Goal: Task Accomplishment & Management: Manage account settings

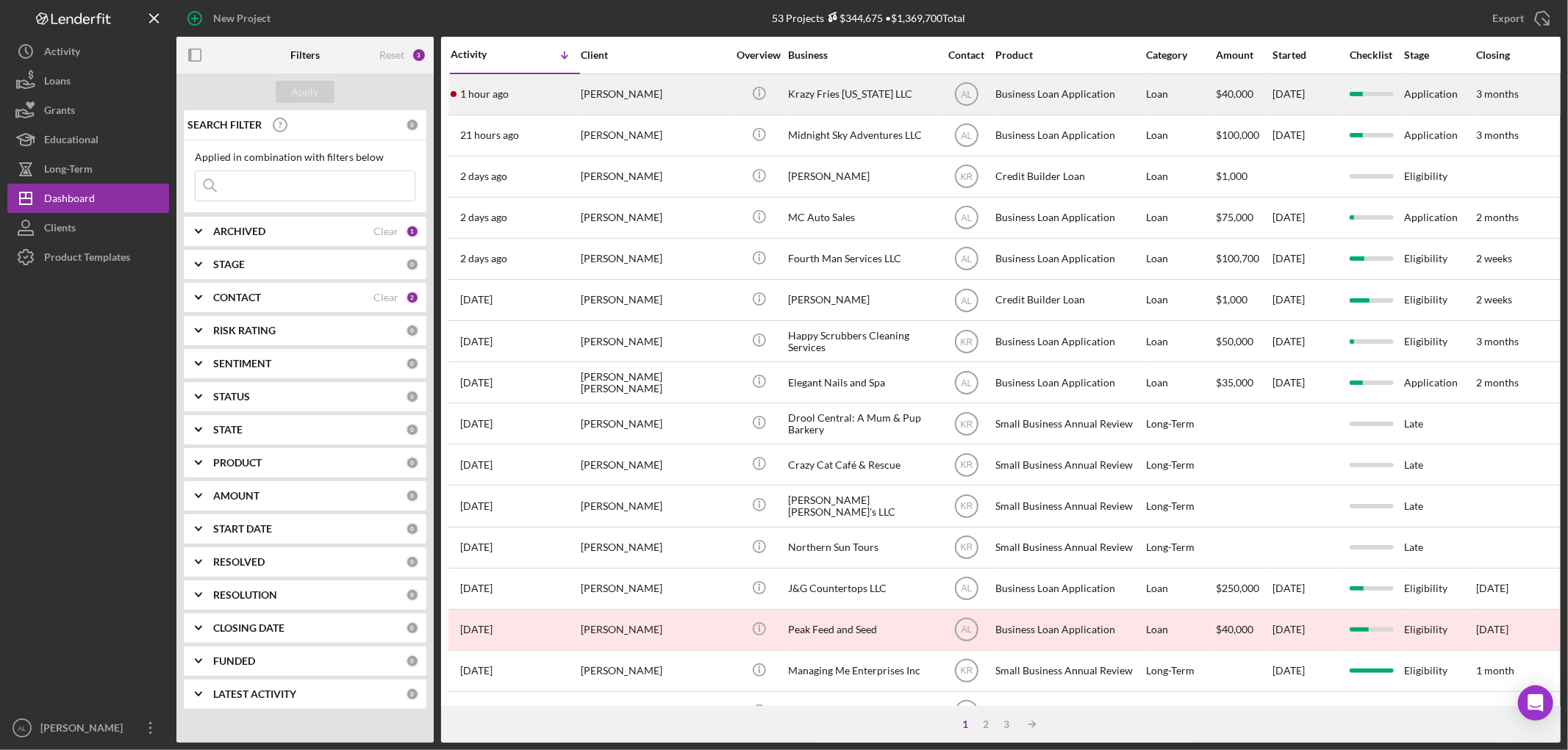
click at [657, 94] on div "[PERSON_NAME]" at bounding box center [653, 93] width 147 height 39
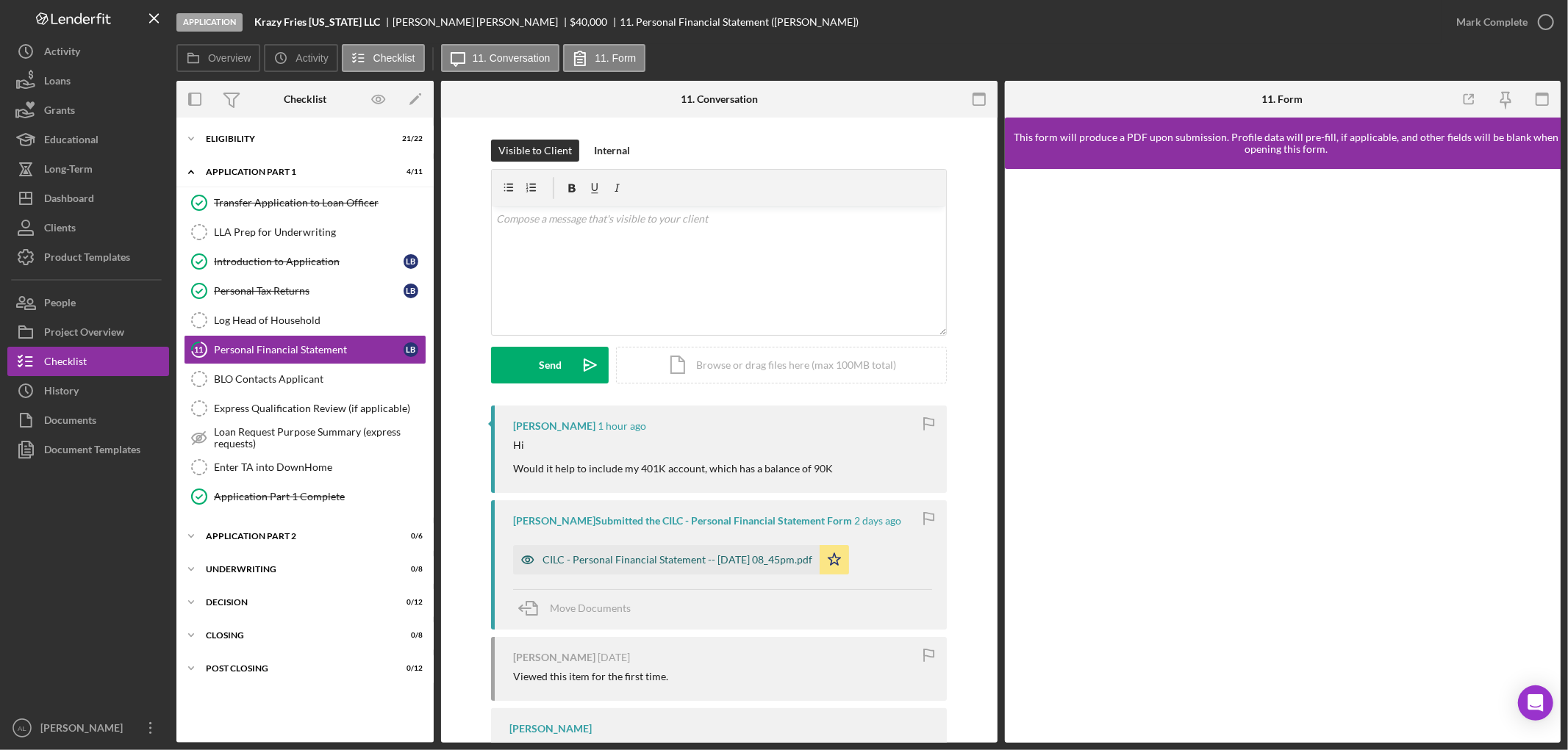
click at [616, 559] on div "CILC - Personal Financial Statement -- [DATE] 08_45pm.pdf" at bounding box center [677, 560] width 270 height 12
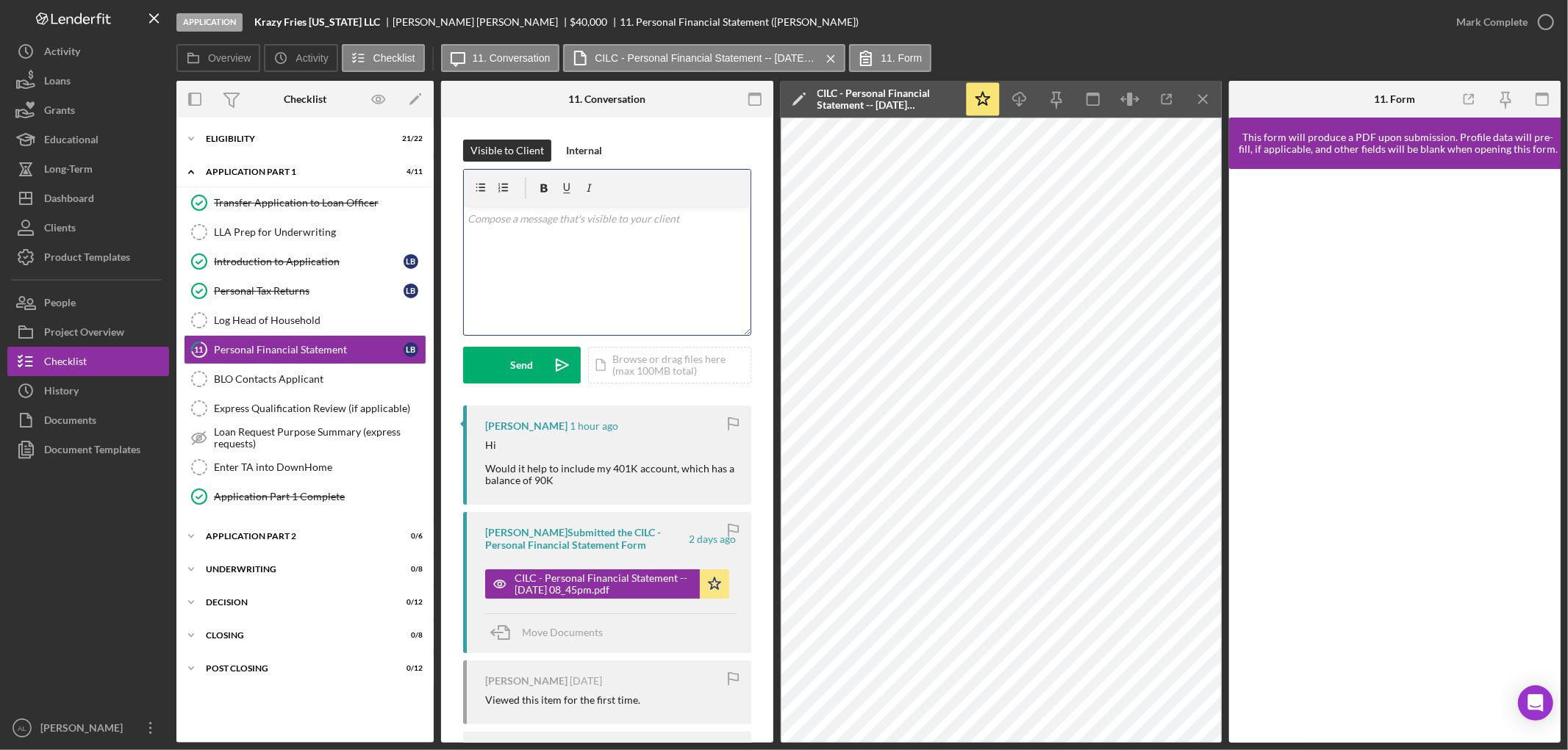
click at [586, 249] on div "v Color teal Color pink Remove color Add row above Add row below Add column bef…" at bounding box center [607, 271] width 286 height 129
click at [612, 235] on div "v Color teal Color pink Remove color Add row above Add row below Add column bef…" at bounding box center [607, 271] width 286 height 129
click at [562, 369] on icon "Icon/icon-invite-send" at bounding box center [562, 365] width 37 height 37
click at [286, 538] on div "Application Part 2" at bounding box center [310, 537] width 209 height 9
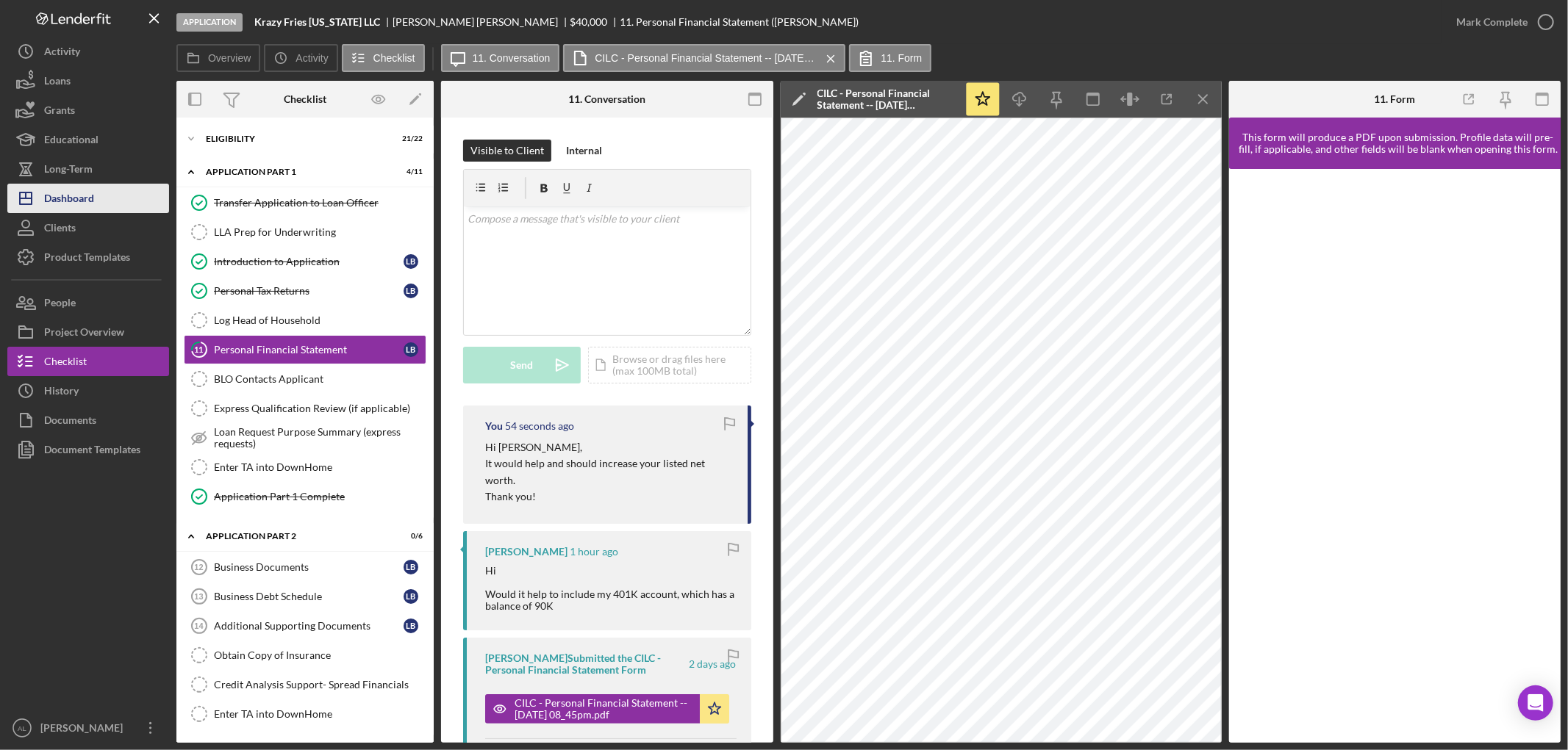
click at [108, 208] on button "Icon/Dashboard Dashboard" at bounding box center [88, 198] width 162 height 29
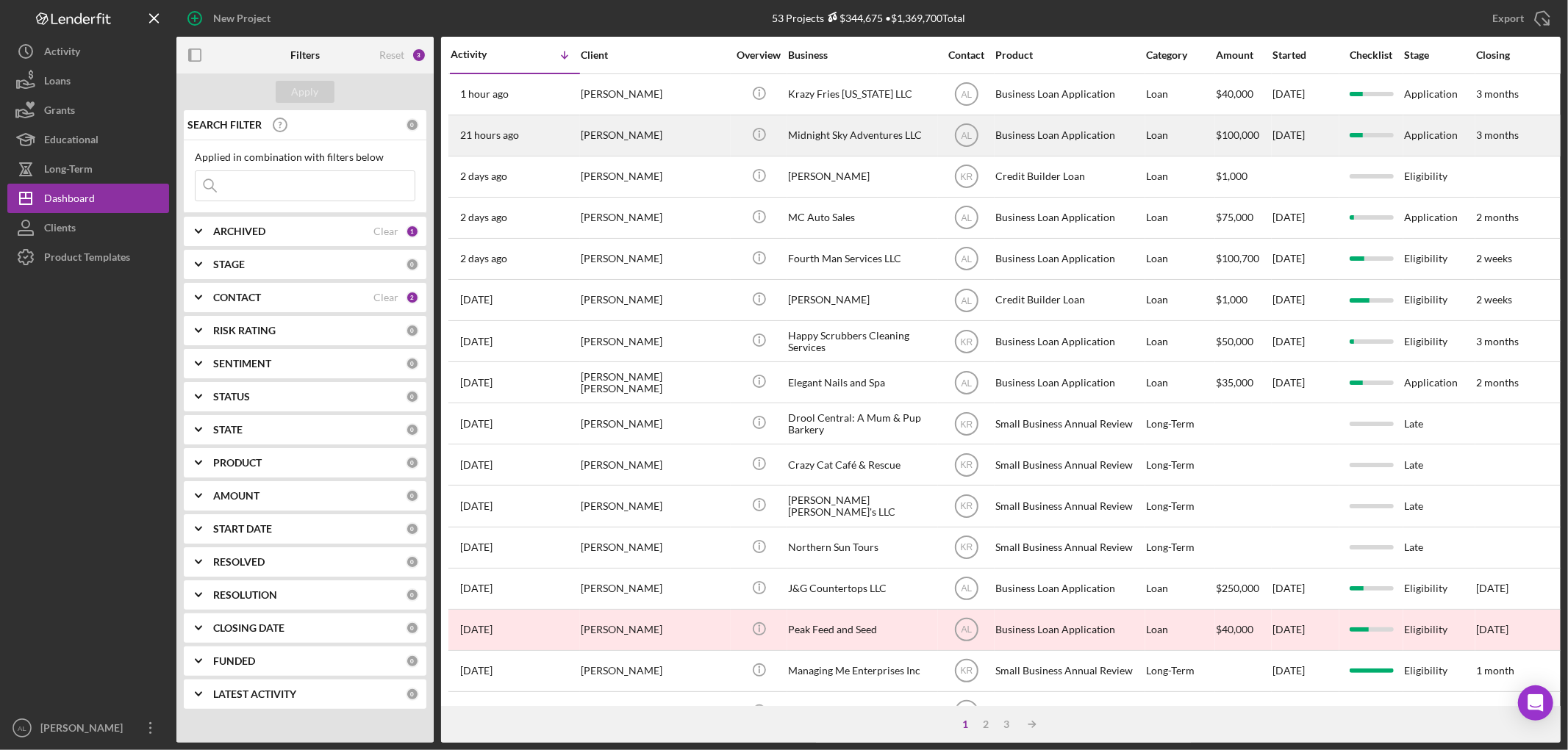
click at [601, 142] on div "[PERSON_NAME]" at bounding box center [653, 135] width 147 height 39
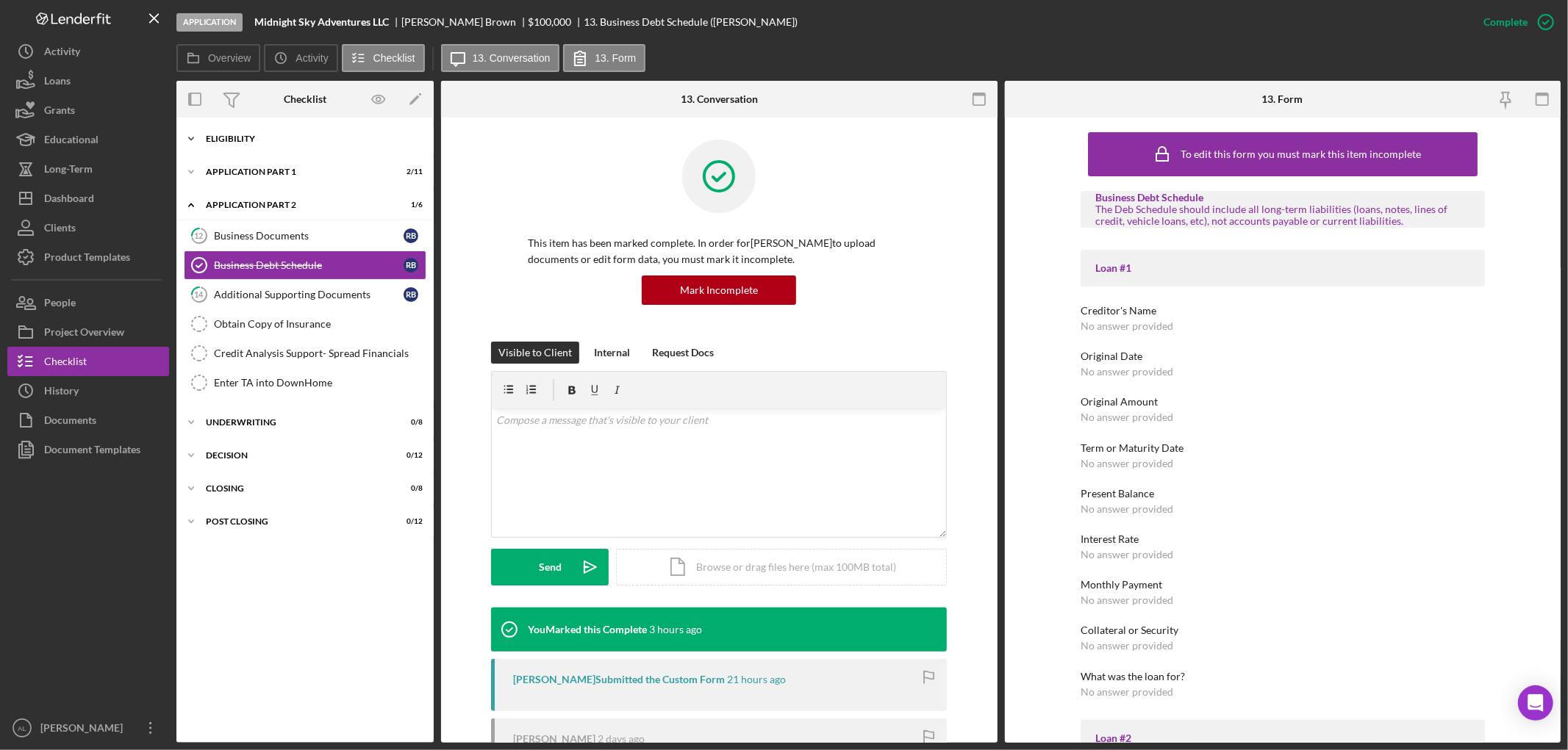
click at [304, 145] on div "Icon/Expander Eligibility 21 / 22" at bounding box center [305, 139] width 257 height 29
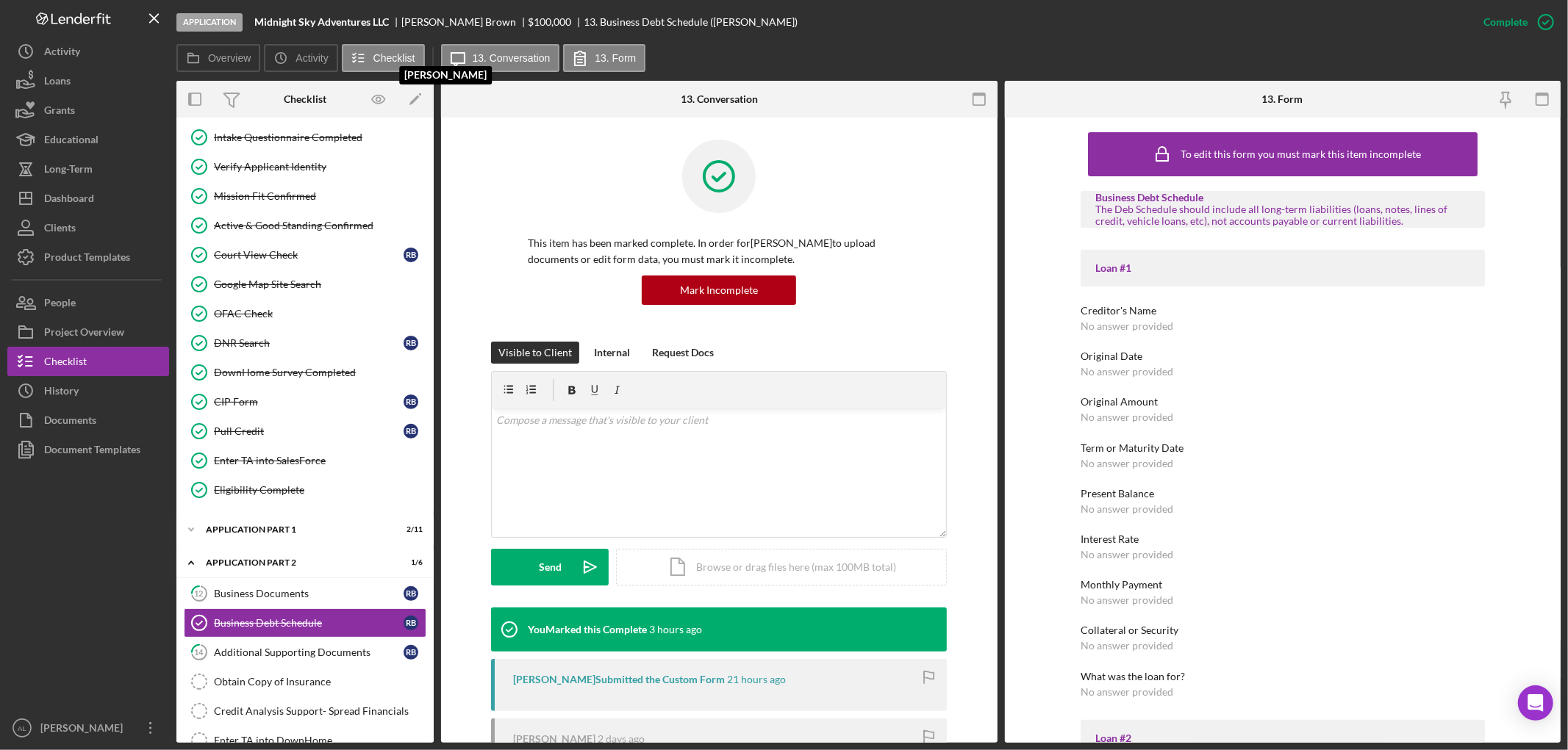
scroll to position [298, 0]
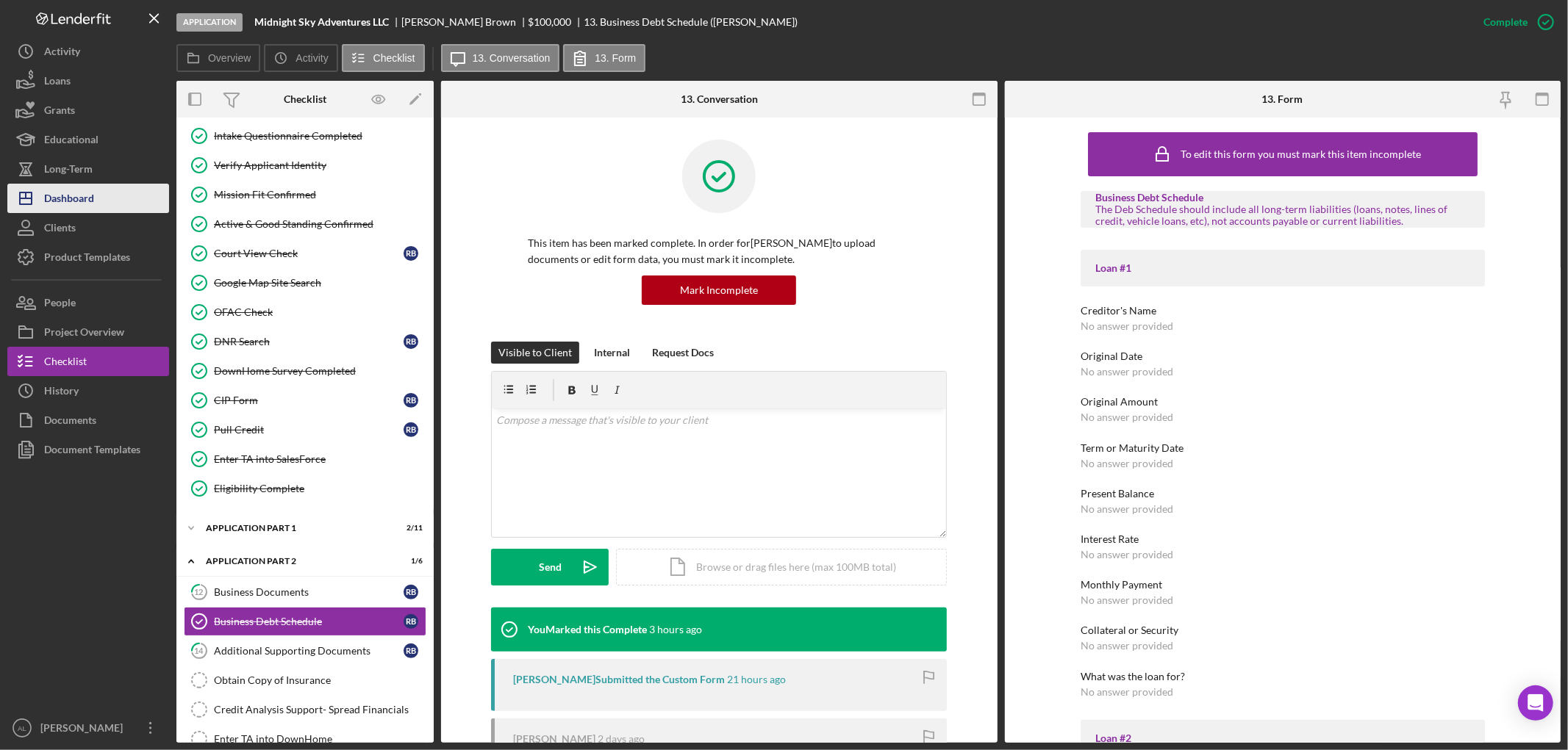
click at [109, 197] on button "Icon/Dashboard Dashboard" at bounding box center [88, 198] width 162 height 29
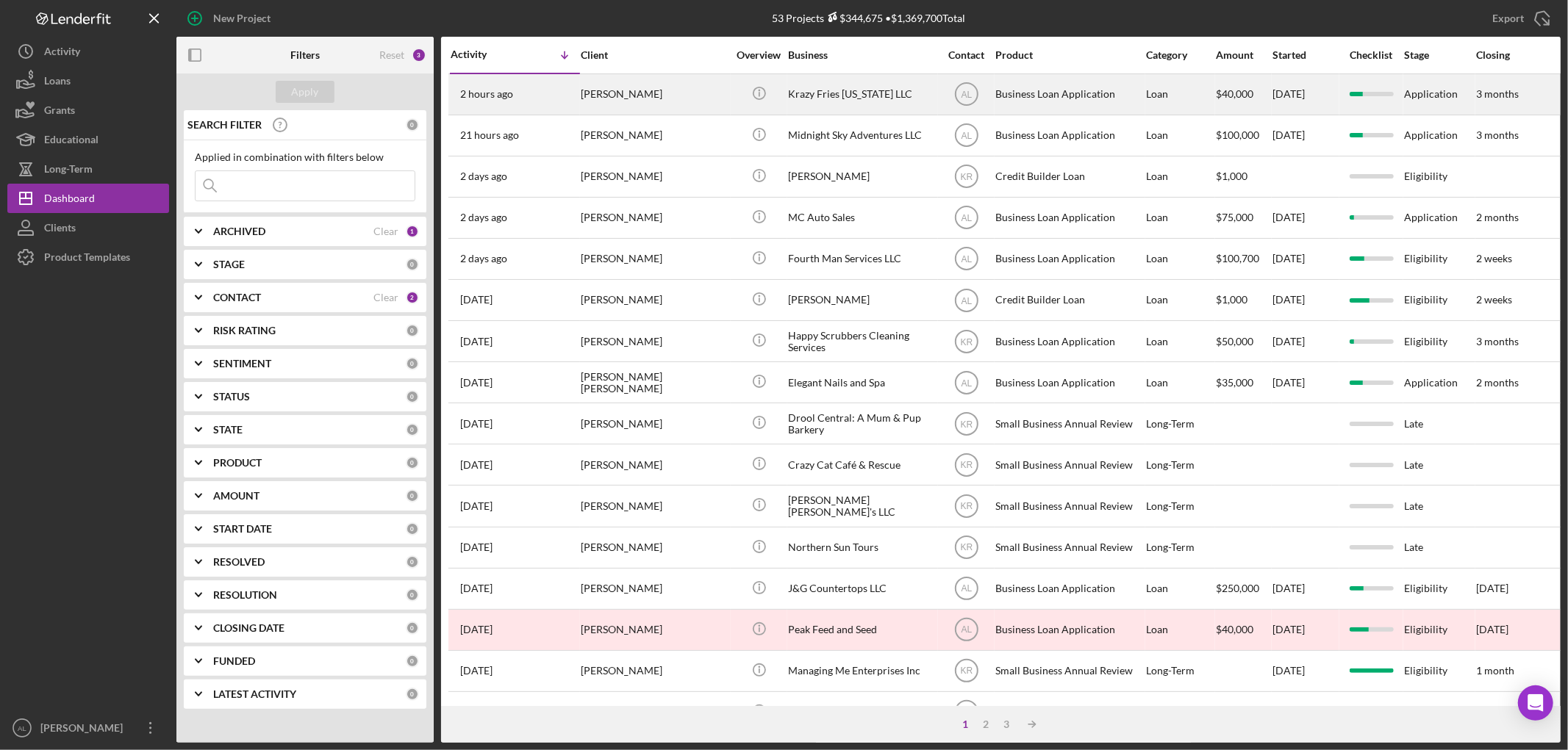
click at [620, 97] on div "[PERSON_NAME]" at bounding box center [653, 93] width 147 height 39
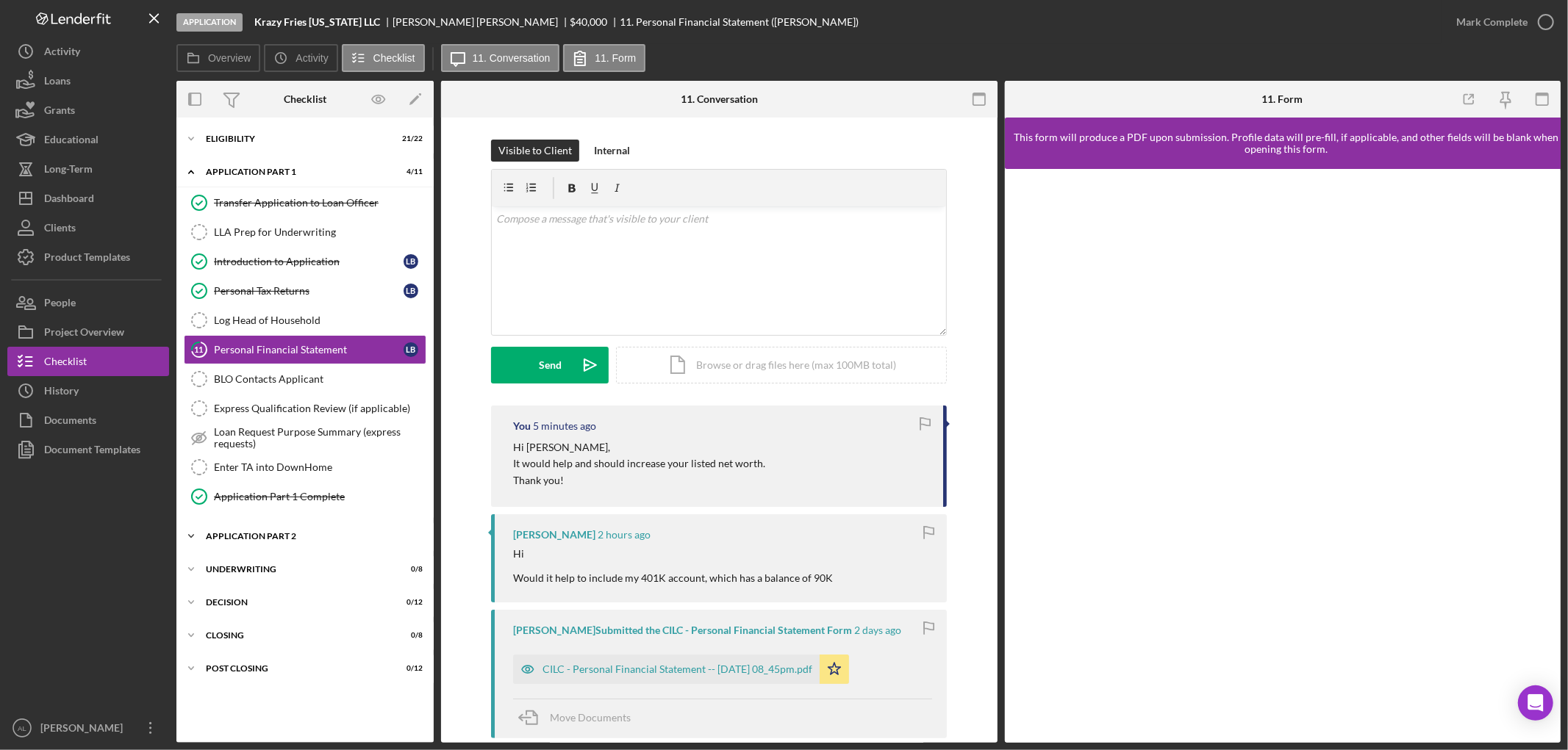
click at [270, 533] on div "Icon/Expander Application Part 2 0 / 6" at bounding box center [305, 537] width 257 height 29
click at [534, 272] on div "v Color teal Color pink Remove color Add row above Add row below Add column bef…" at bounding box center [719, 271] width 454 height 129
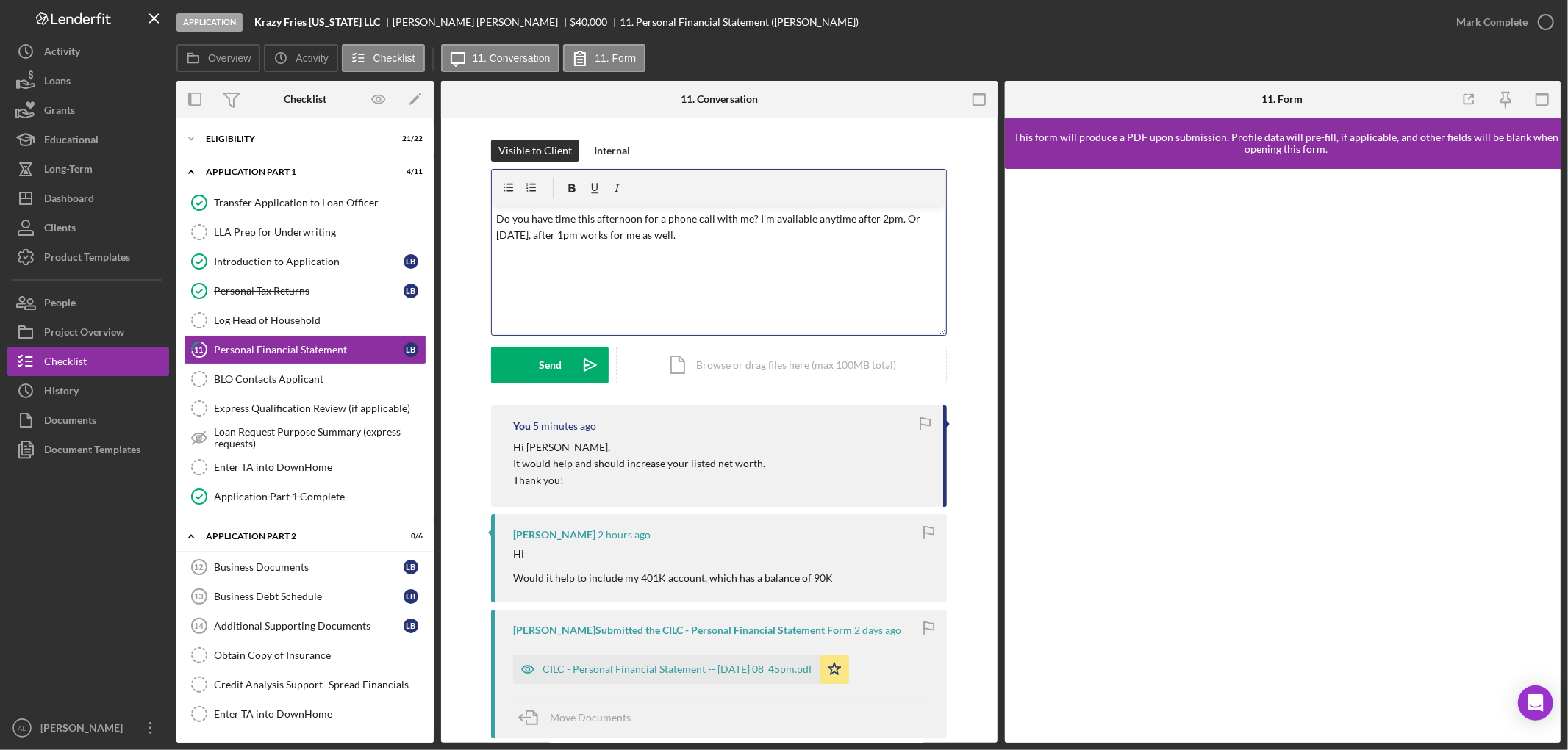
click at [849, 221] on p "Do you have time this afternoon for a phone call with me? I'm available anytime…" at bounding box center [719, 227] width 446 height 33
drag, startPoint x: 829, startPoint y: 219, endPoint x: 574, endPoint y: 207, distance: 255.3
click at [574, 207] on div "v Color teal Color pink Remove color Add row above Add row below Add column bef…" at bounding box center [719, 271] width 454 height 129
click at [622, 222] on p "Do you have time onTuesday, after 1pm works for me as well." at bounding box center [719, 219] width 446 height 16
click at [585, 224] on p "Do you have time onTuesday for a call, after 1pm works for me as well." at bounding box center [719, 219] width 446 height 16
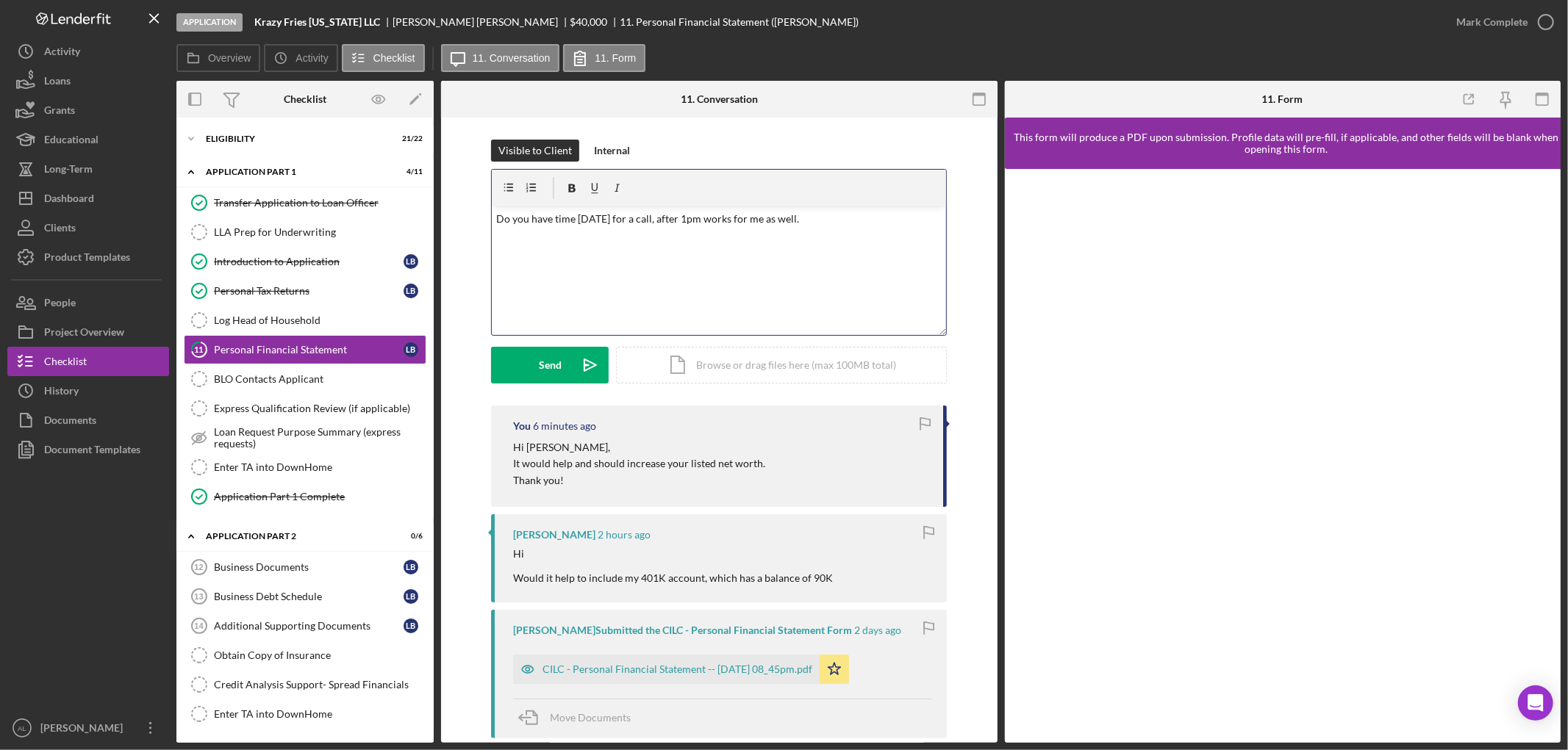
click at [663, 216] on p "Do you have time [DATE] for a call, after 1pm works for me as well." at bounding box center [719, 219] width 446 height 16
click at [857, 252] on div "v Color teal Color pink Remove color Add row above Add row below Add column bef…" at bounding box center [719, 271] width 454 height 129
click at [899, 219] on p "Do you have time [DATE] for a call to go over the application so far? I'm avail…" at bounding box center [719, 227] width 446 height 33
click at [585, 363] on icon "Icon/icon-invite-send" at bounding box center [590, 365] width 37 height 37
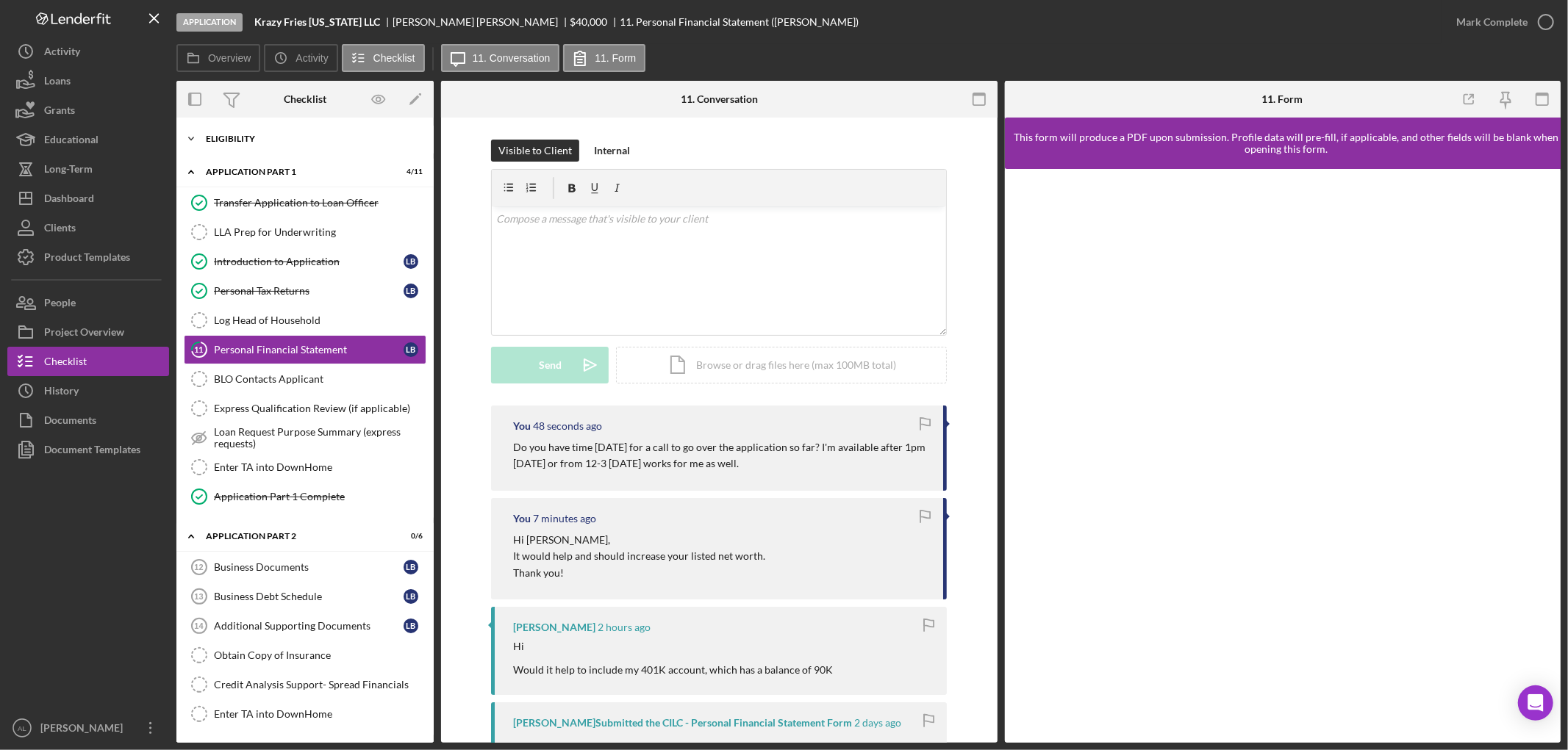
click at [275, 130] on div "Icon/Expander Eligibility 21 / 22" at bounding box center [305, 139] width 257 height 29
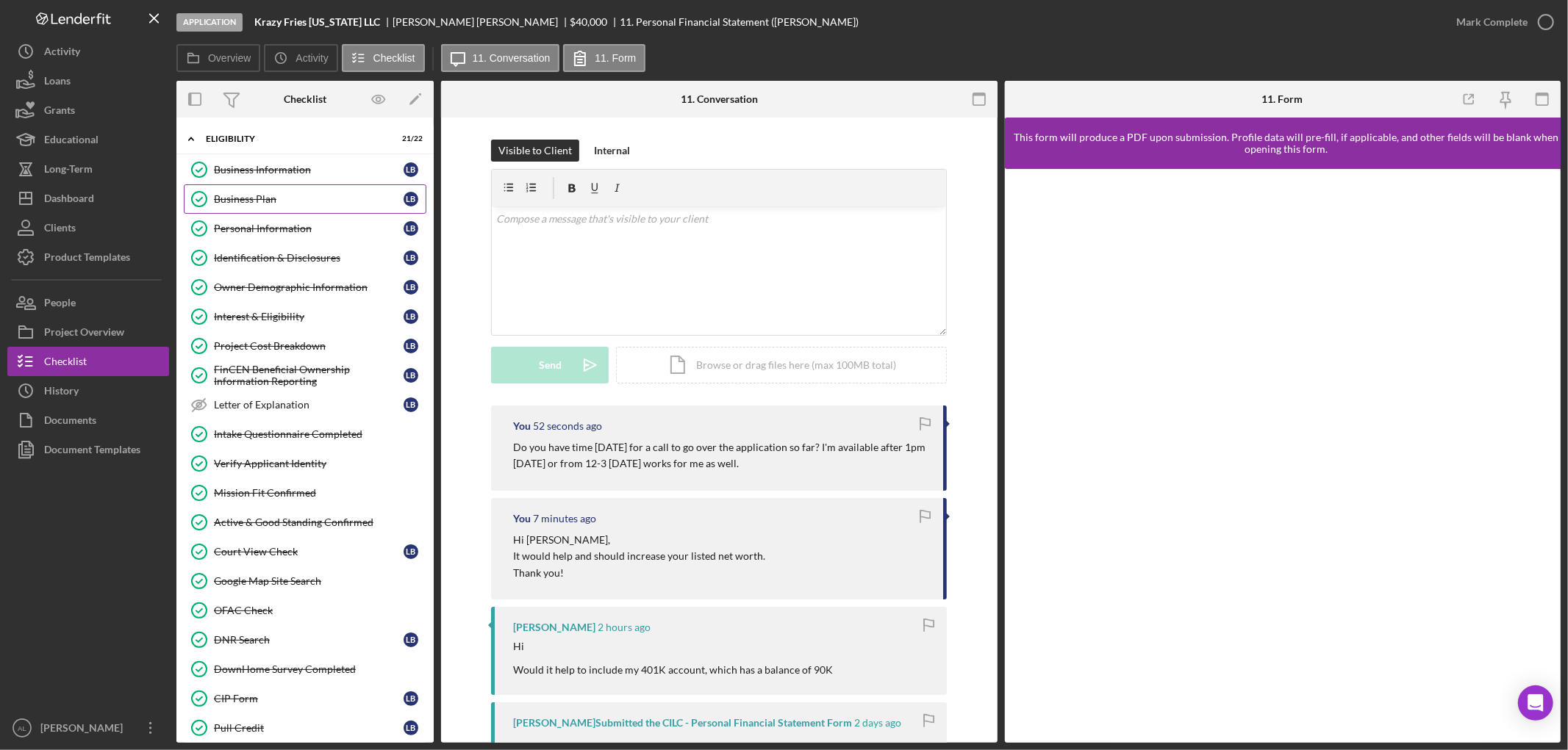
click at [296, 197] on div "Business Plan" at bounding box center [308, 199] width 189 height 12
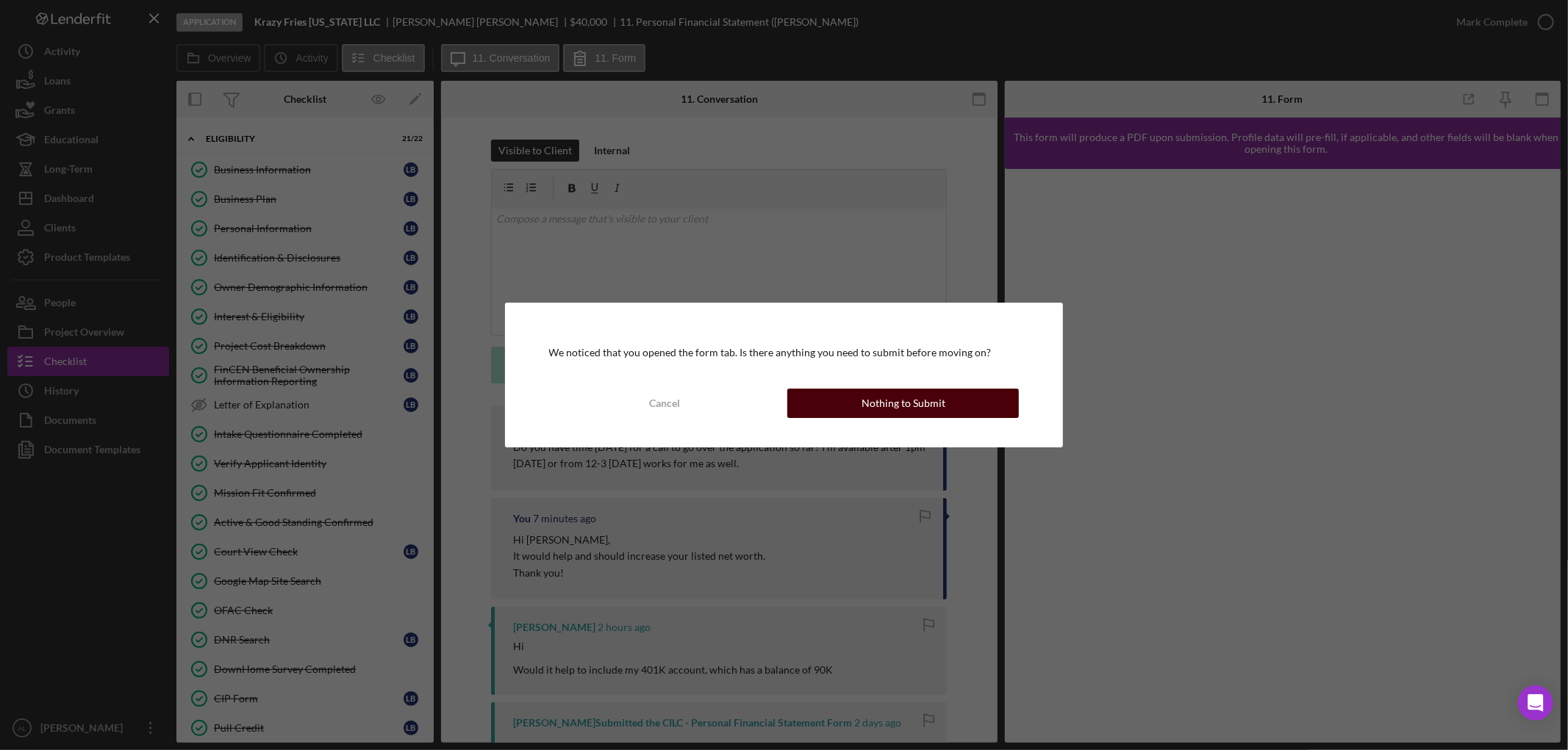
click at [967, 405] on button "Nothing to Submit" at bounding box center [903, 403] width 231 height 29
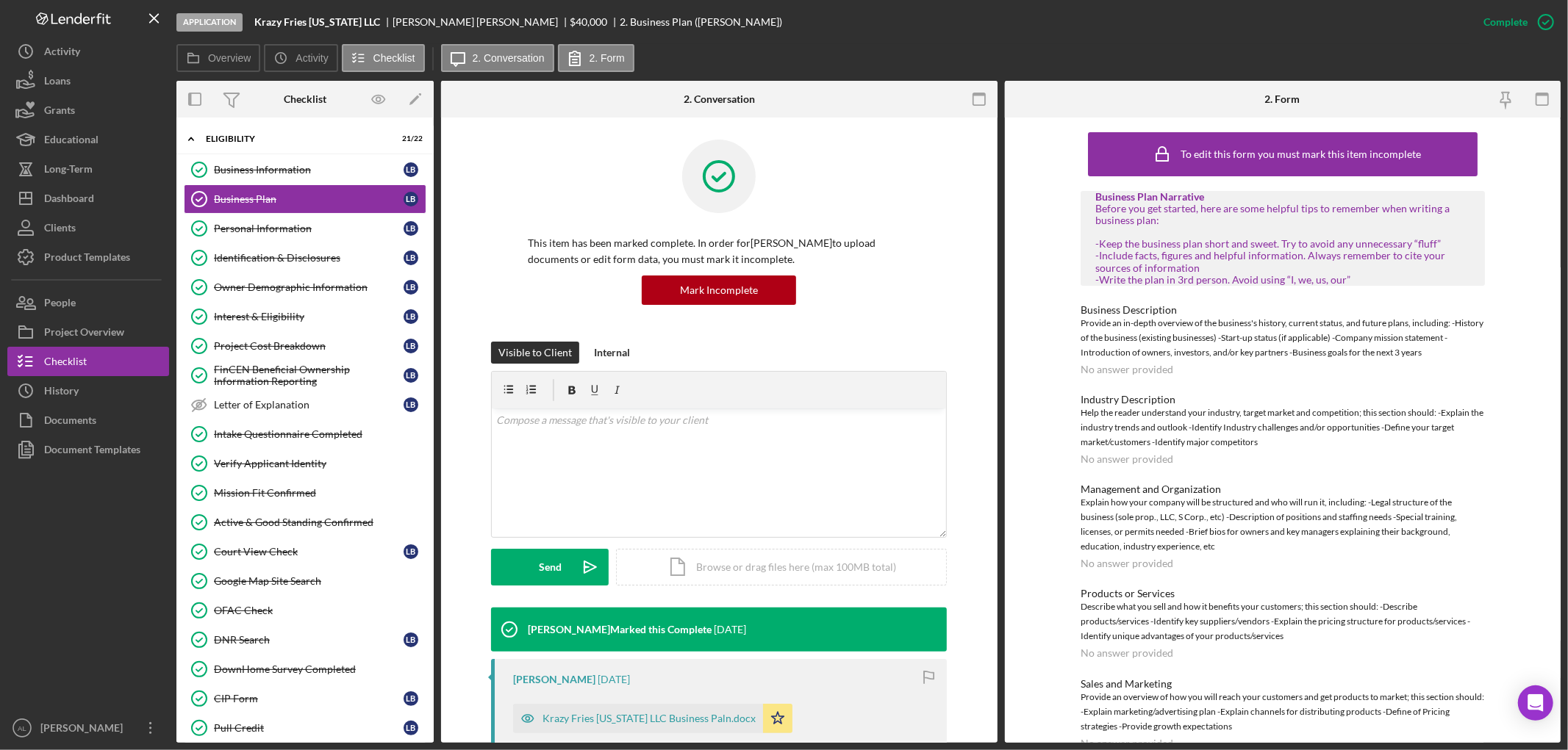
scroll to position [265, 0]
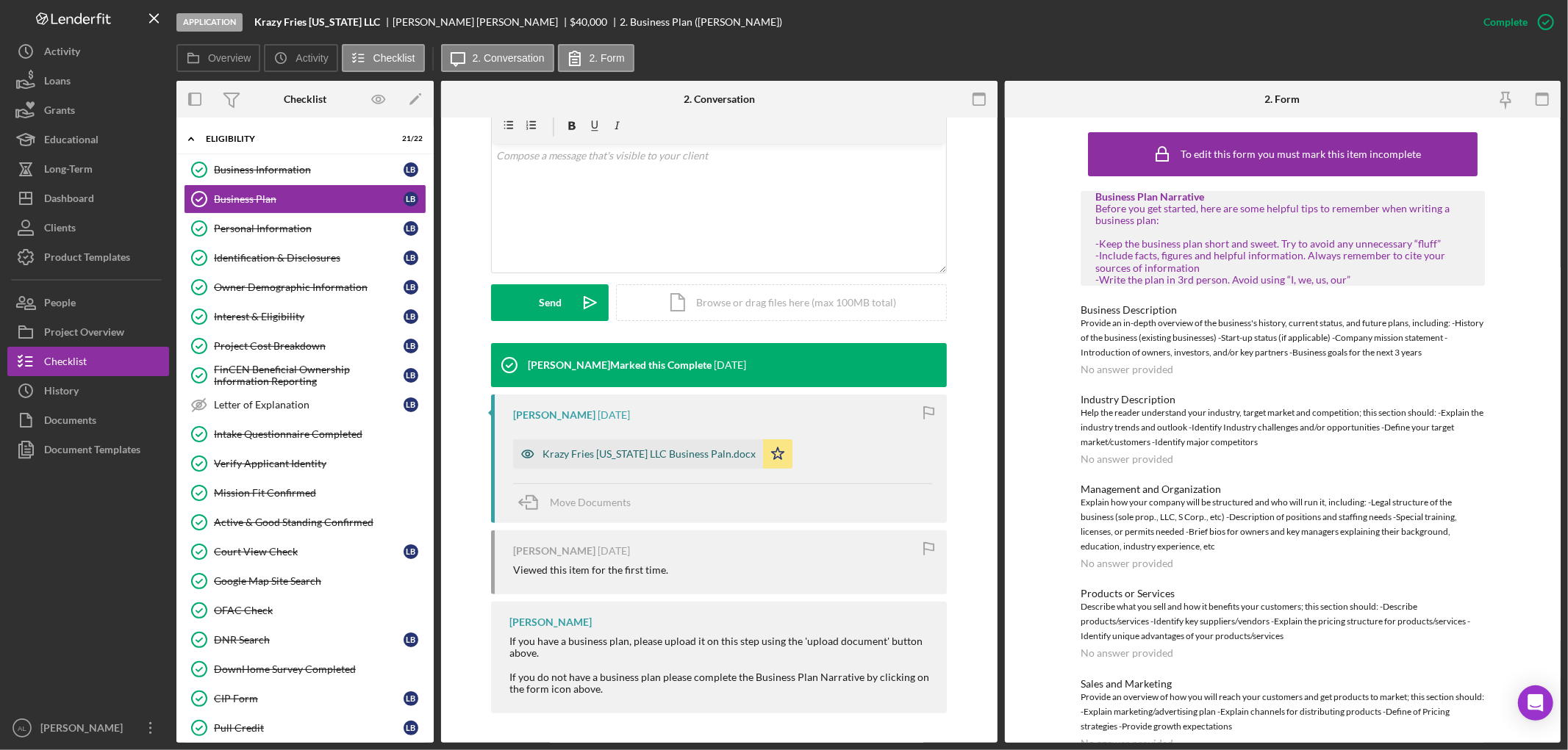
click at [688, 459] on div "Krazy Fries [US_STATE] LLC Business Paln.docx" at bounding box center [637, 454] width 249 height 29
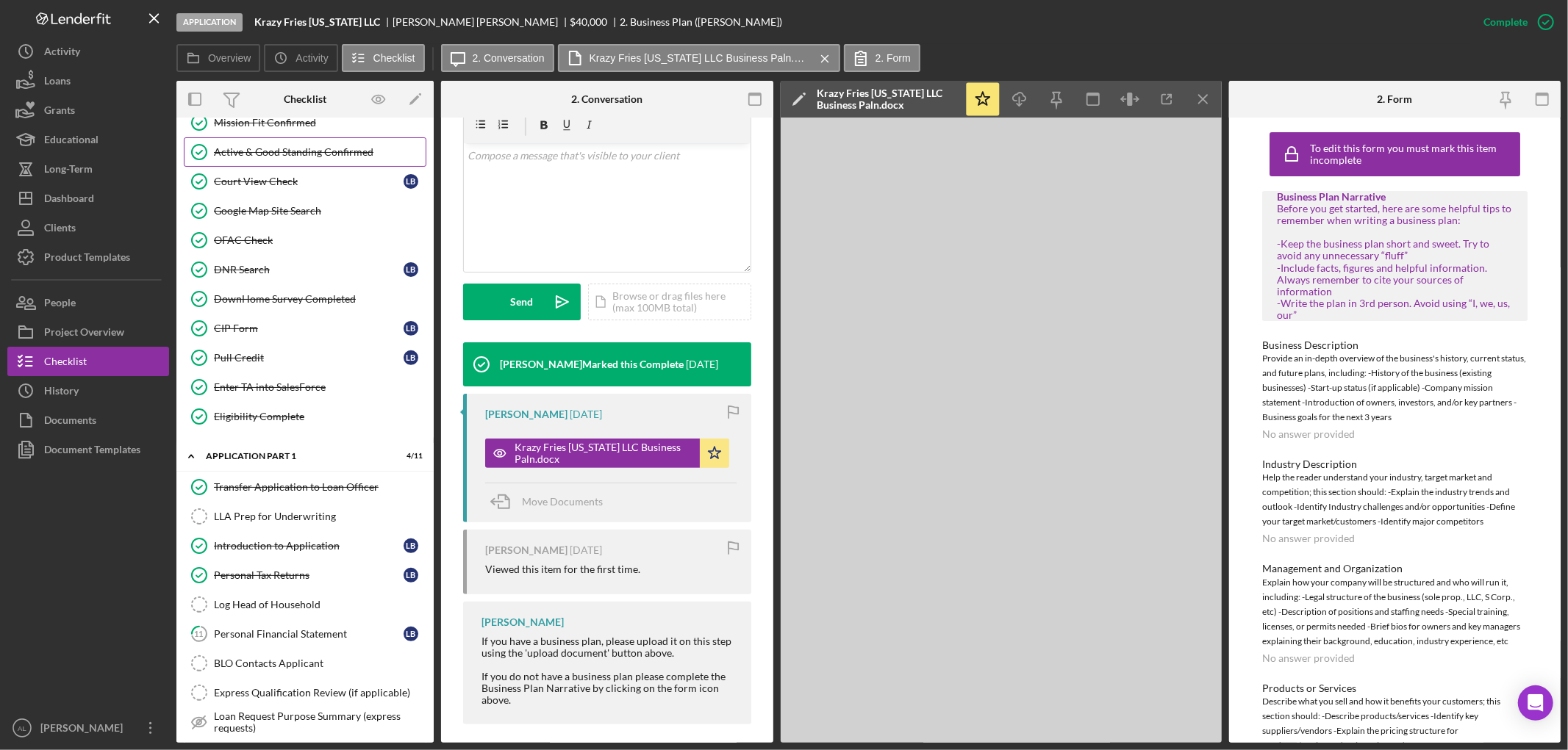
scroll to position [371, 0]
click at [282, 358] on div "Pull Credit" at bounding box center [308, 357] width 189 height 12
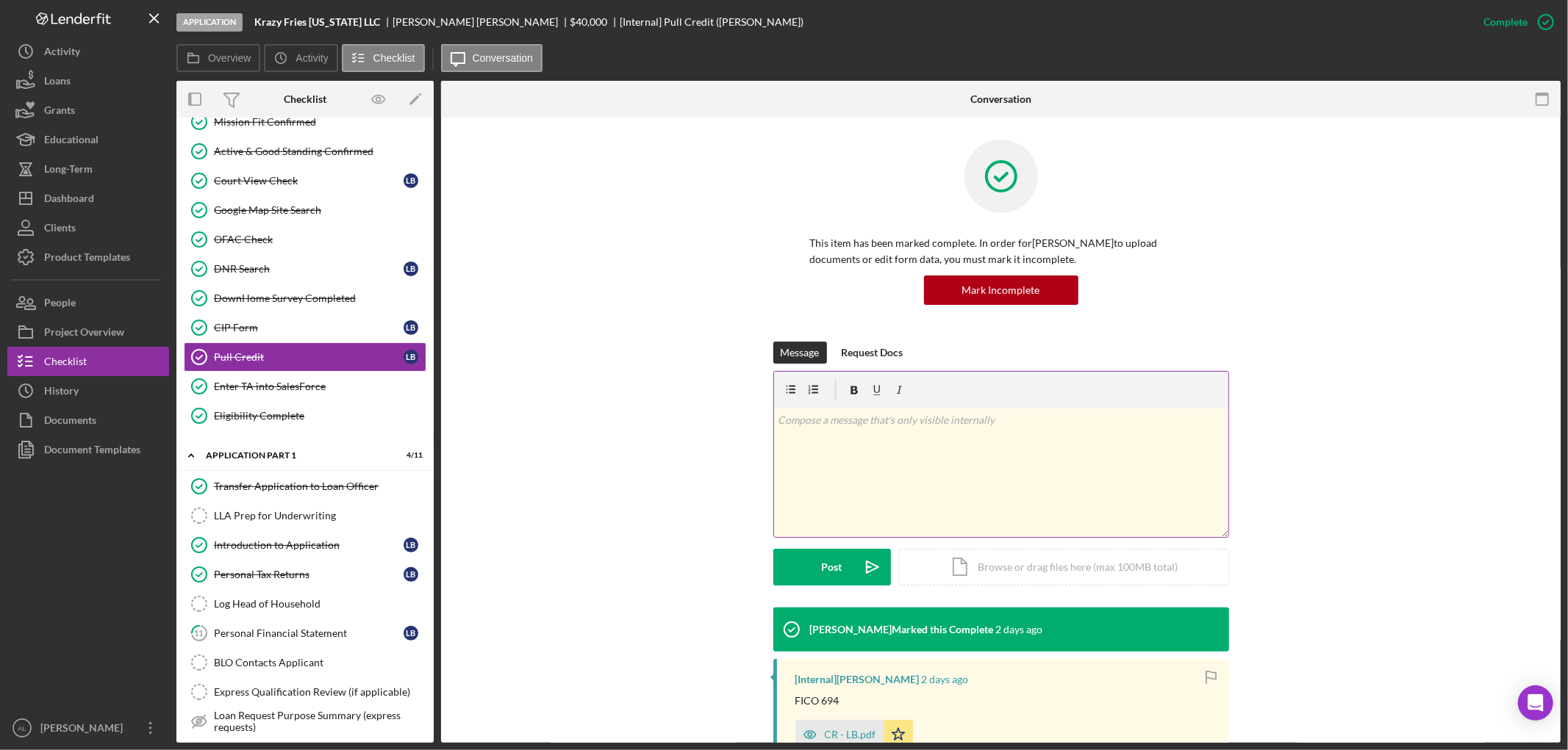
scroll to position [199, 0]
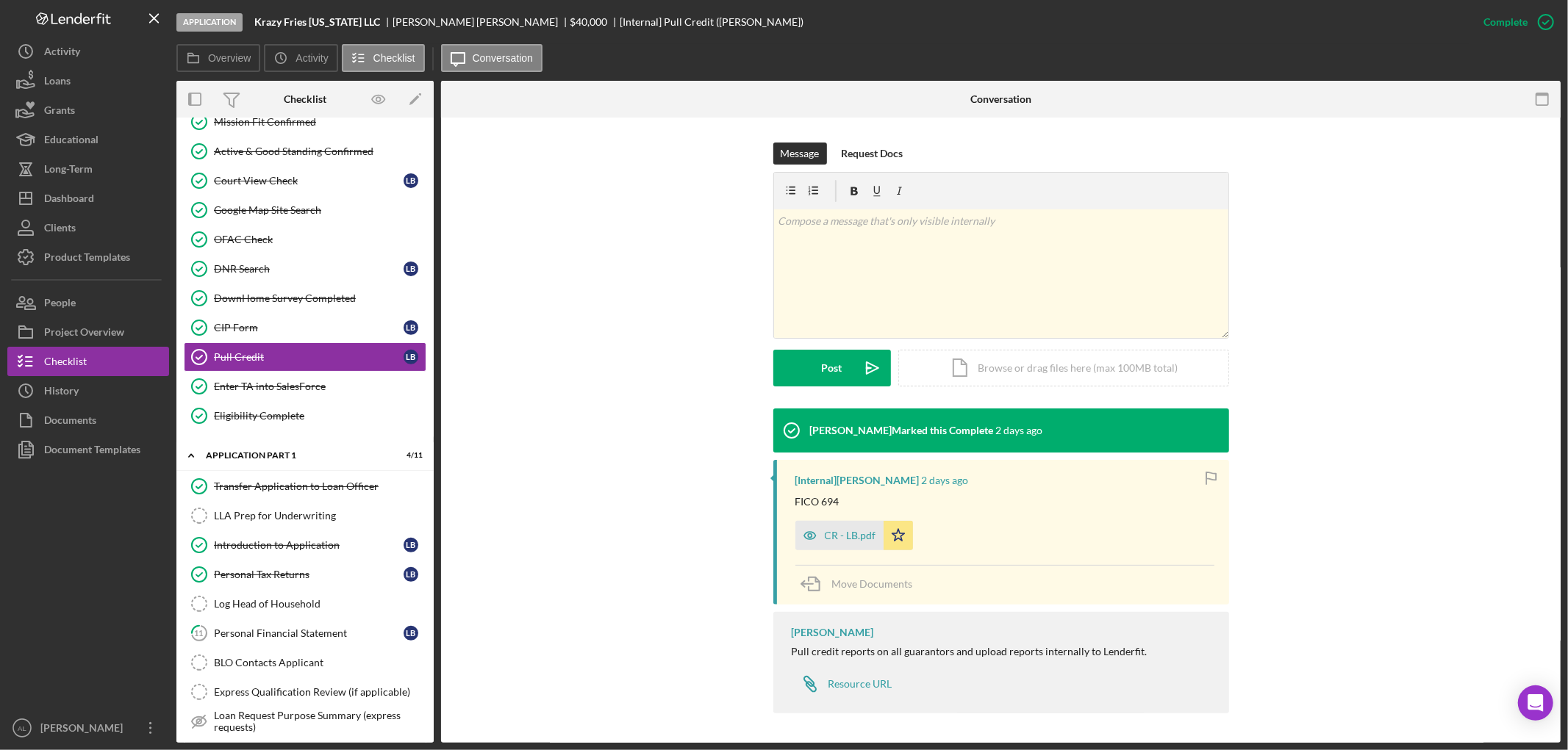
click at [866, 551] on div "[Internal] [PERSON_NAME] [DATE] FICO 694 CR - LB.pdf Icon/Star Move Documents" at bounding box center [1000, 533] width 455 height 146
click at [850, 532] on div "CR - LB.pdf" at bounding box center [850, 536] width 51 height 12
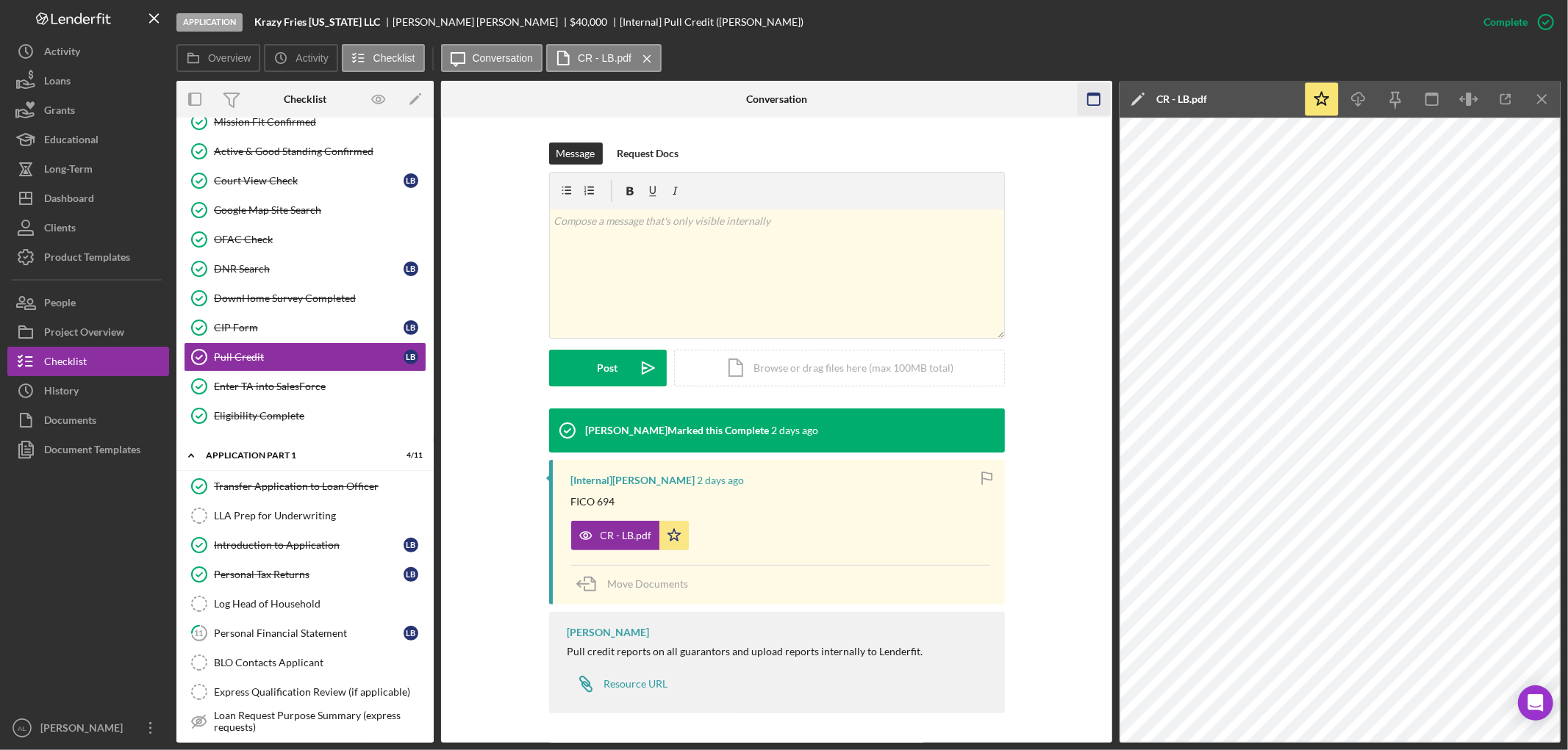
click at [1088, 95] on rect "button" at bounding box center [1094, 99] width 12 height 12
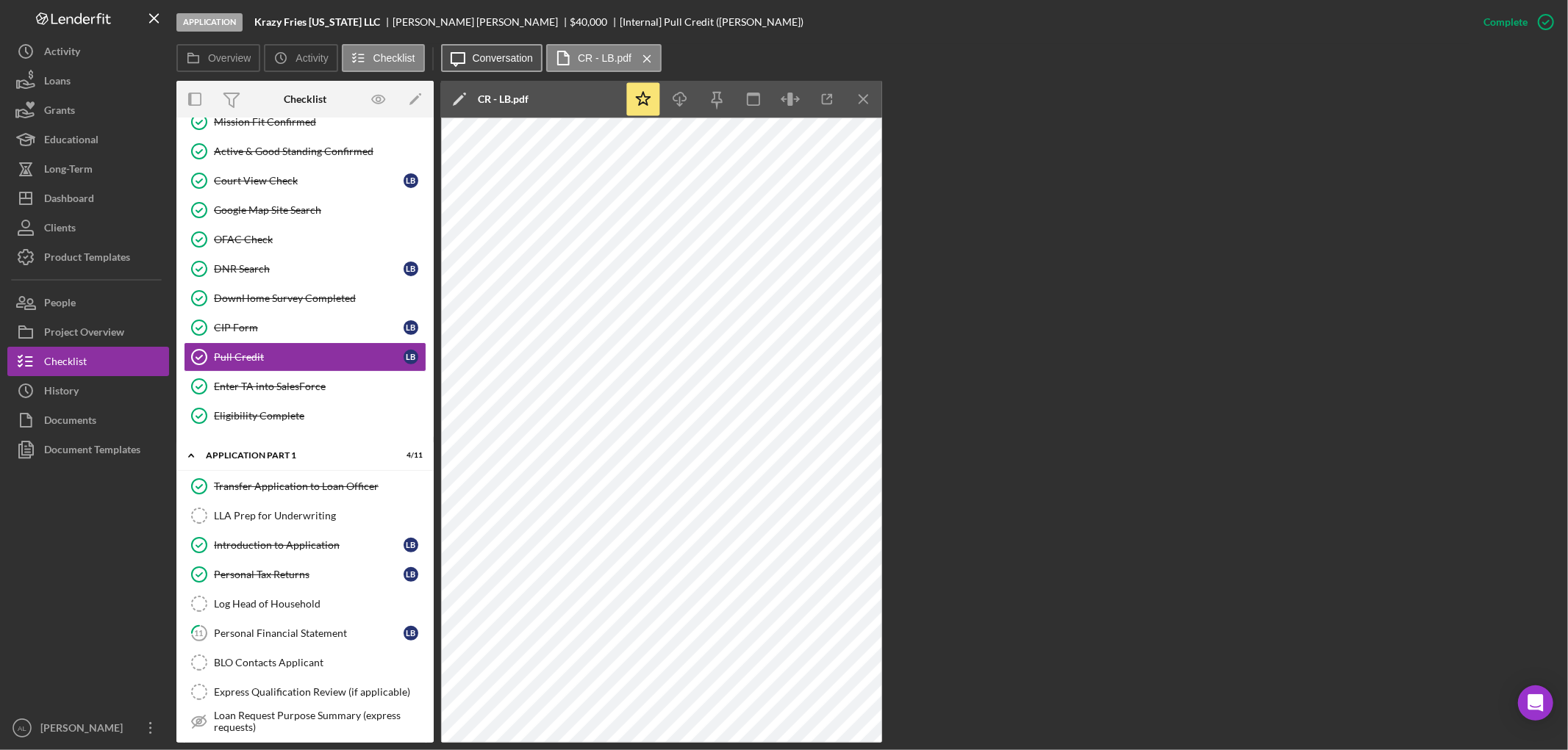
click at [497, 53] on label "Conversation" at bounding box center [502, 58] width 61 height 12
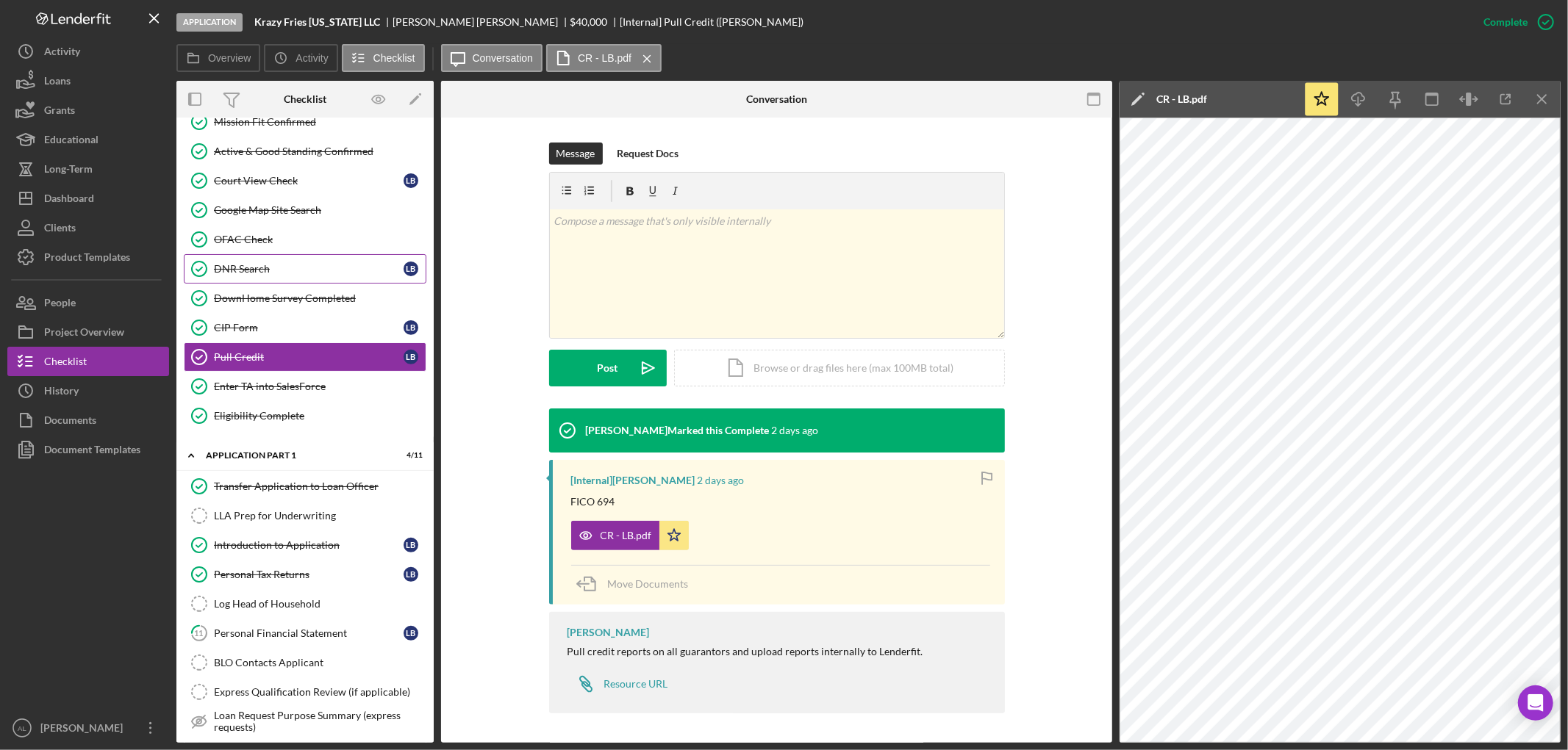
scroll to position [0, 0]
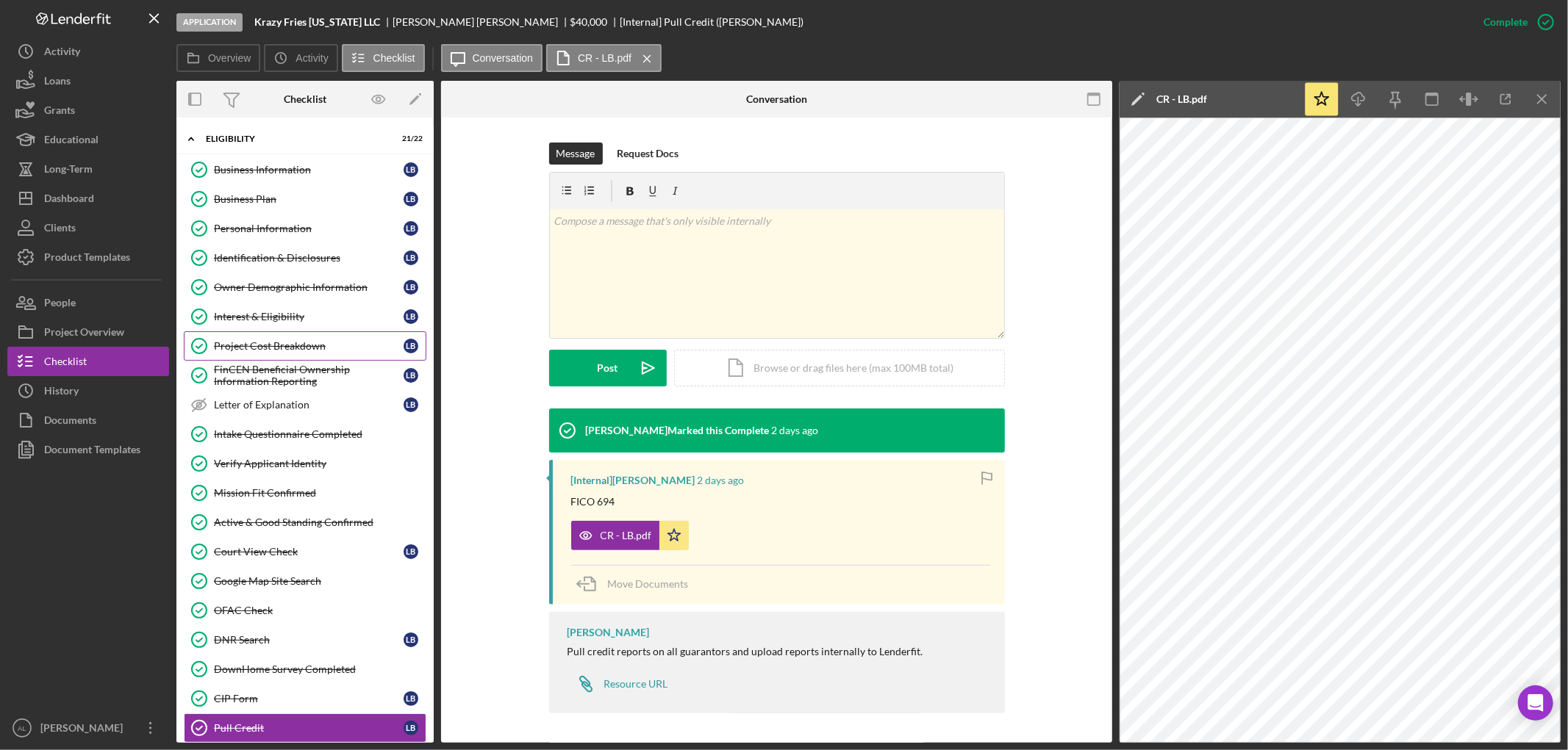
click at [280, 350] on div "Project Cost Breakdown" at bounding box center [308, 346] width 189 height 12
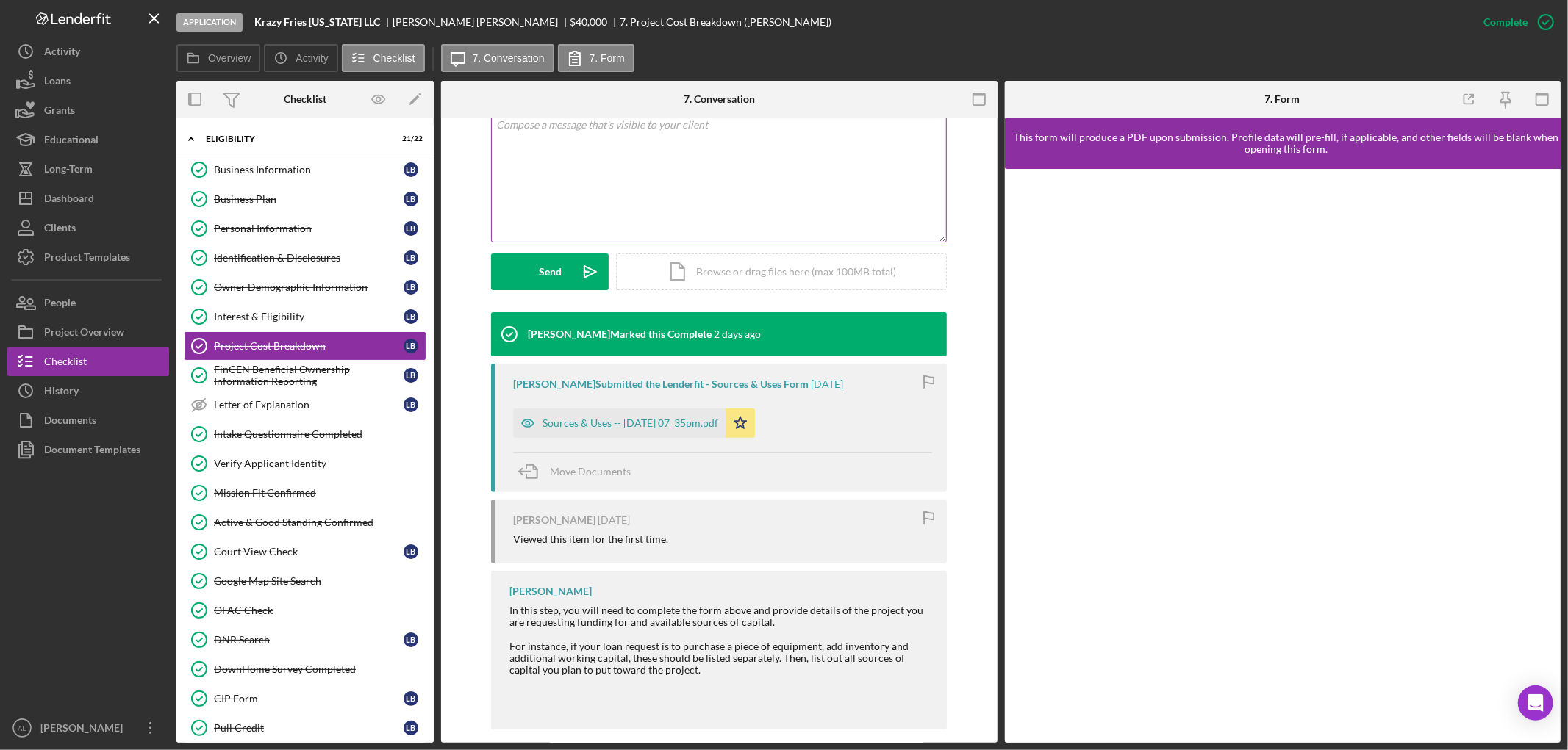
scroll to position [312, 0]
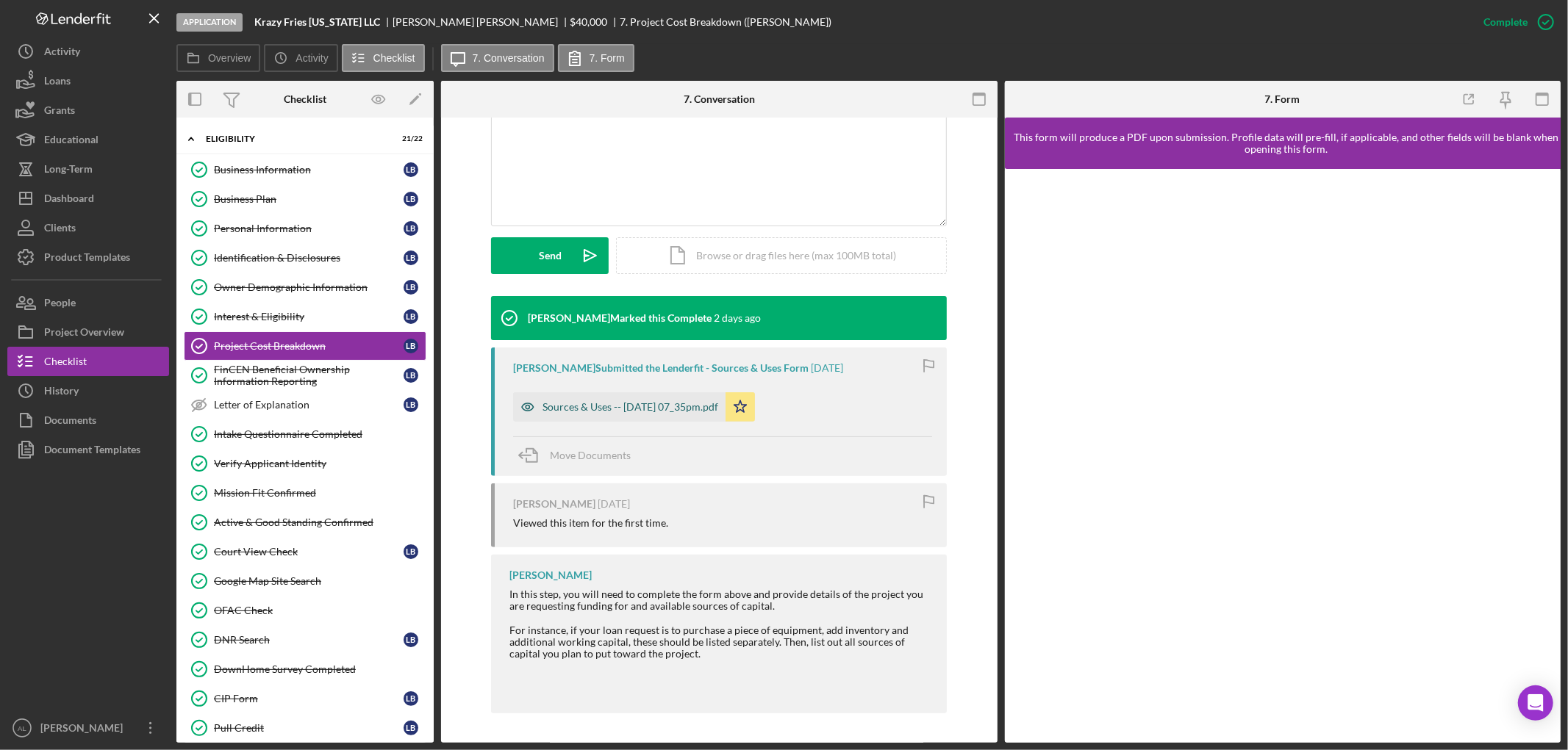
click at [561, 401] on div "Sources & Uses -- [DATE] 07_35pm.pdf" at bounding box center [630, 407] width 176 height 12
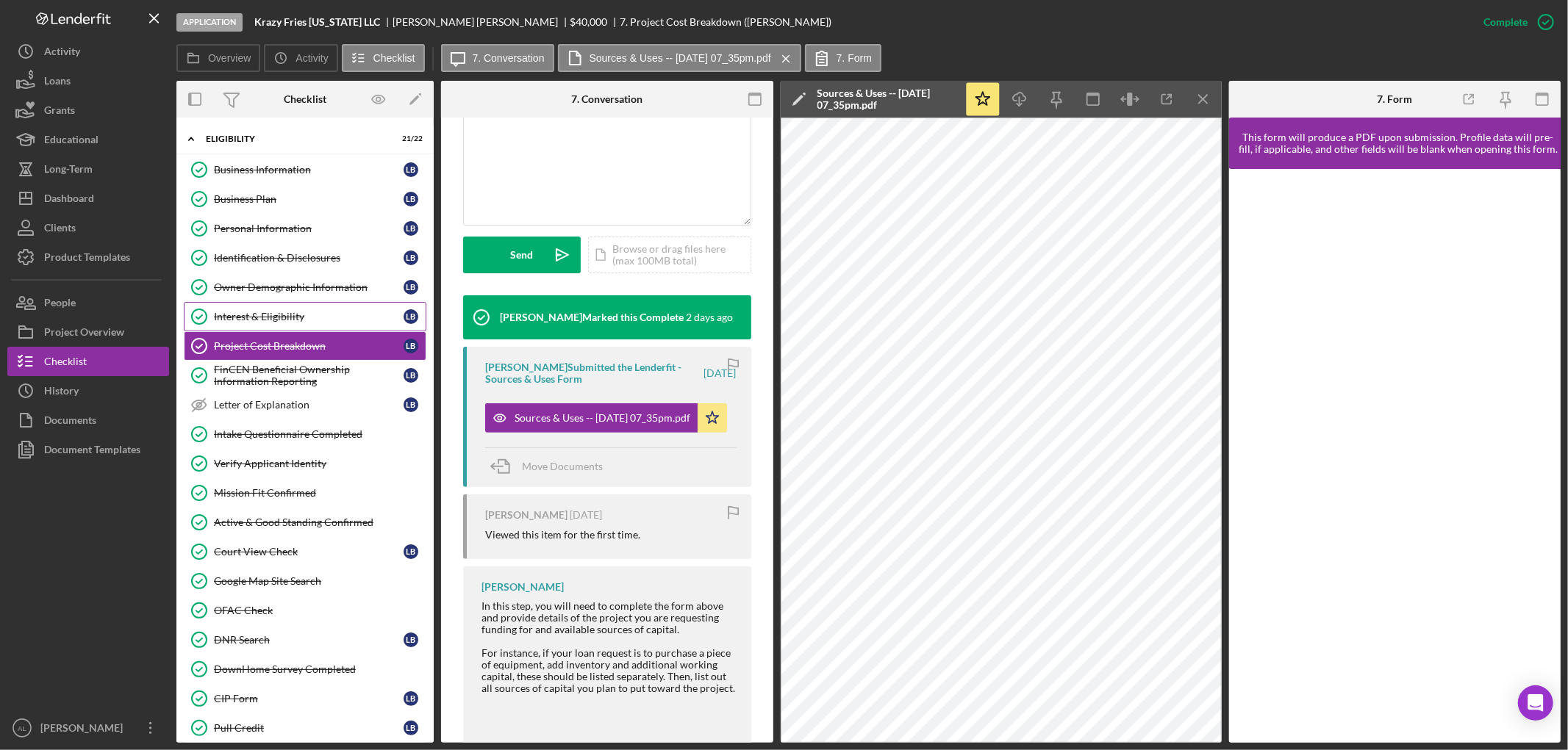
click at [300, 312] on div "Interest & Eligibility" at bounding box center [308, 317] width 189 height 12
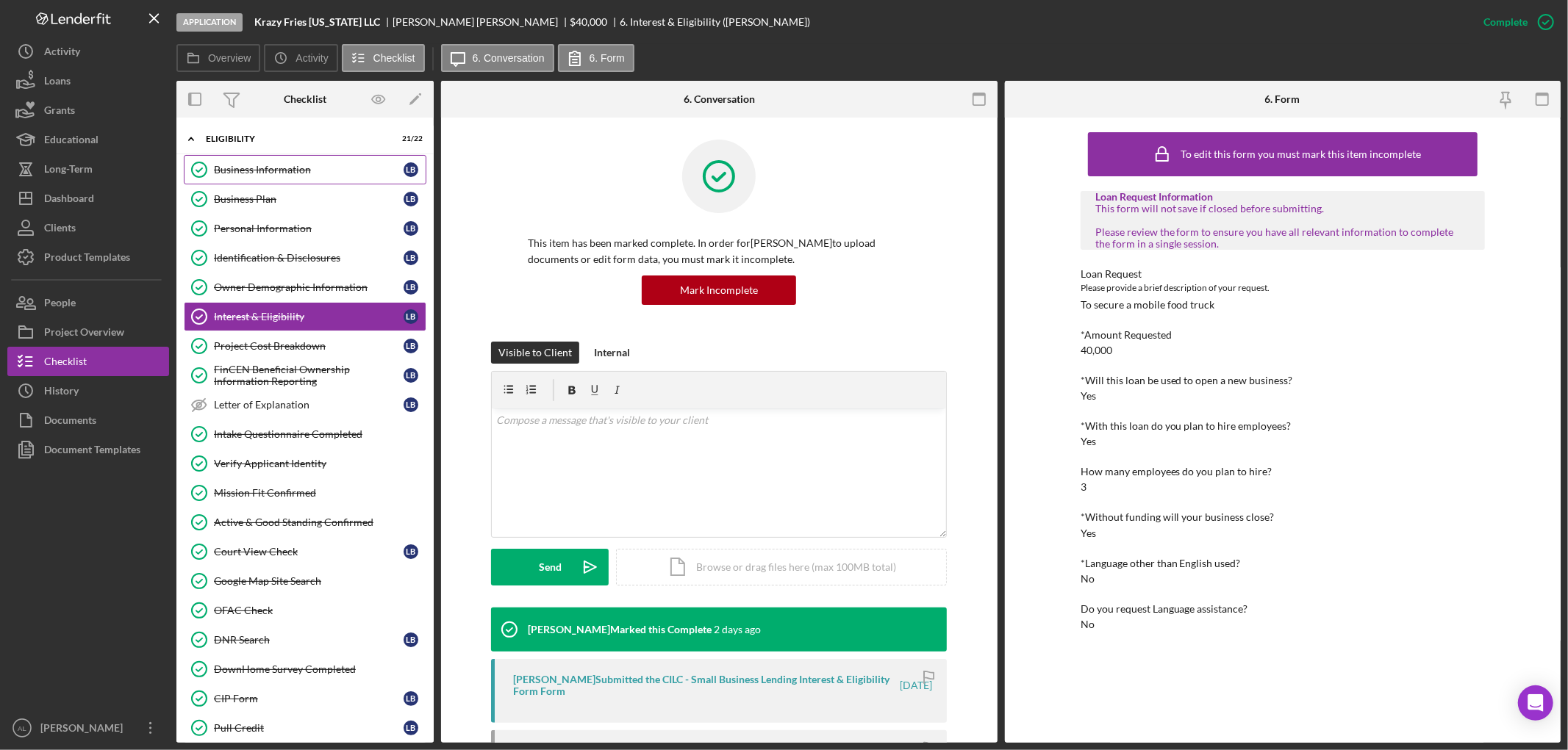
click at [287, 167] on div "Business Information" at bounding box center [308, 170] width 189 height 12
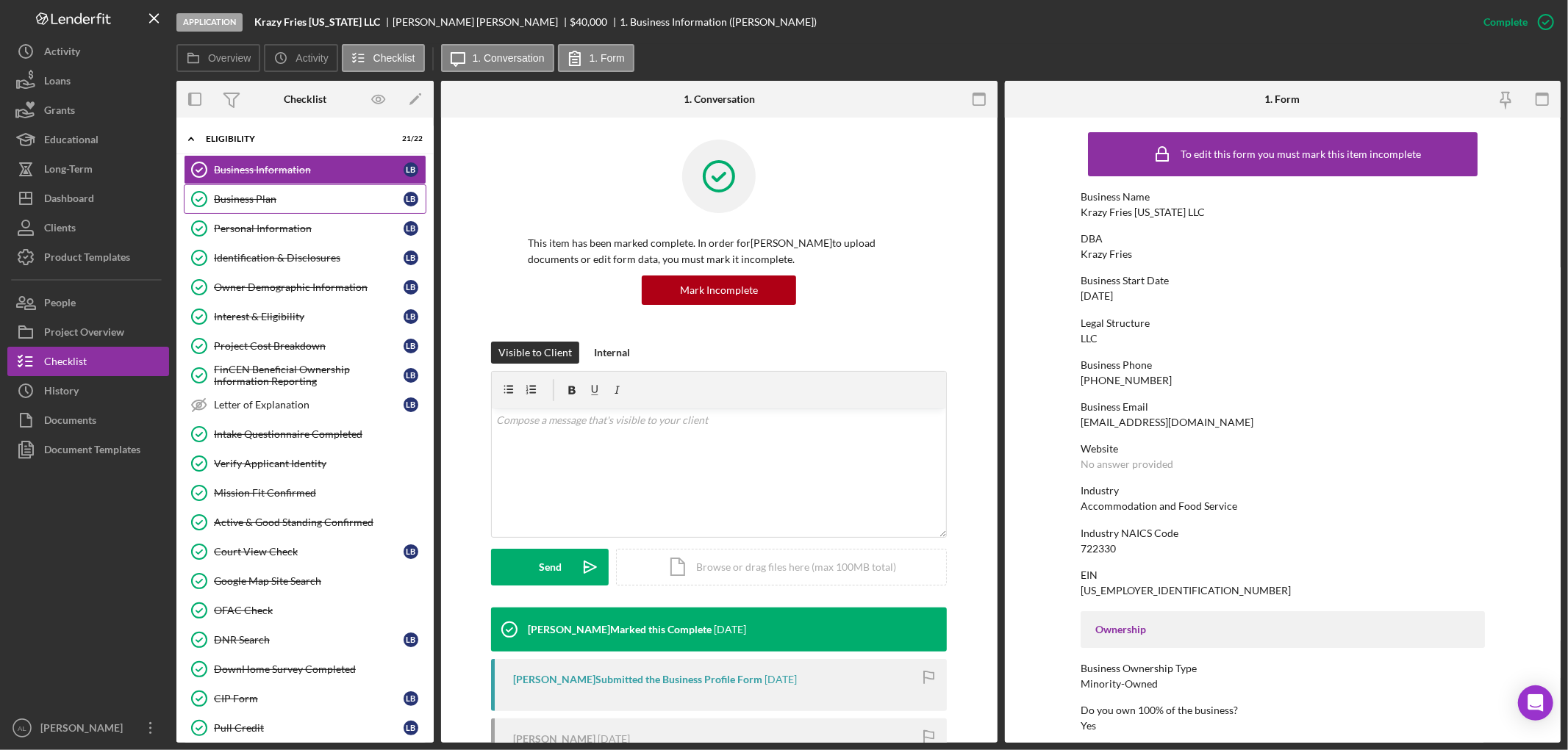
click at [289, 200] on div "Business Plan" at bounding box center [308, 199] width 189 height 12
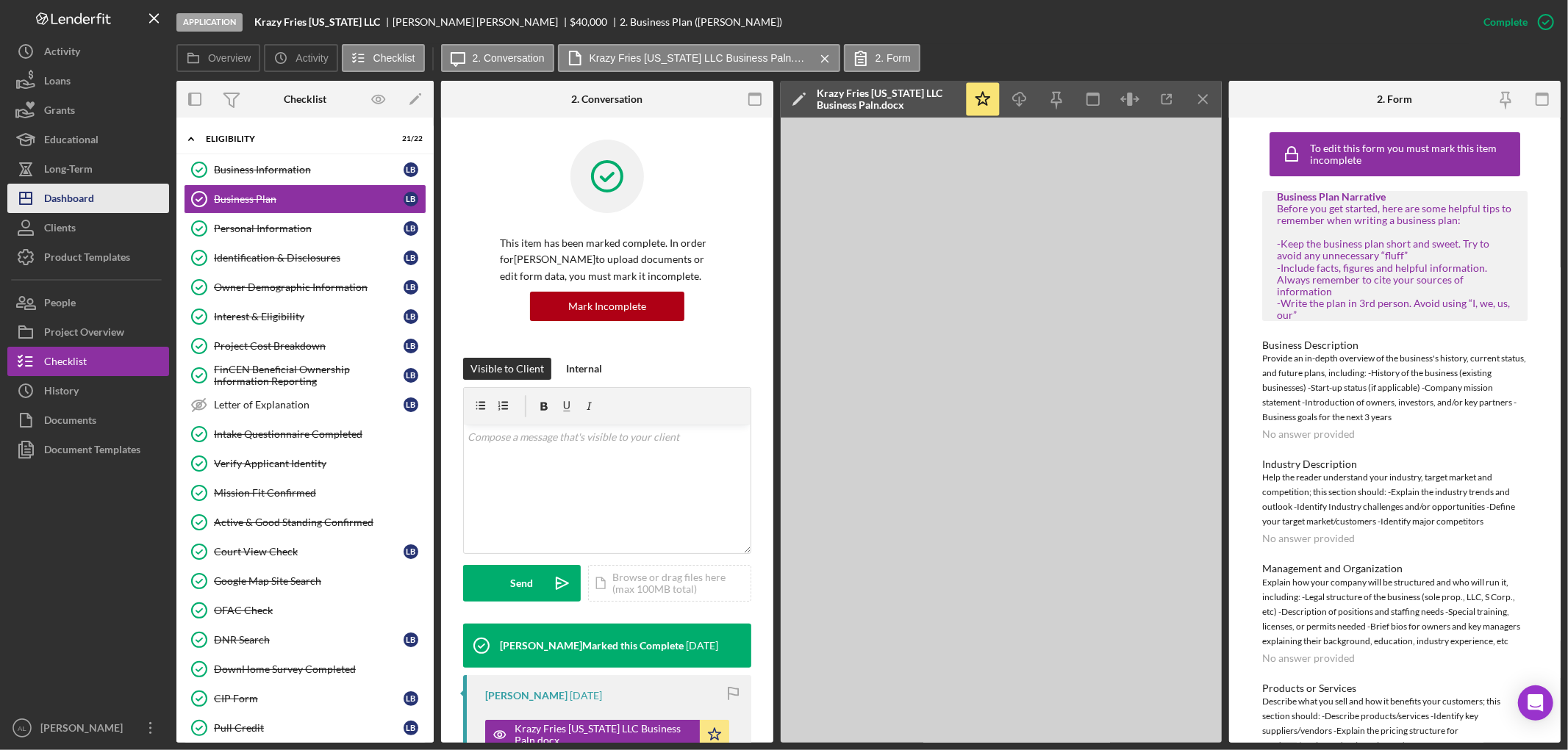
click at [76, 186] on div "Dashboard" at bounding box center [69, 200] width 50 height 33
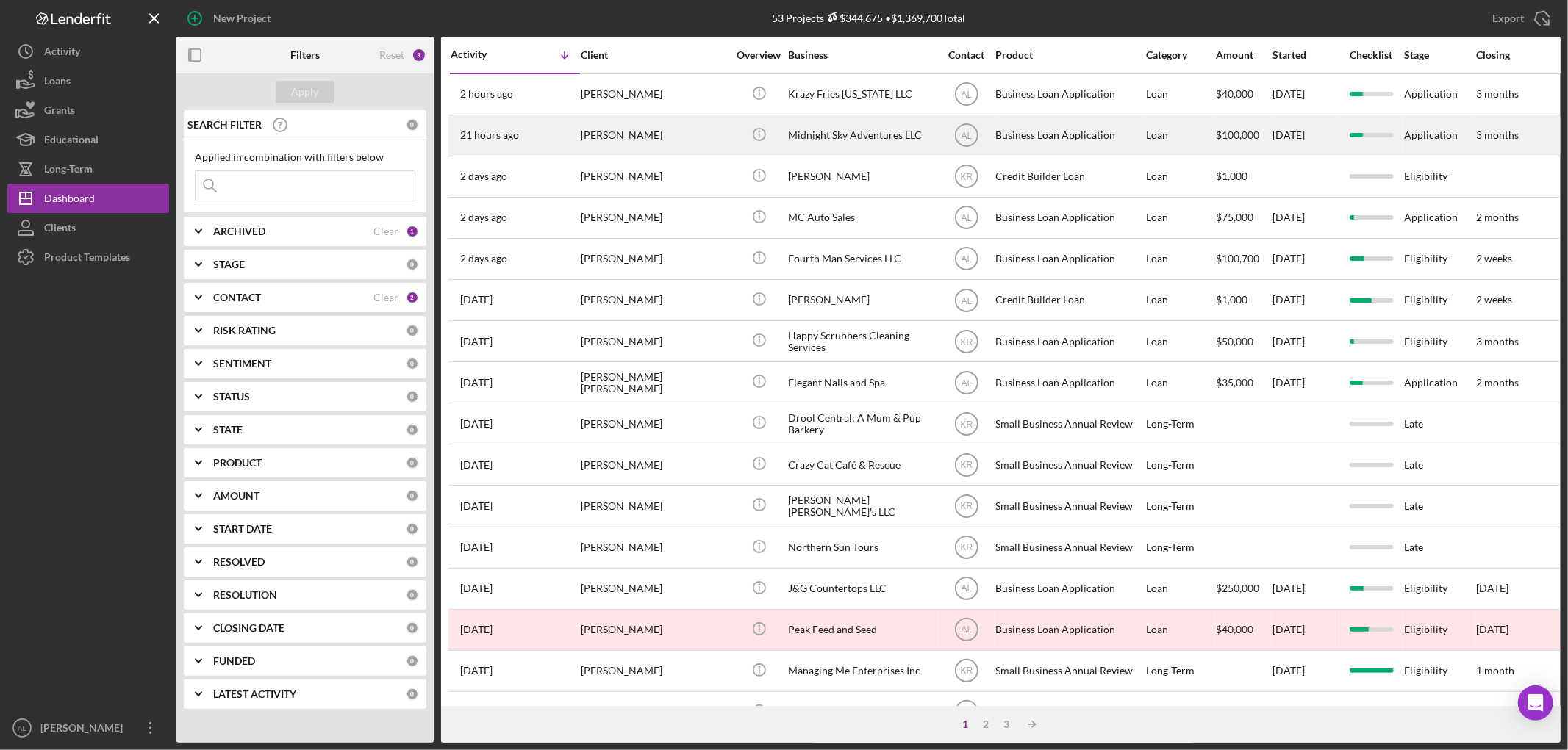
click at [538, 151] on div "21 hours ago [PERSON_NAME]" at bounding box center [514, 135] width 129 height 39
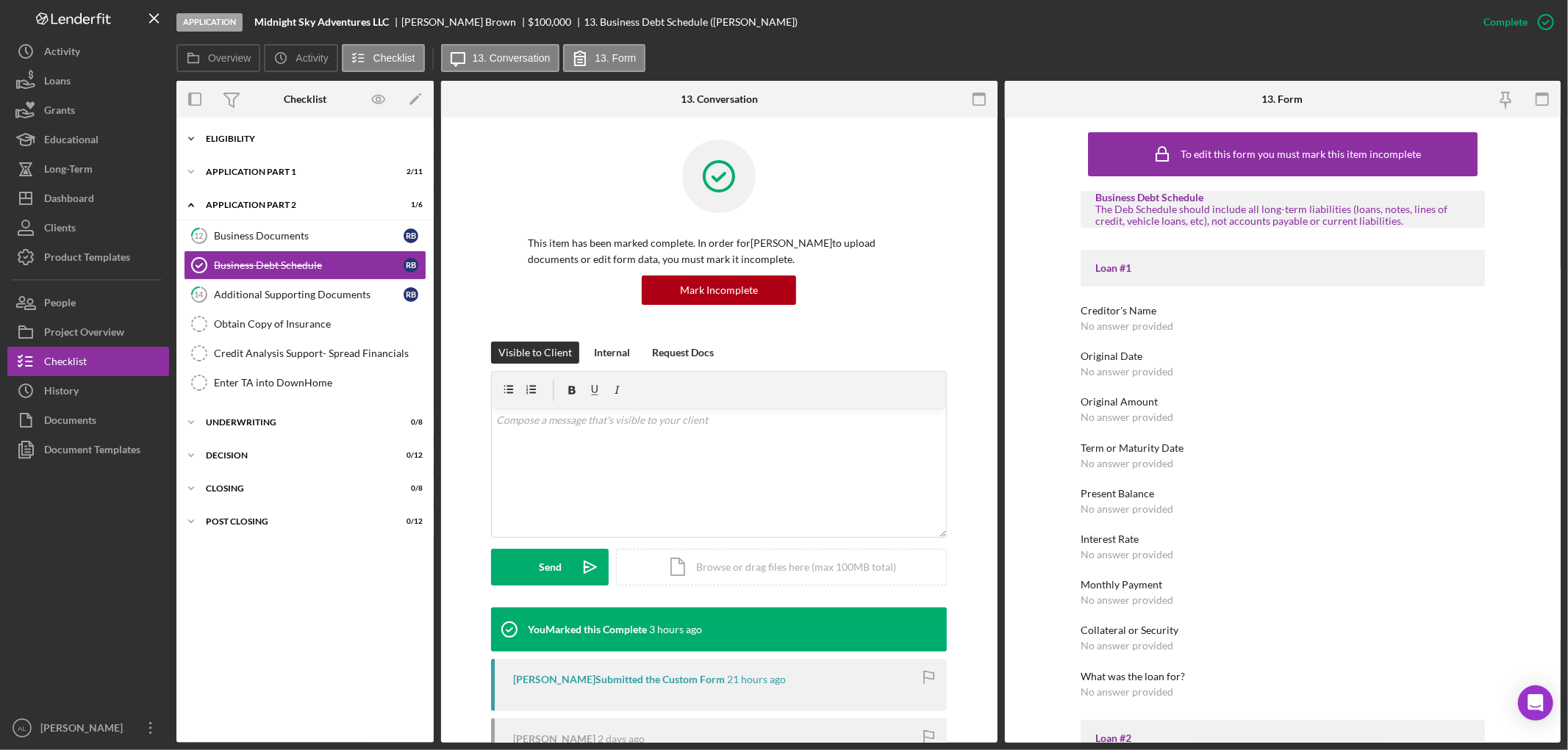
click at [270, 132] on div "Icon/Expander Eligibility 21 / 22" at bounding box center [305, 139] width 257 height 29
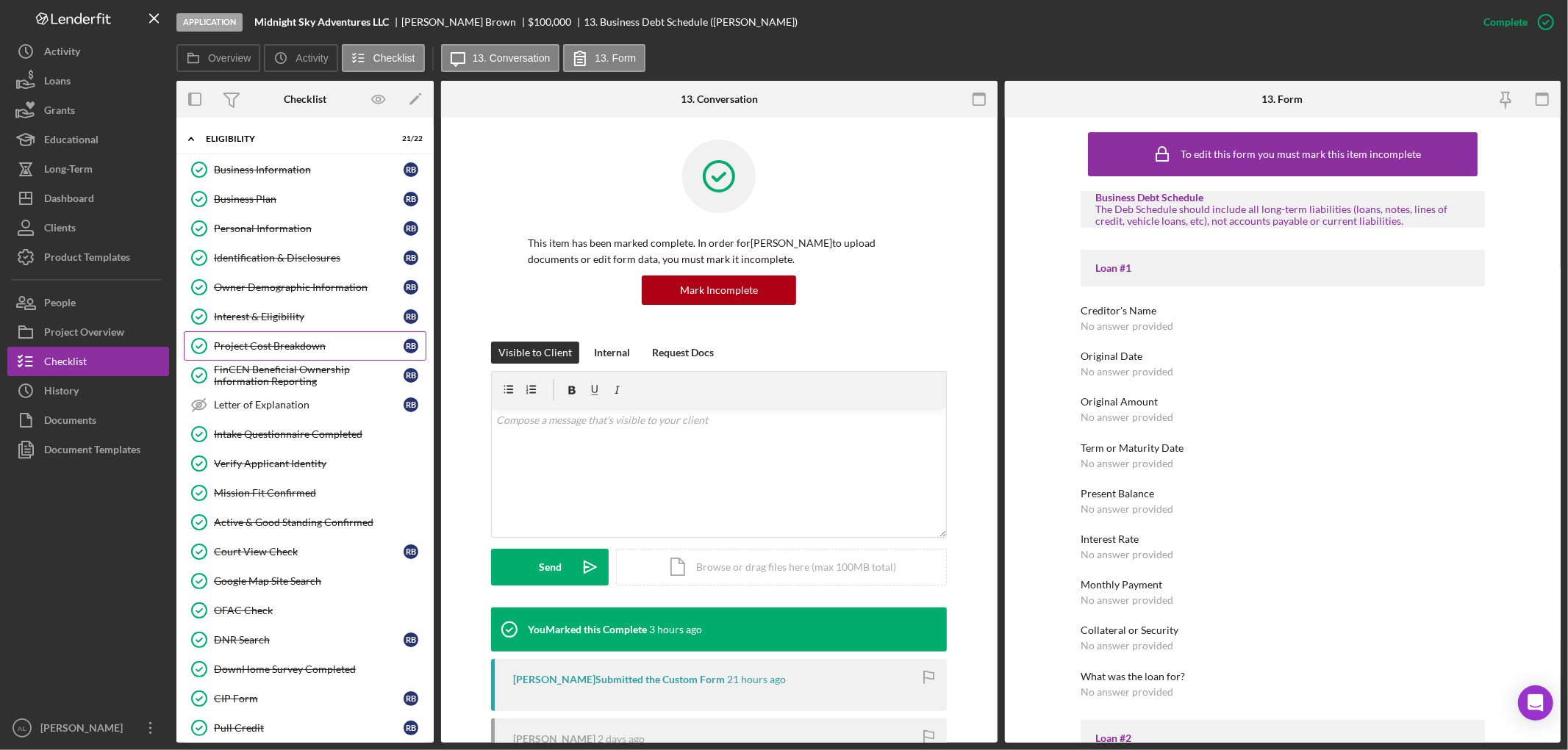
click at [274, 341] on div "Project Cost Breakdown" at bounding box center [308, 346] width 189 height 12
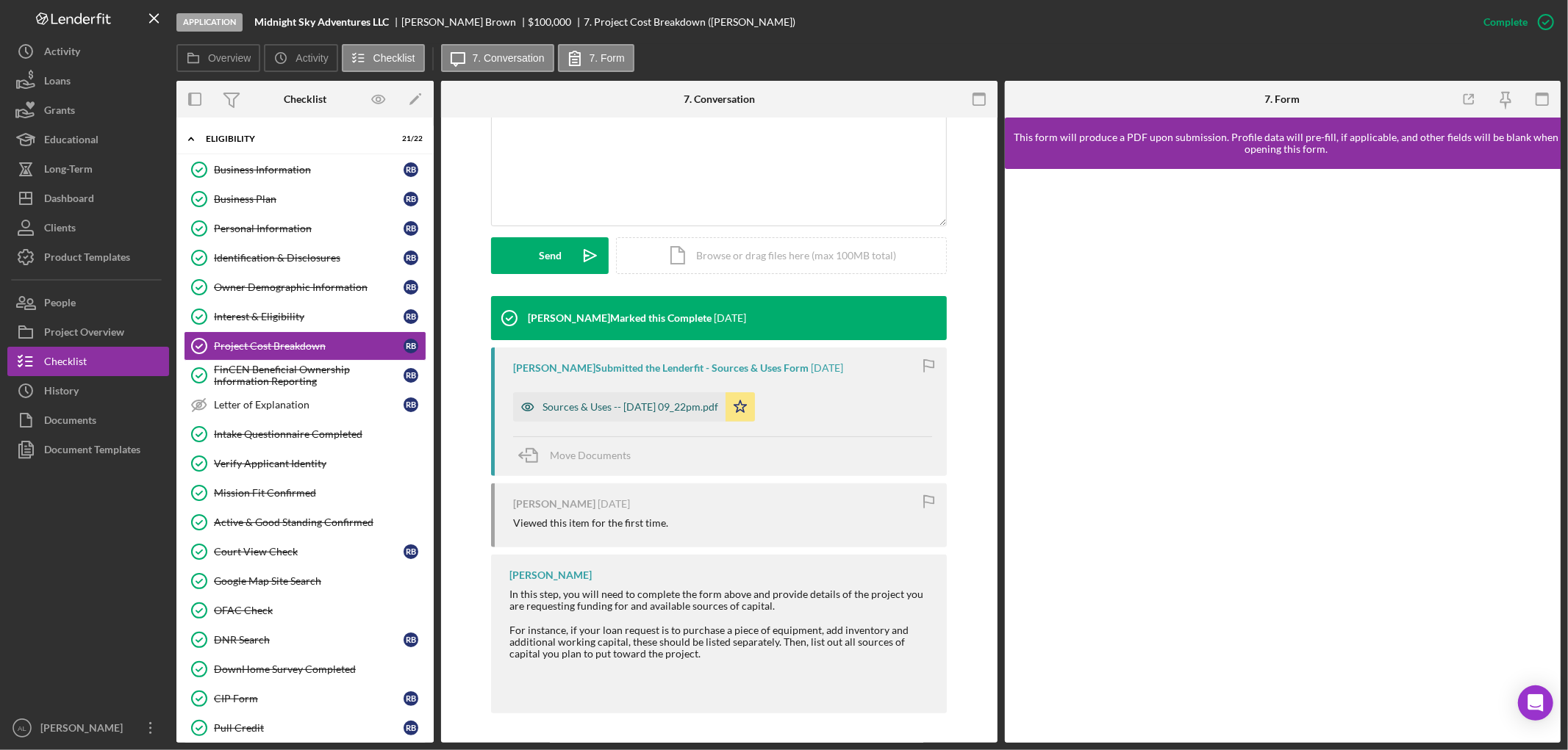
click at [613, 401] on div "Sources & Uses -- [DATE] 09_22pm.pdf" at bounding box center [630, 407] width 176 height 12
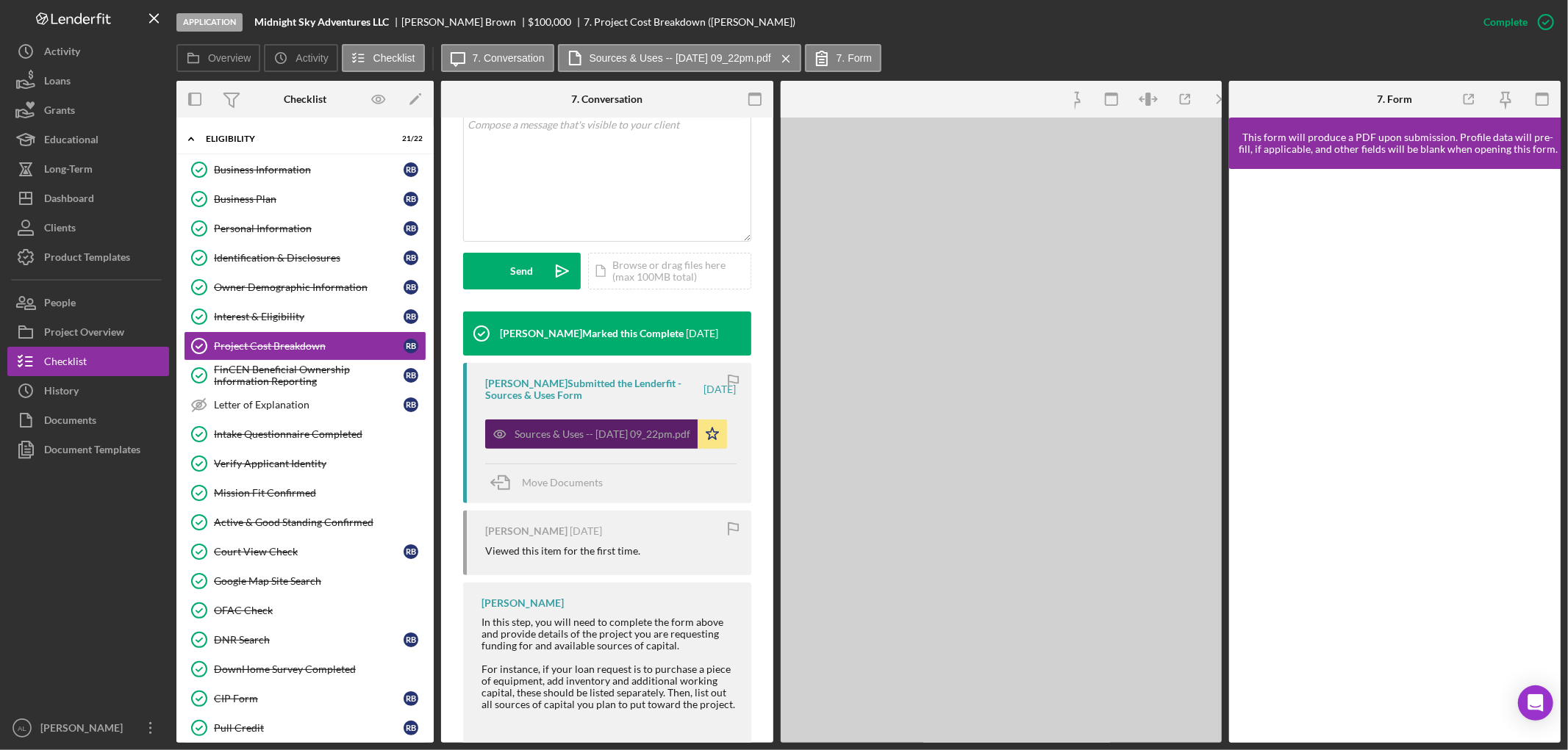
scroll to position [328, 0]
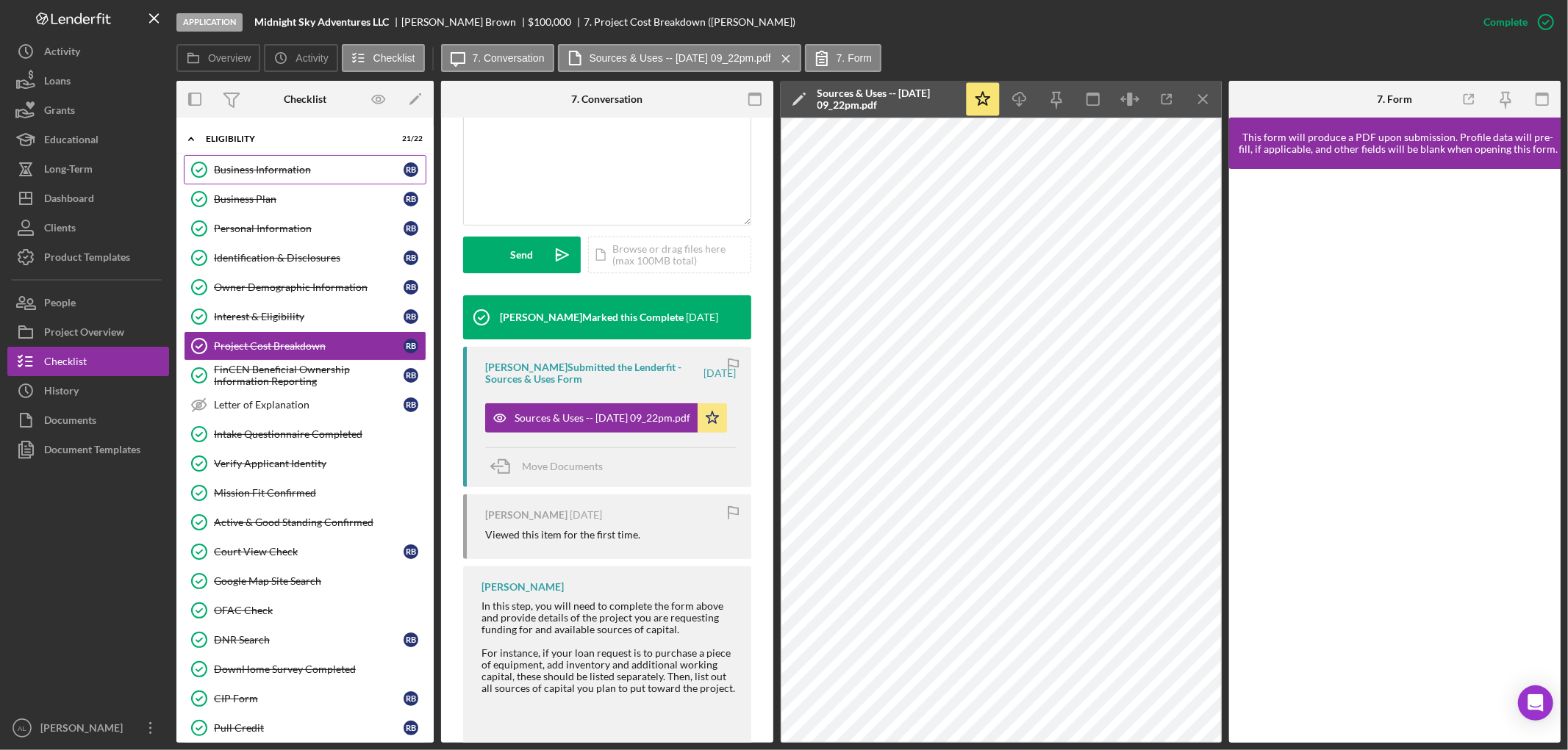
click at [323, 165] on div "Business Information" at bounding box center [308, 170] width 189 height 12
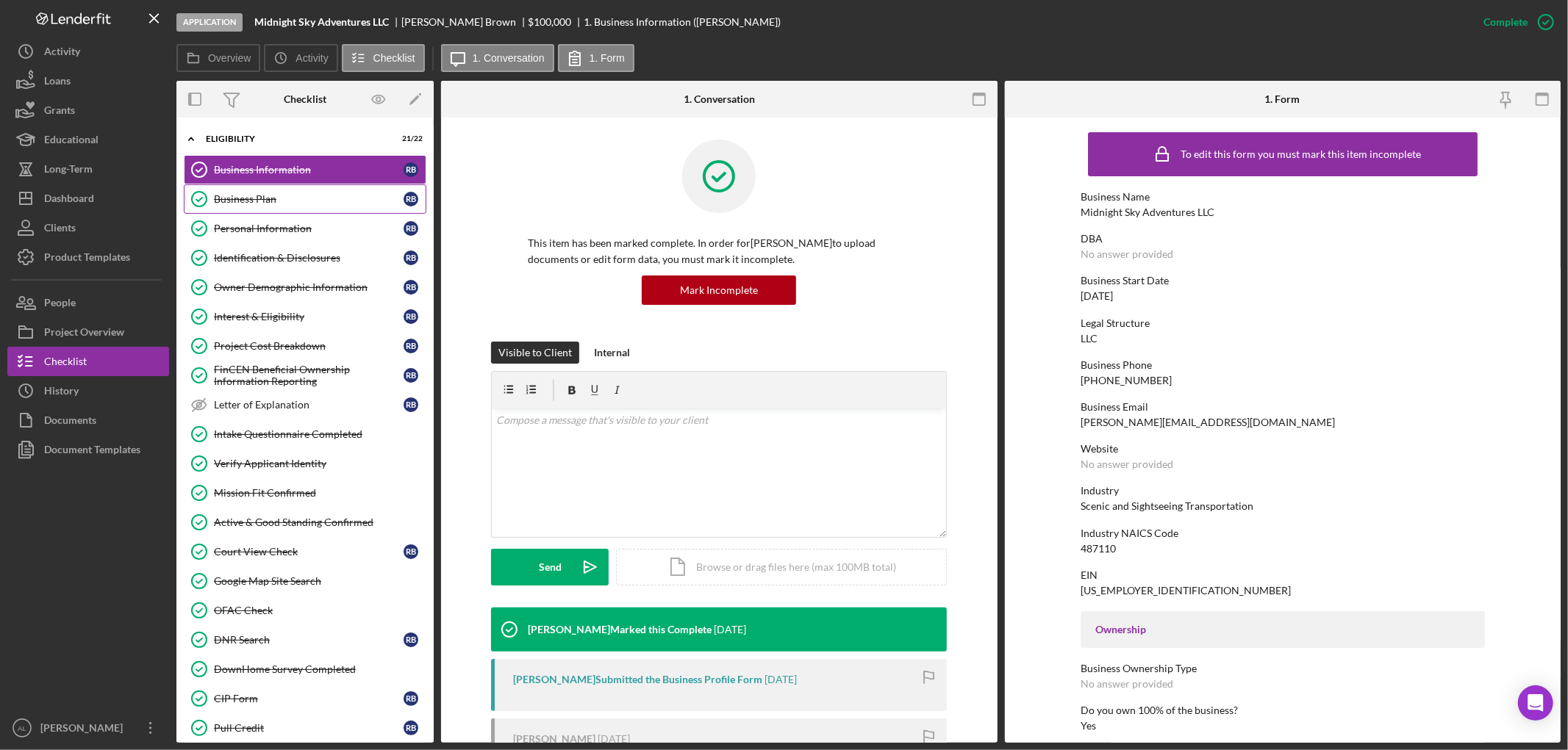
click at [331, 189] on link "Business Plan Business Plan R B" at bounding box center [304, 199] width 243 height 29
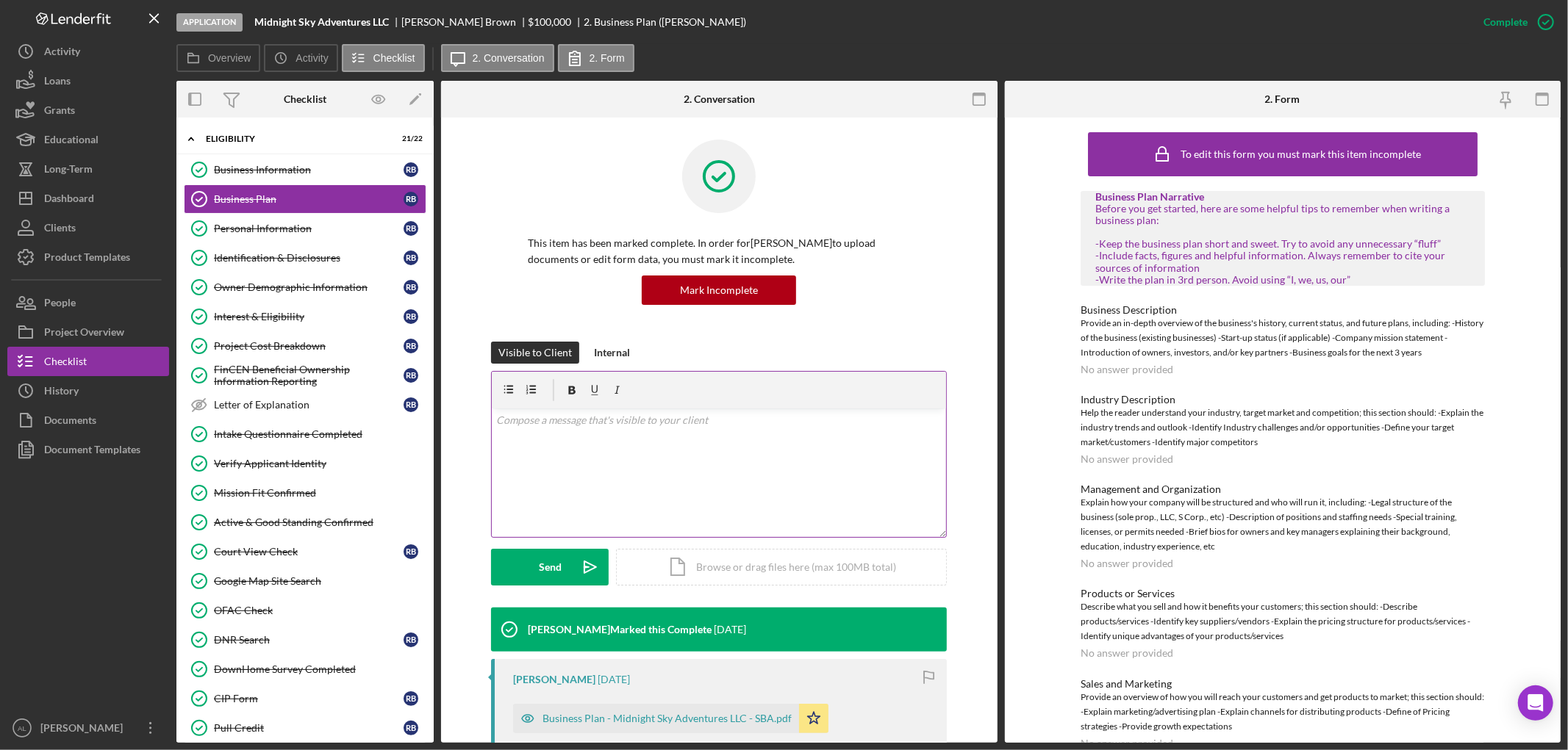
scroll to position [265, 0]
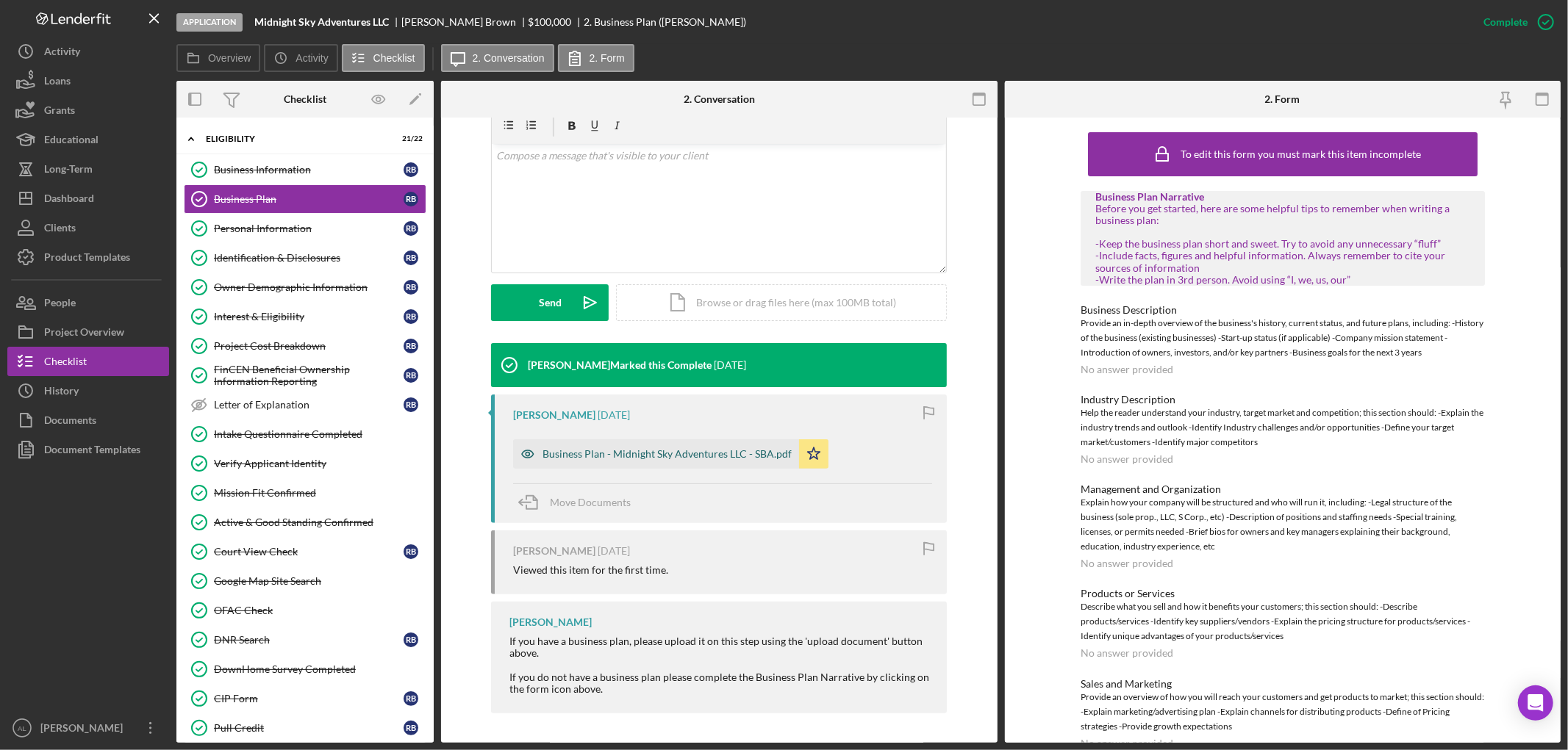
click at [575, 465] on div "Business Plan - Midnight Sky Adventures LLC - SBA.pdf" at bounding box center [655, 454] width 285 height 29
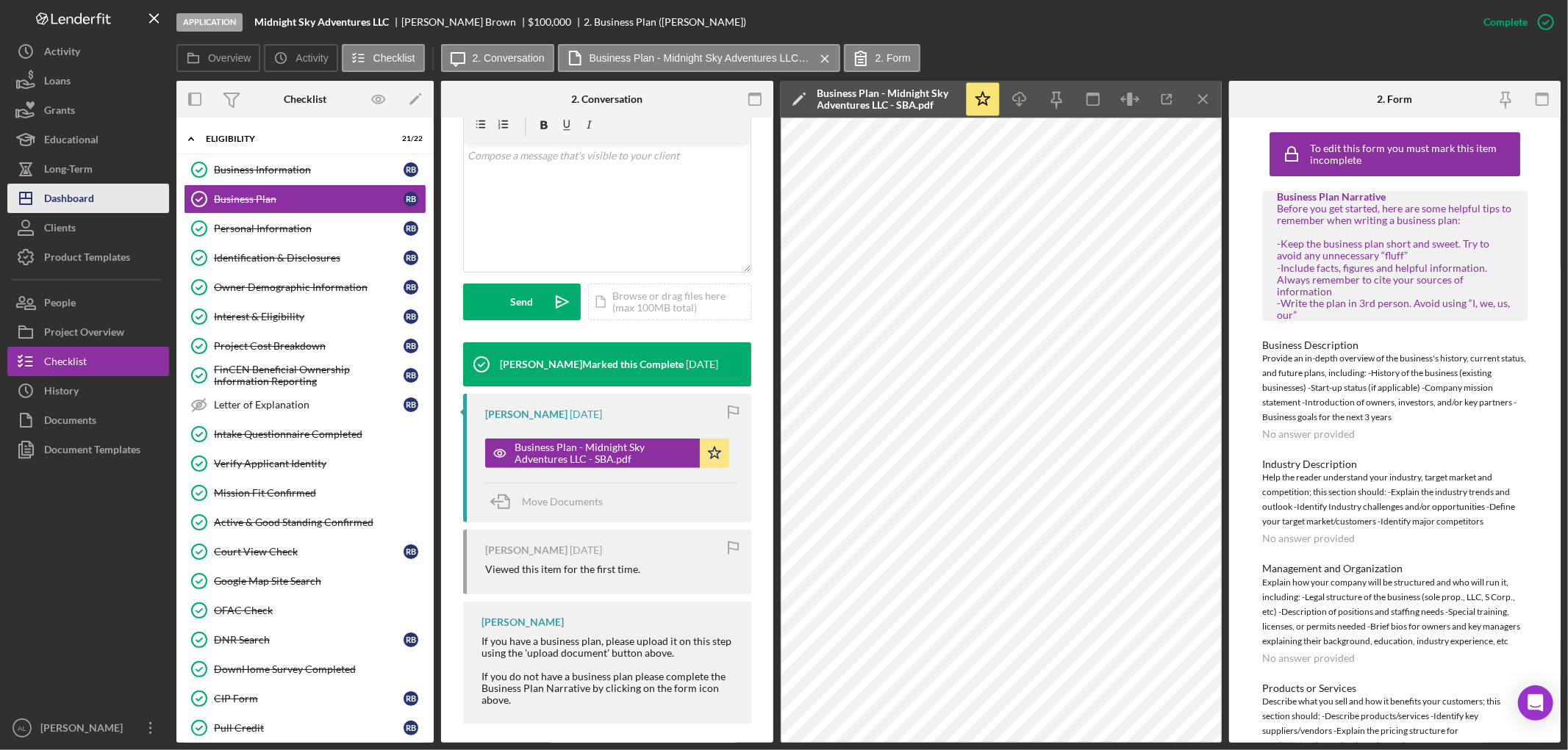
click at [89, 206] on div "Dashboard" at bounding box center [69, 200] width 50 height 33
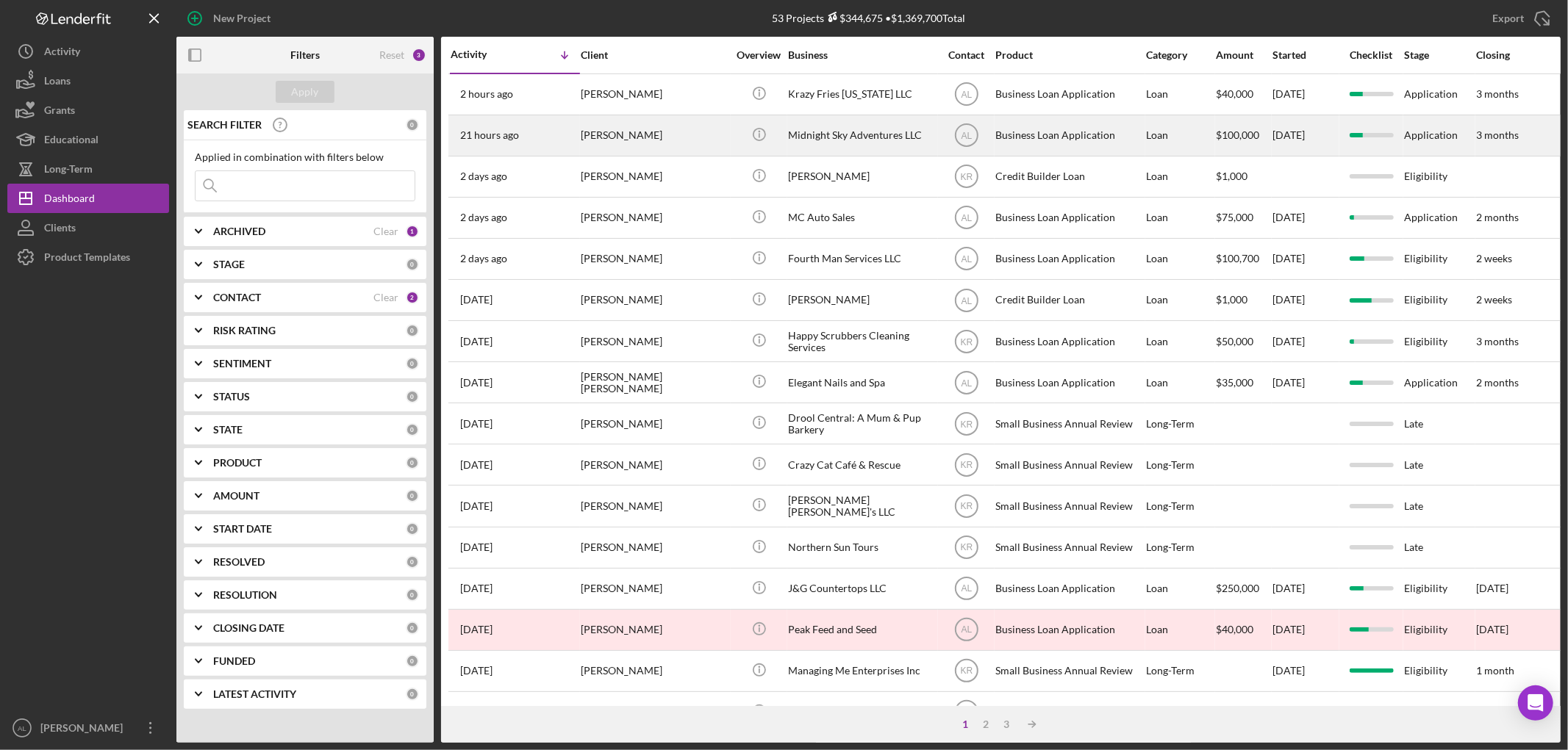
click at [618, 135] on div "[PERSON_NAME]" at bounding box center [653, 135] width 147 height 39
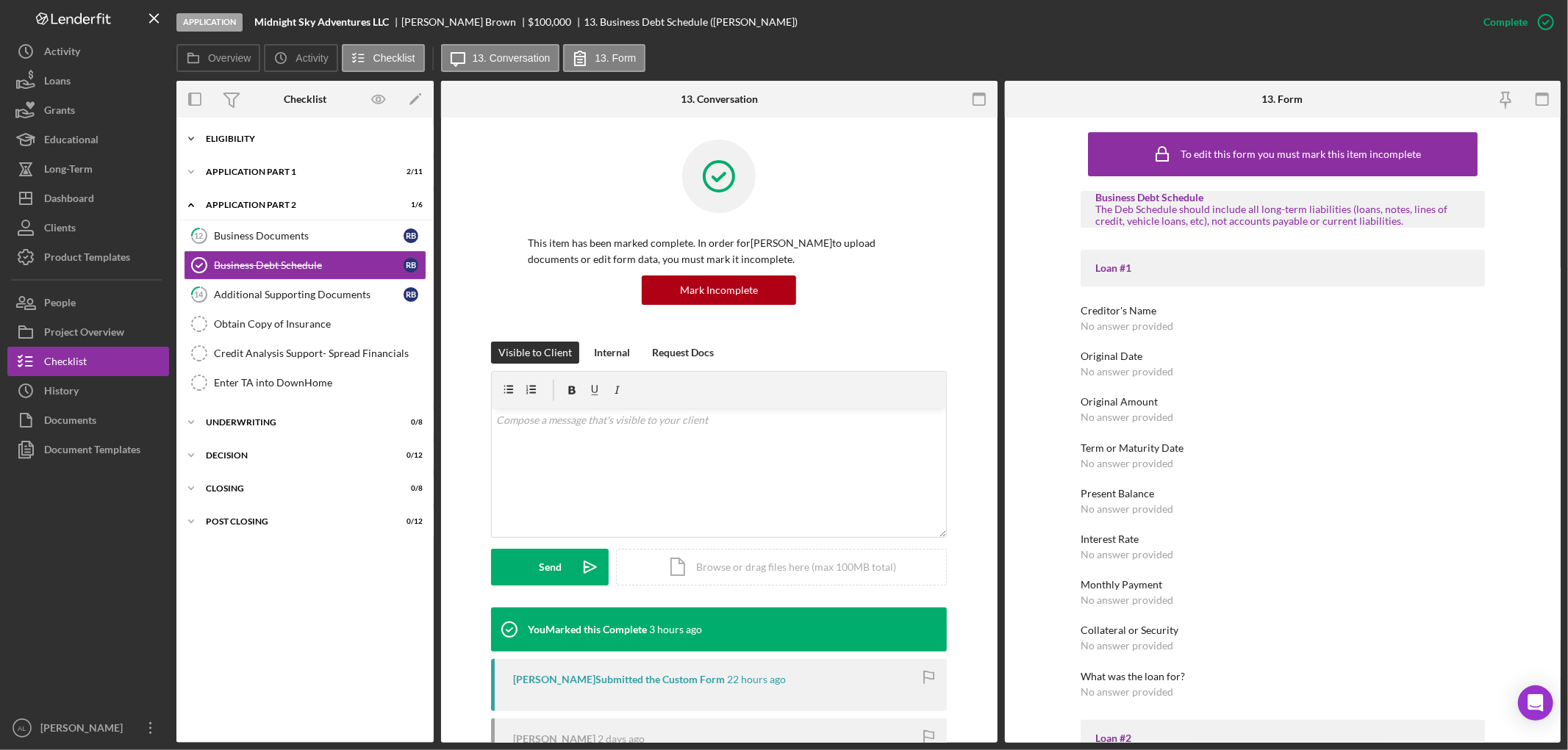
click at [313, 141] on div "Eligibility" at bounding box center [310, 139] width 209 height 9
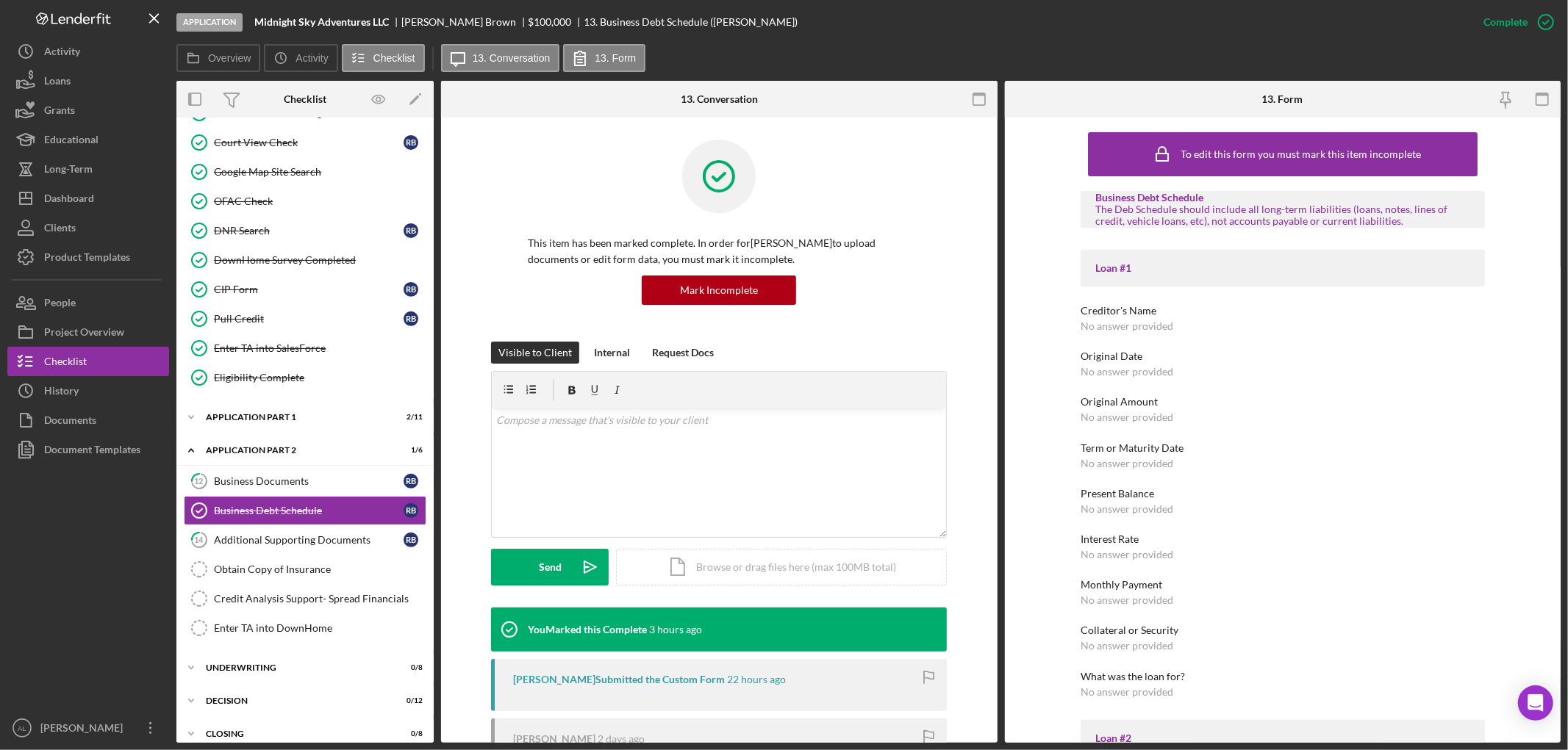
scroll to position [410, 0]
click at [295, 424] on div "Icon/Expander Application Part 1 2 / 11" at bounding box center [305, 417] width 257 height 29
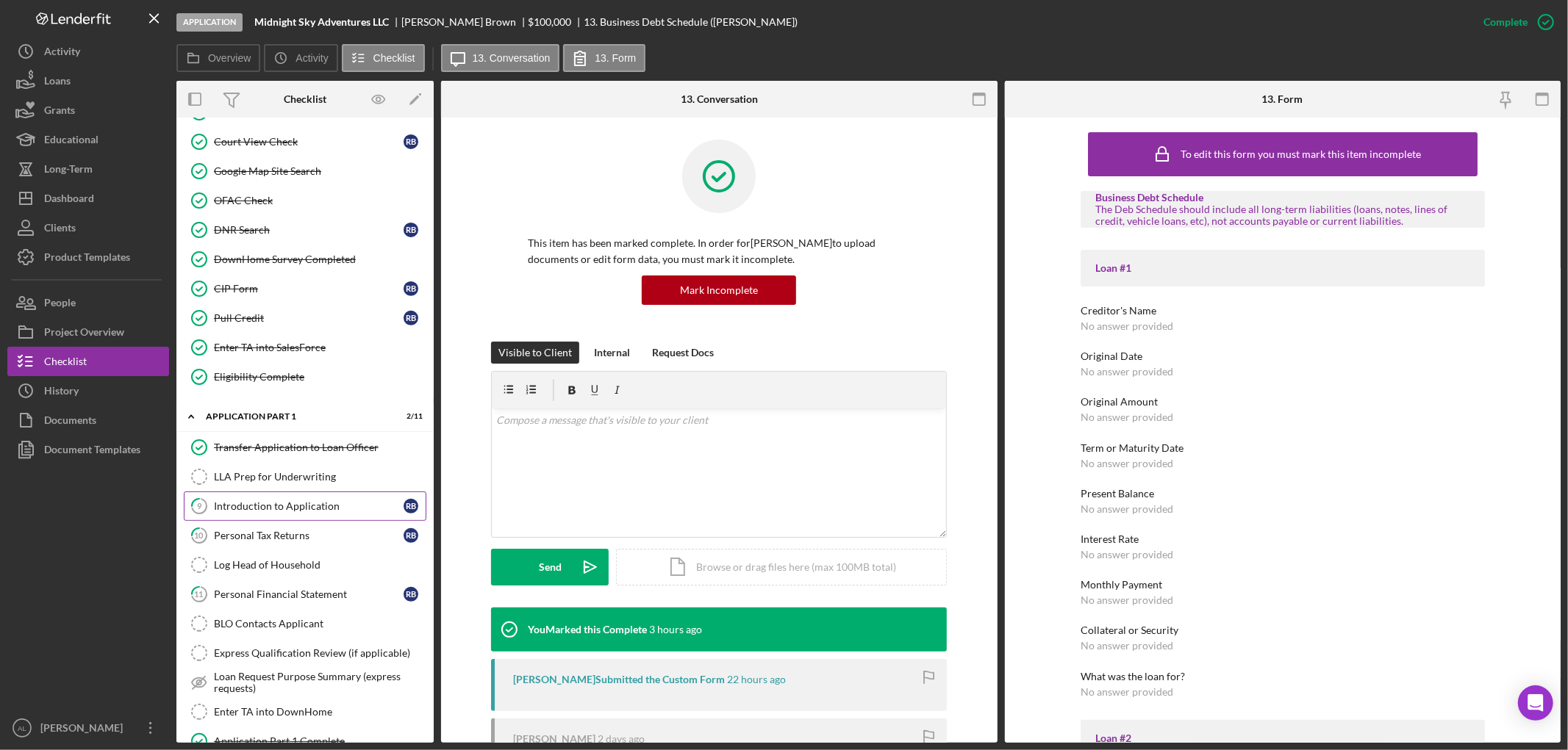
click at [289, 509] on div "Introduction to Application" at bounding box center [308, 507] width 189 height 12
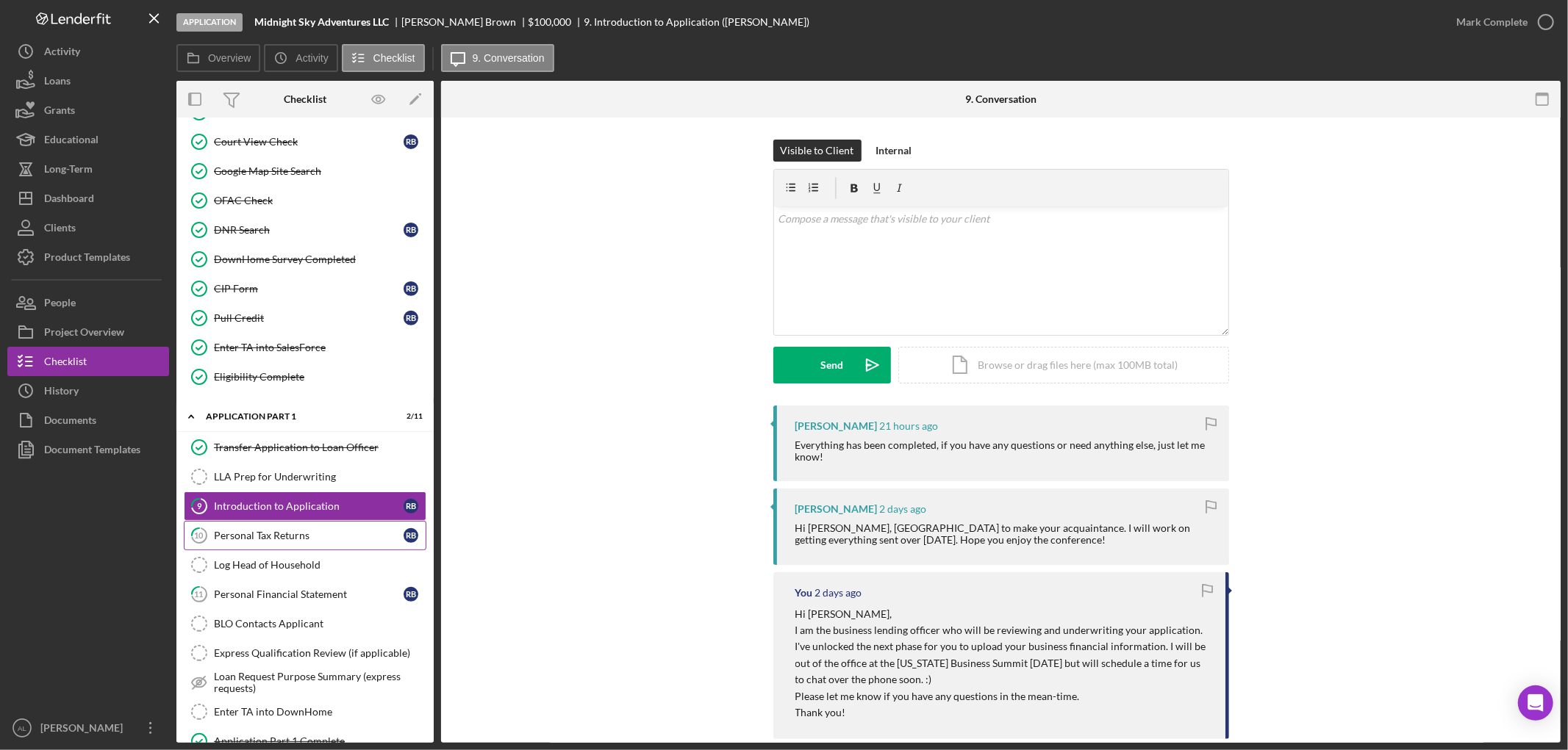
click at [285, 534] on div "Personal Tax Returns" at bounding box center [308, 536] width 189 height 12
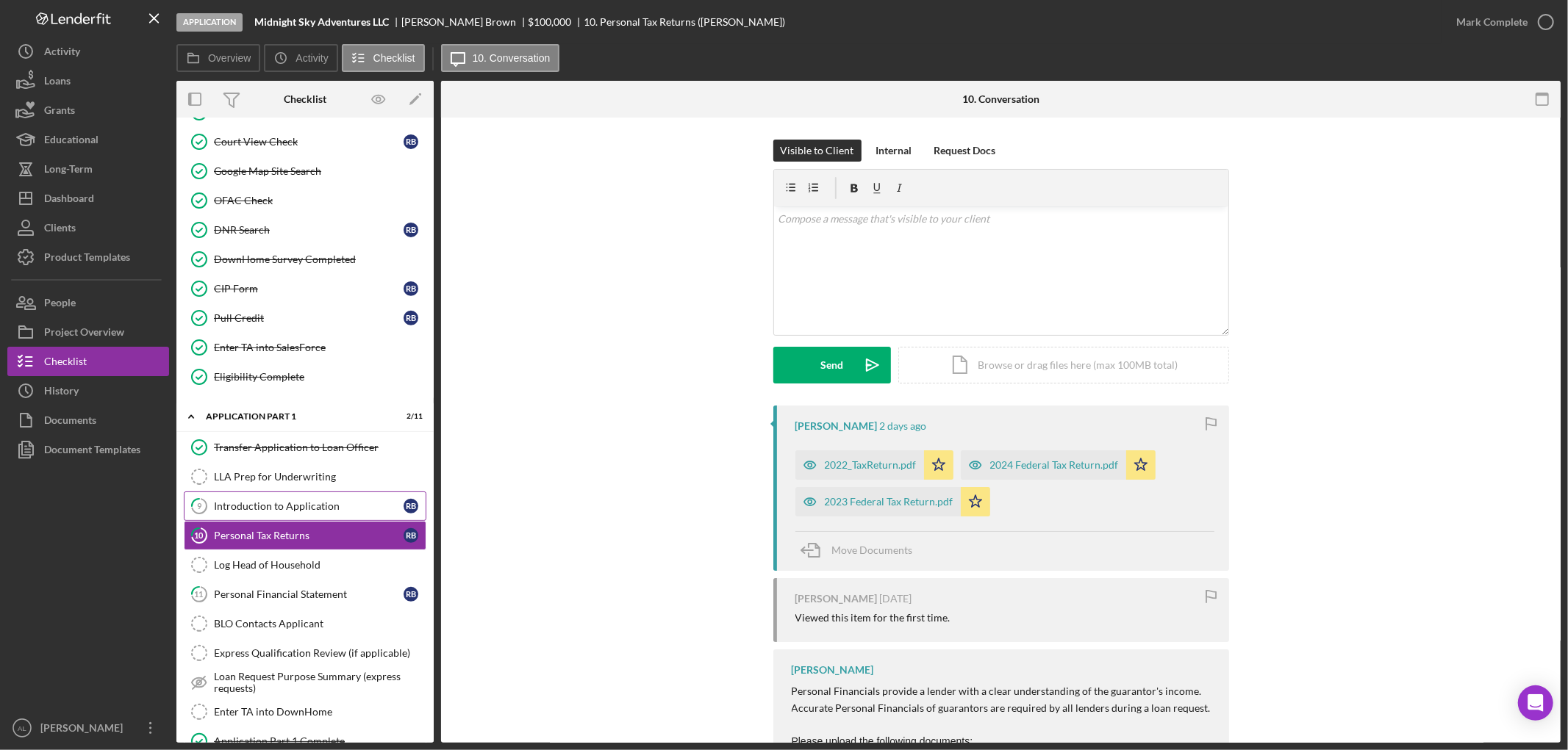
click at [298, 517] on link "9 Introduction to Application R B" at bounding box center [304, 507] width 243 height 29
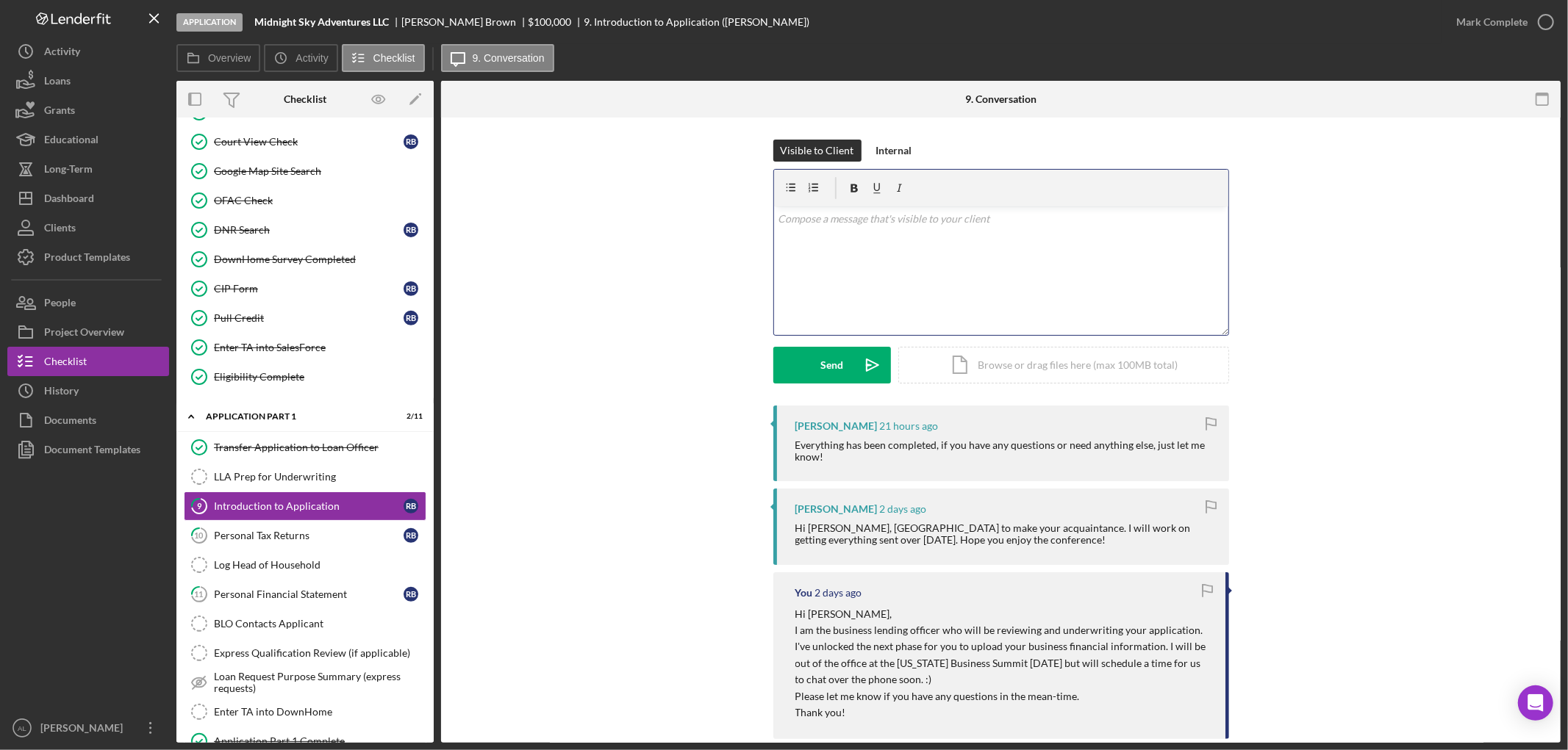
click at [875, 310] on div "v Color teal Color pink Remove color Add row above Add row below Add column bef…" at bounding box center [1001, 271] width 454 height 129
click at [300, 531] on link "10 Personal Tax Returns R B" at bounding box center [304, 536] width 243 height 29
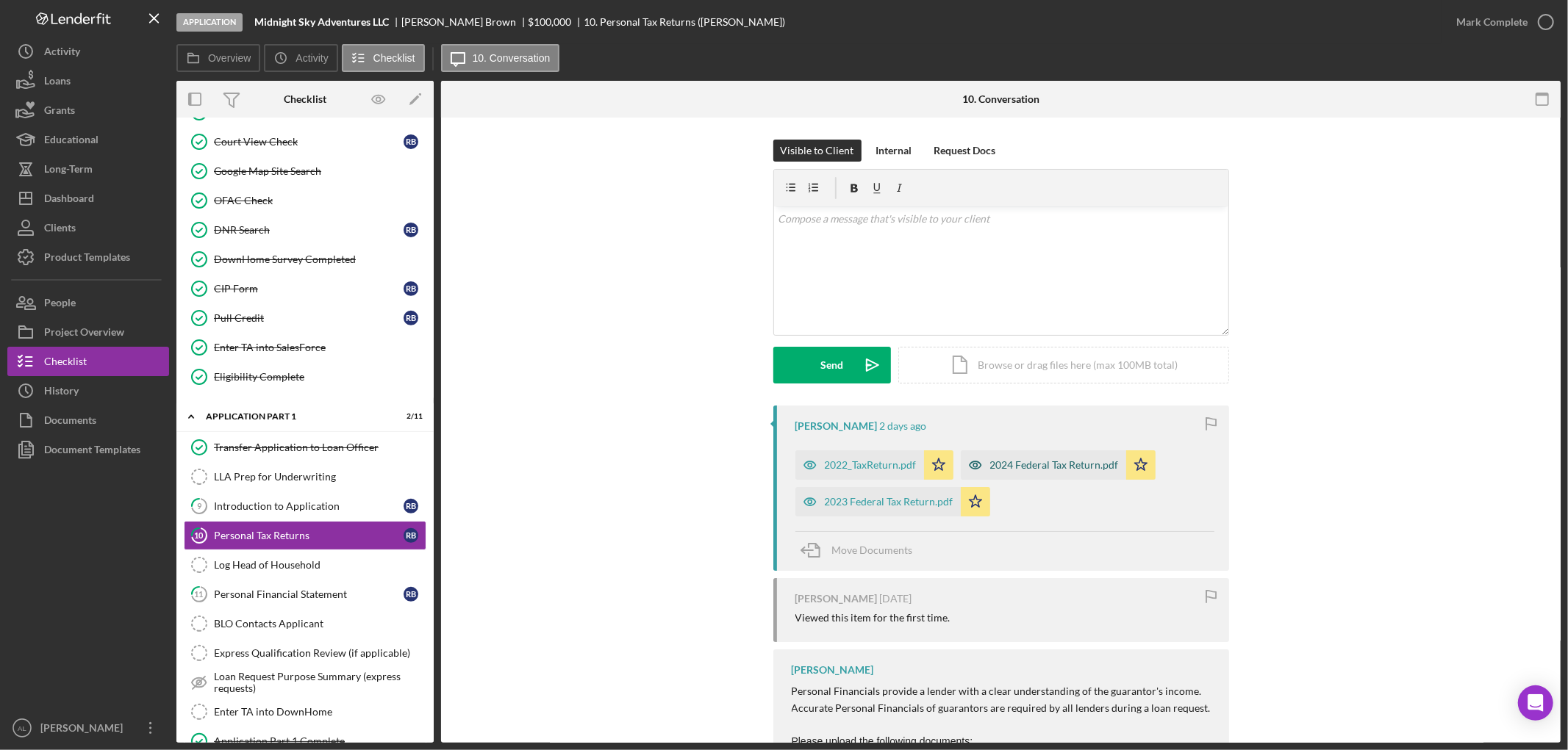
click at [998, 467] on div "2024 Federal Tax Return.pdf" at bounding box center [1054, 465] width 129 height 12
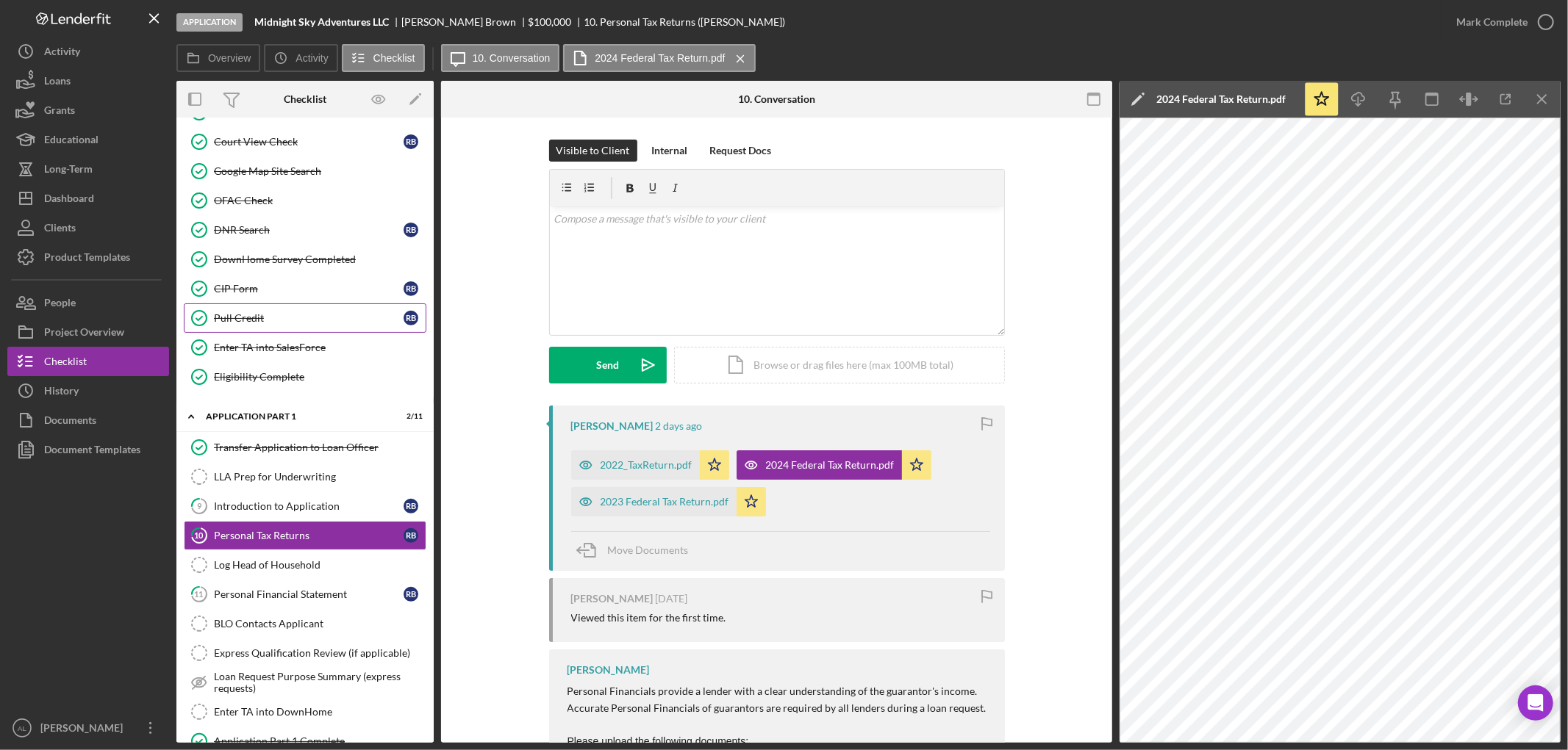
click at [323, 310] on link "Pull Credit Pull Credit R B" at bounding box center [304, 318] width 243 height 29
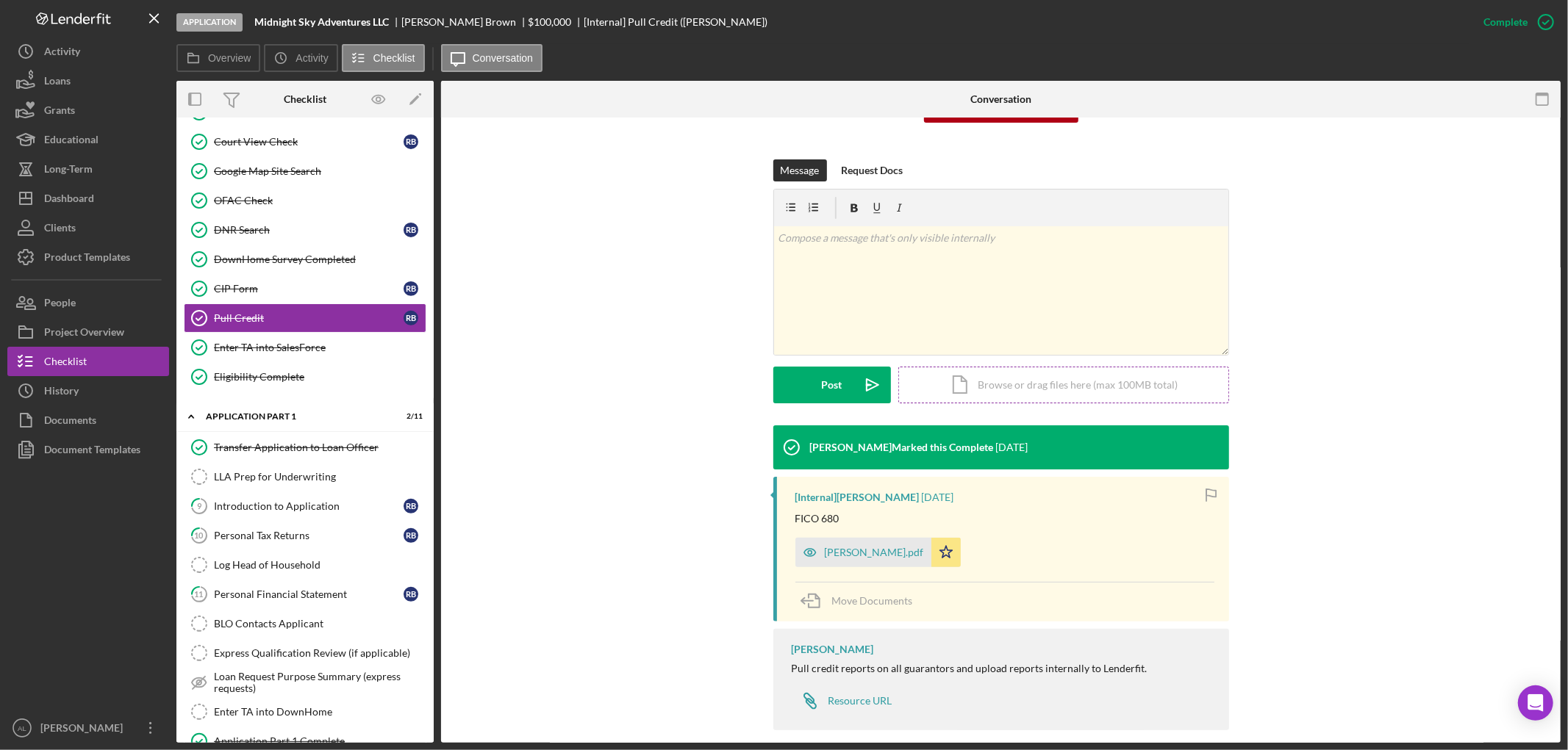
scroll to position [192, 0]
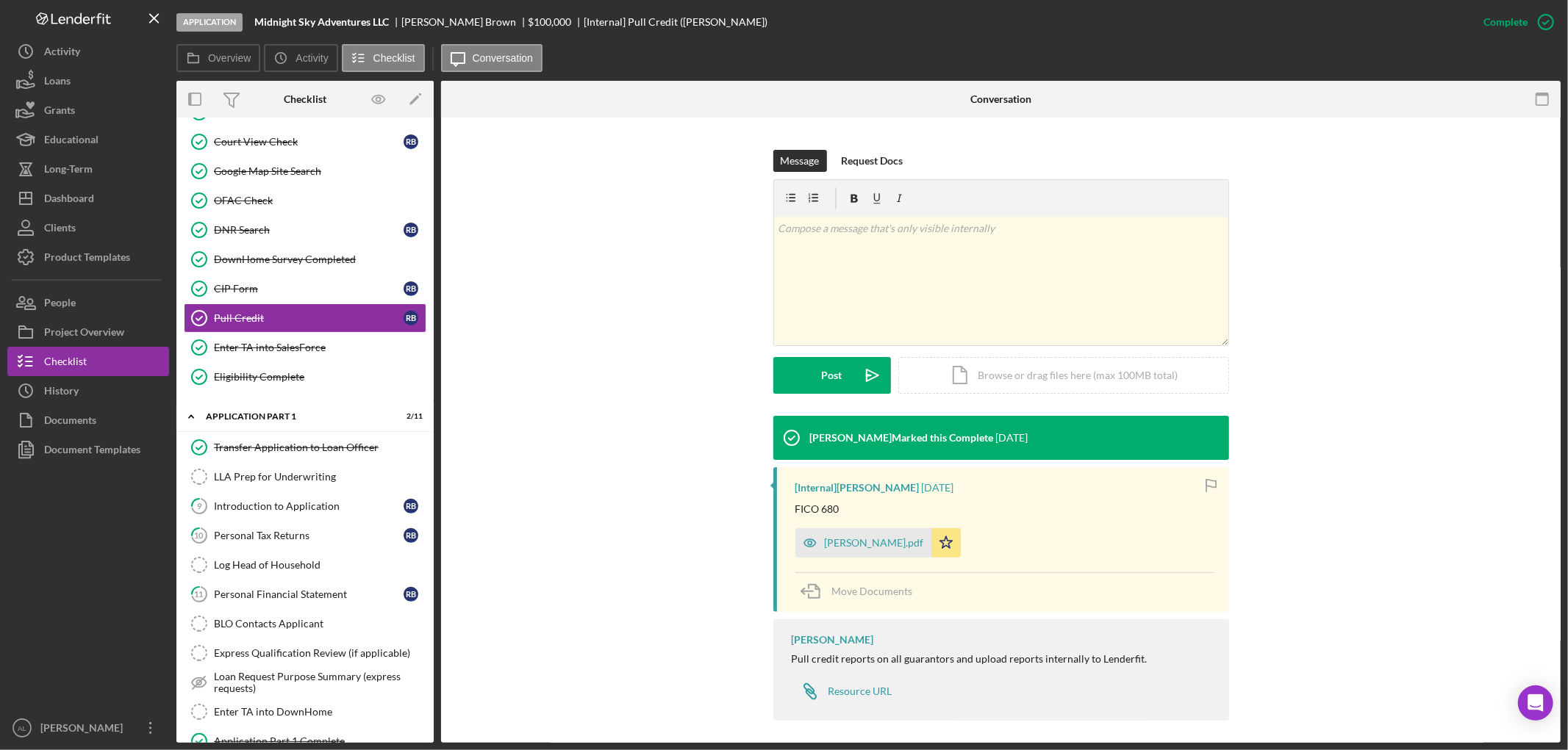
click at [911, 552] on div "[PERSON_NAME].pdf Icon/Star" at bounding box center [881, 539] width 172 height 37
click at [846, 543] on div "[PERSON_NAME].pdf" at bounding box center [874, 543] width 99 height 12
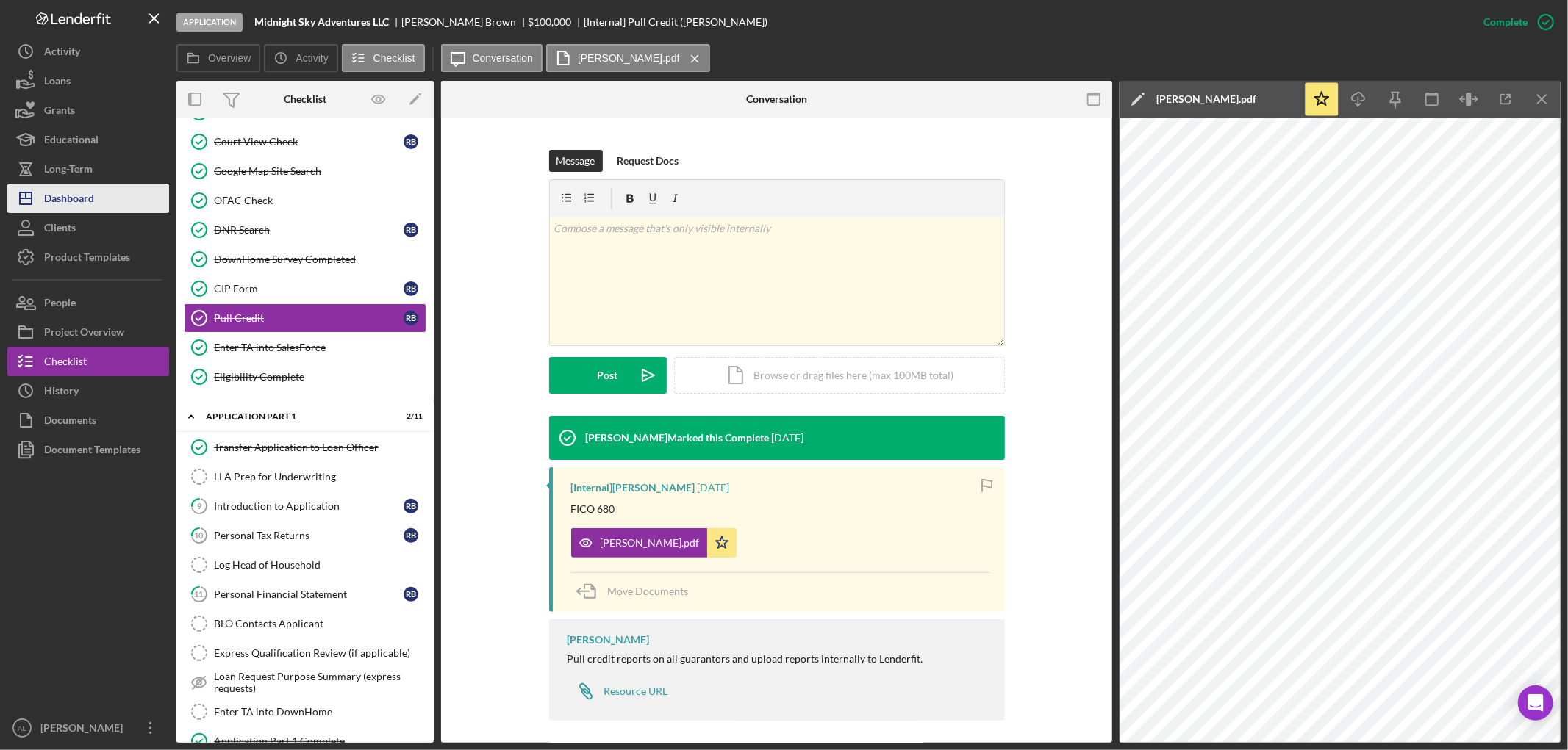
click at [126, 197] on button "Icon/Dashboard Dashboard" at bounding box center [88, 198] width 162 height 29
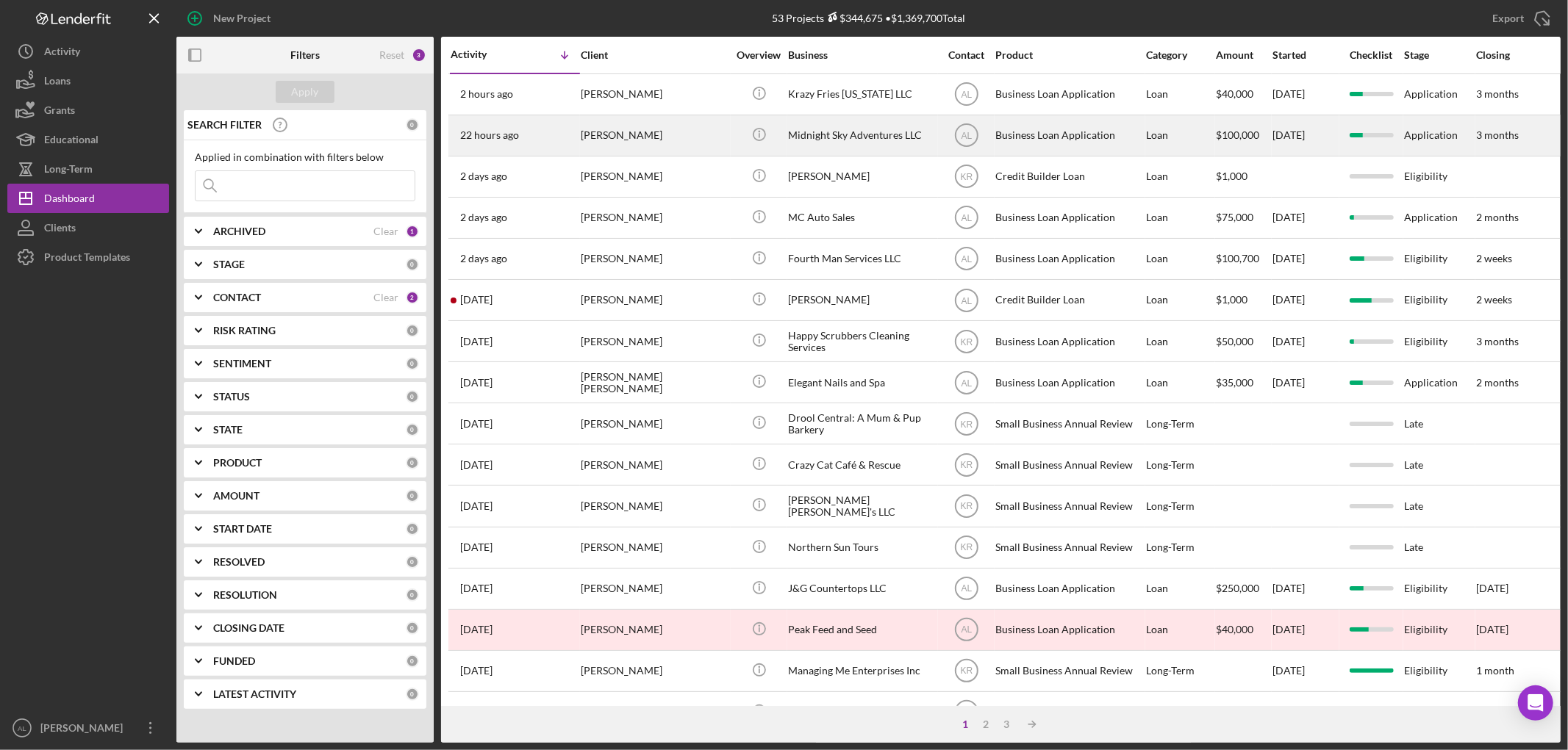
click at [554, 135] on div "22 hours ago [PERSON_NAME]" at bounding box center [514, 135] width 129 height 39
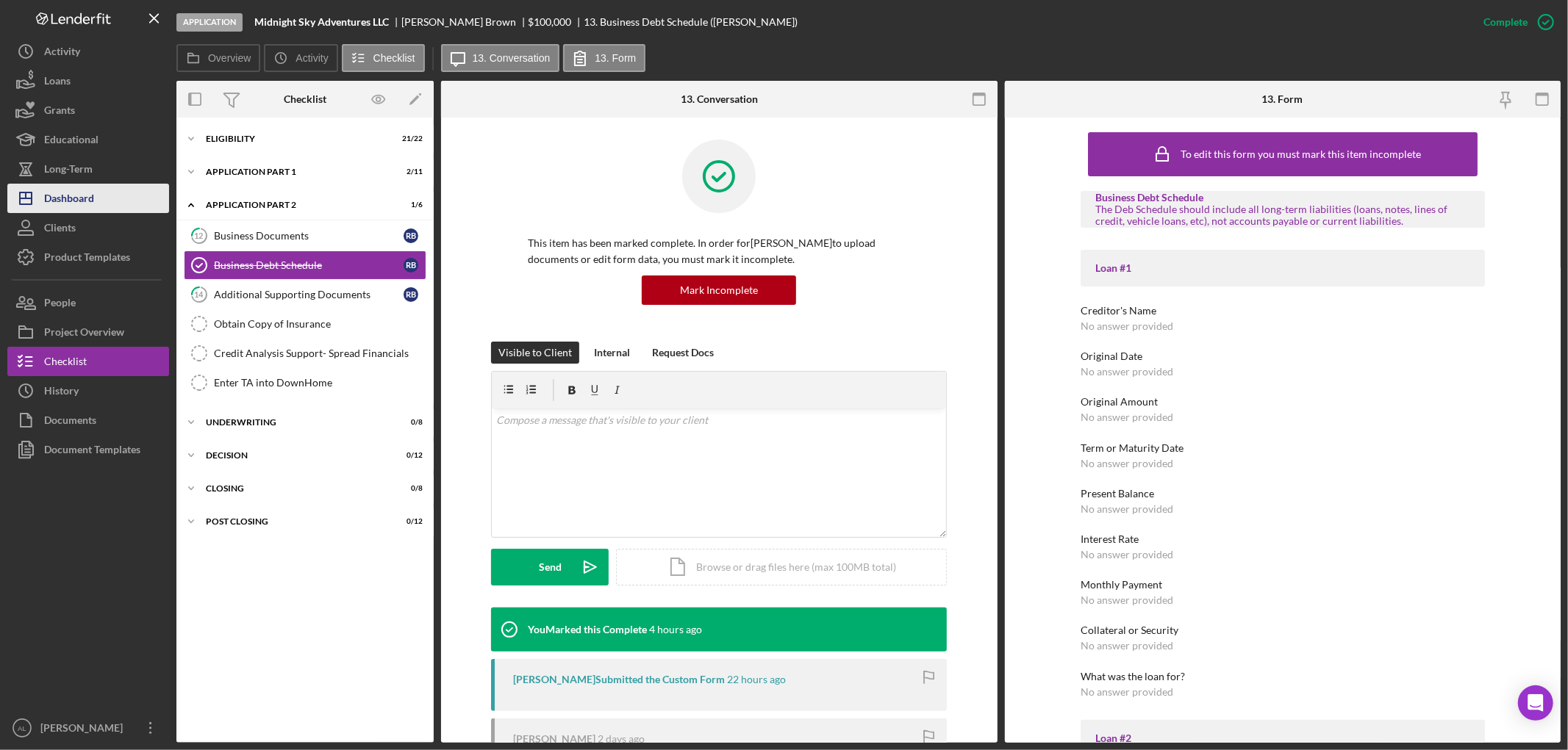
click at [92, 199] on div "Dashboard" at bounding box center [69, 200] width 50 height 33
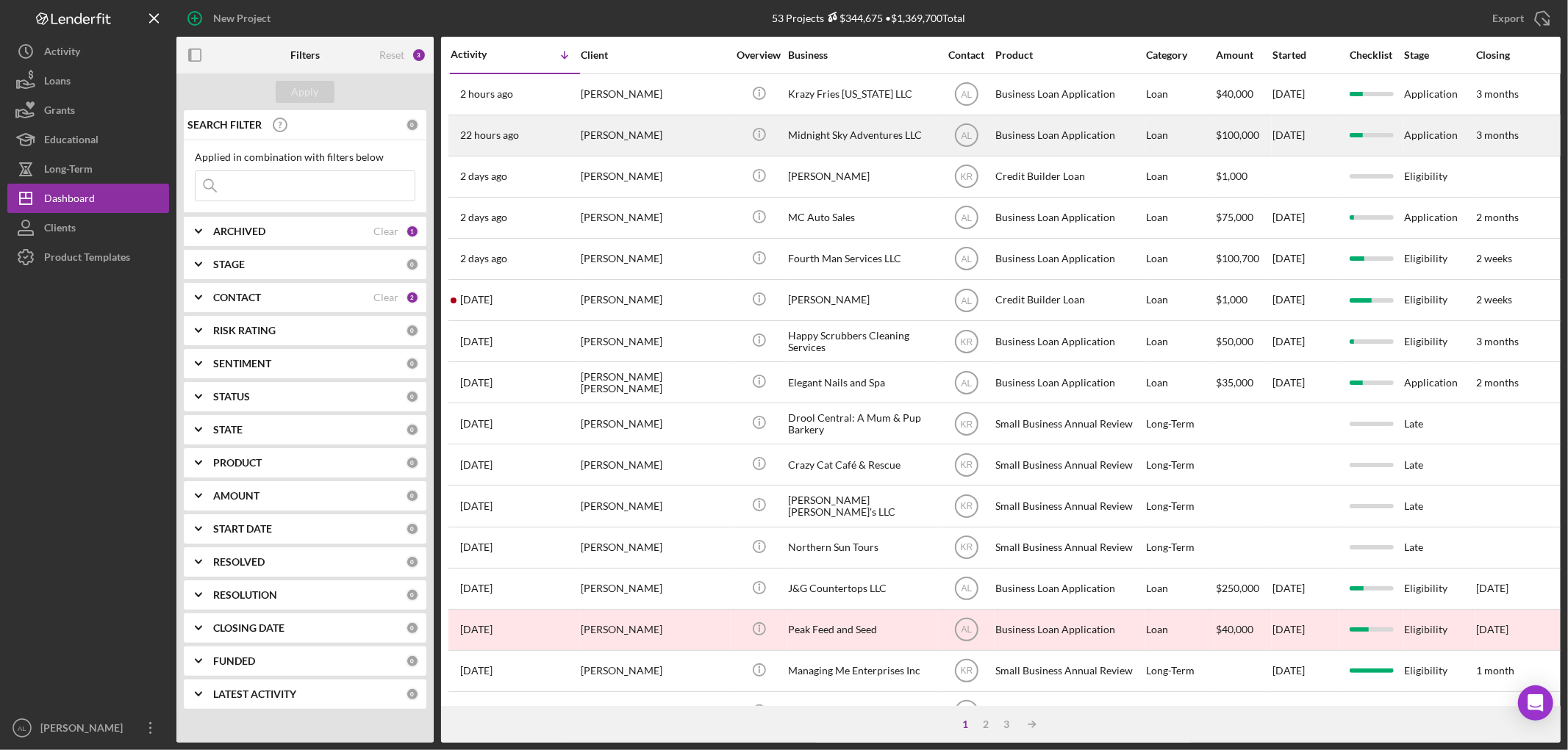
click at [584, 136] on div "[PERSON_NAME]" at bounding box center [653, 135] width 147 height 39
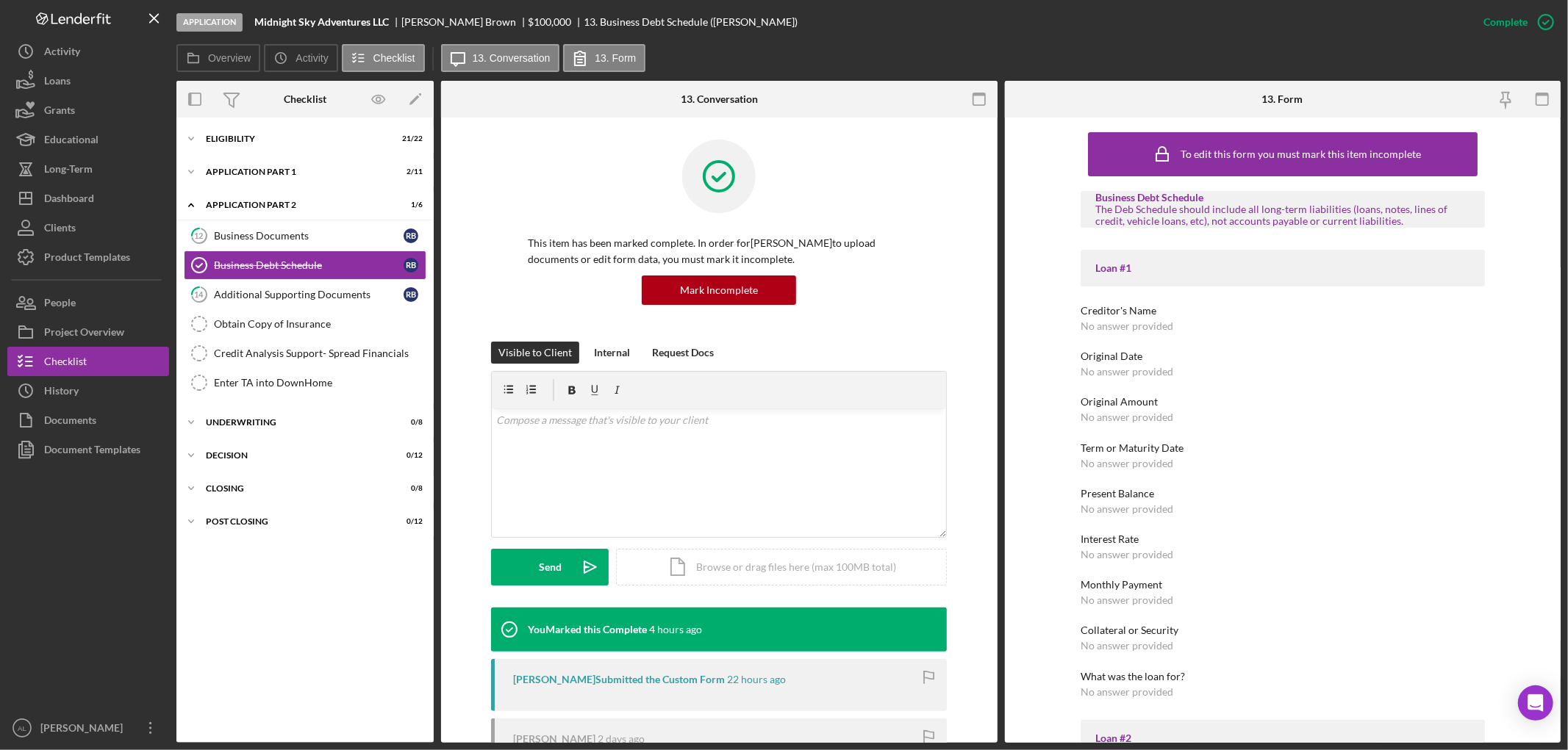
click at [286, 155] on div "Icon/Expander Eligibility 21 / 22 Icon/Expander Application Part 1 2 / 11 Icon/…" at bounding box center [305, 430] width 257 height 610
click at [270, 141] on div "Eligibility" at bounding box center [310, 139] width 209 height 9
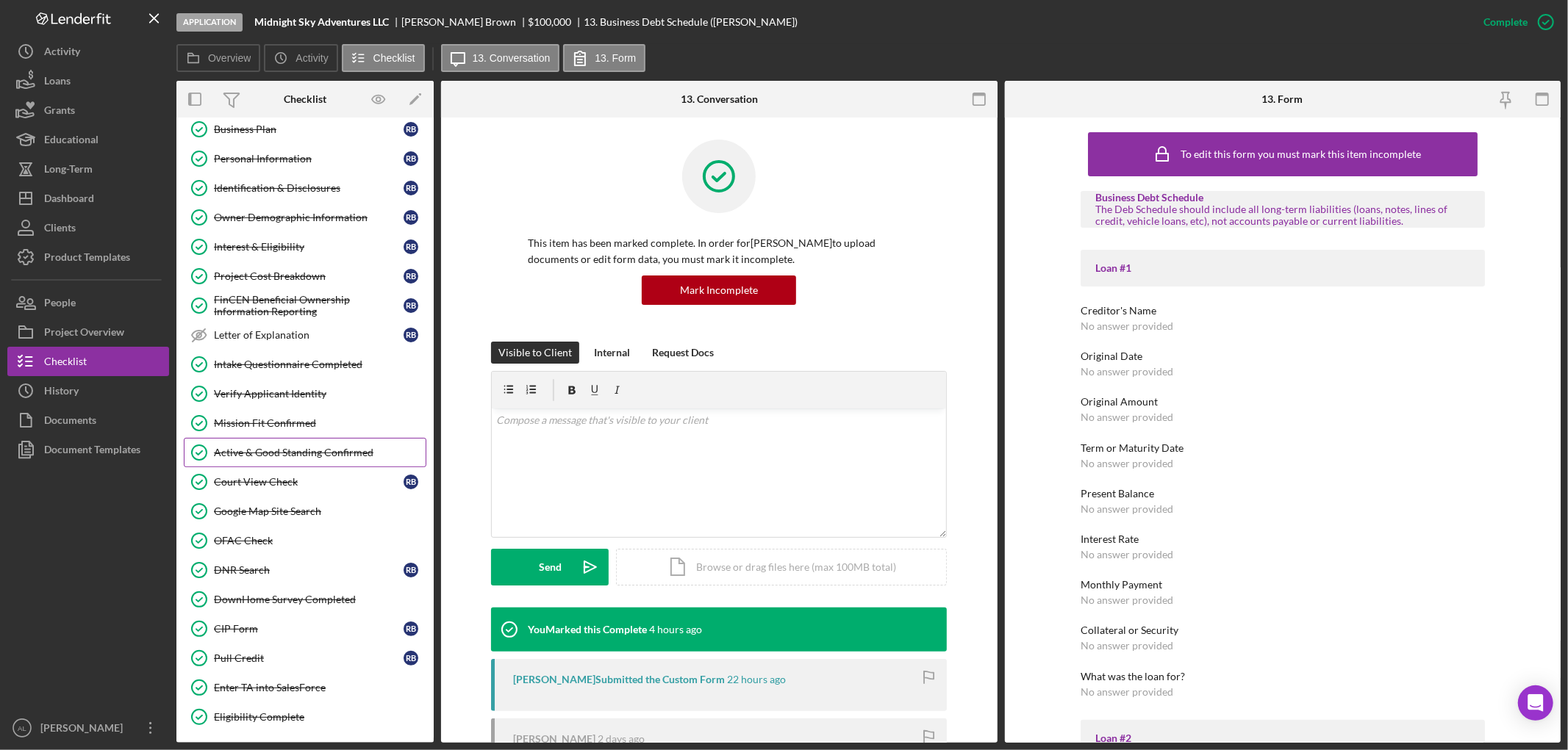
scroll to position [71, 0]
click at [262, 663] on div "Pull Credit" at bounding box center [308, 657] width 189 height 12
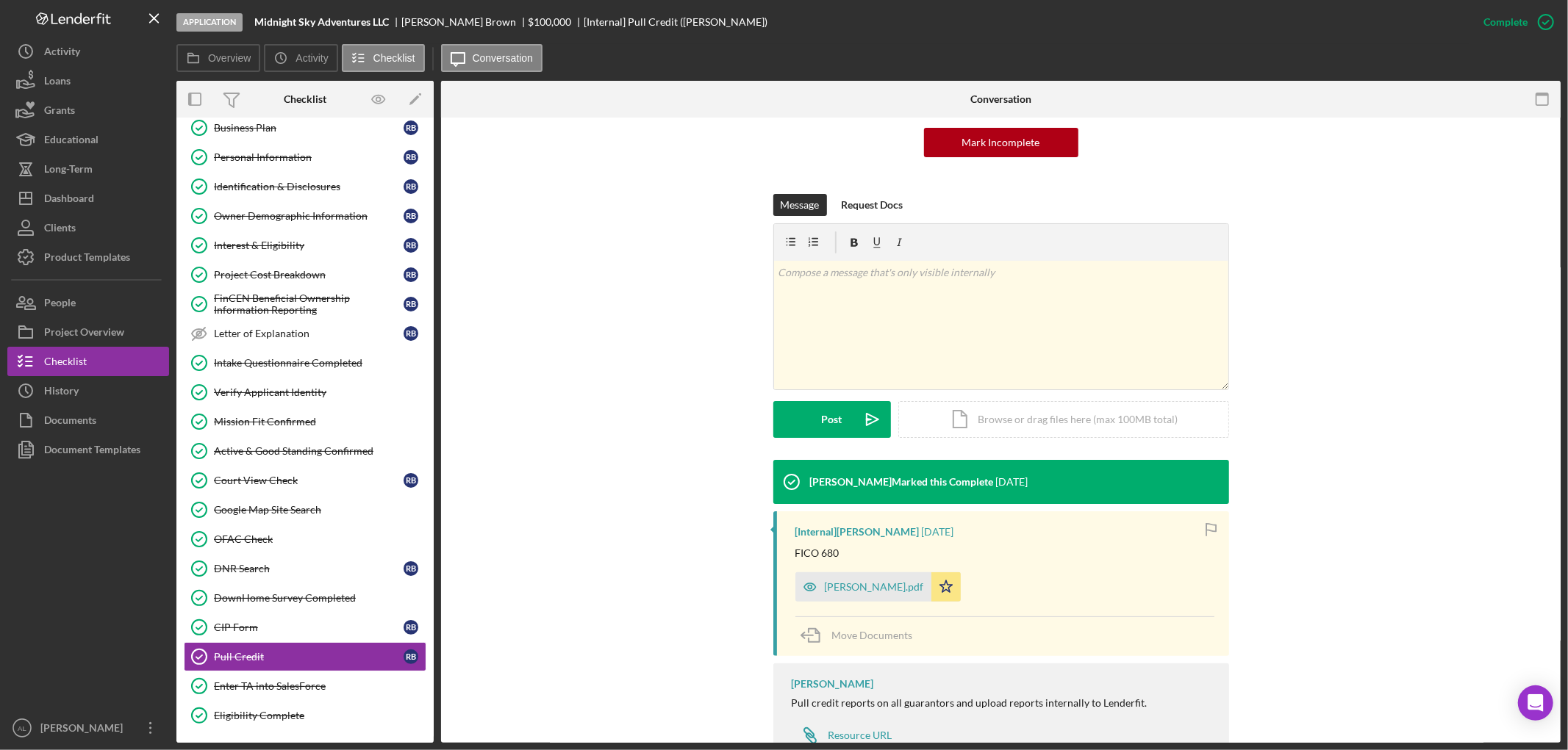
scroll to position [152, 0]
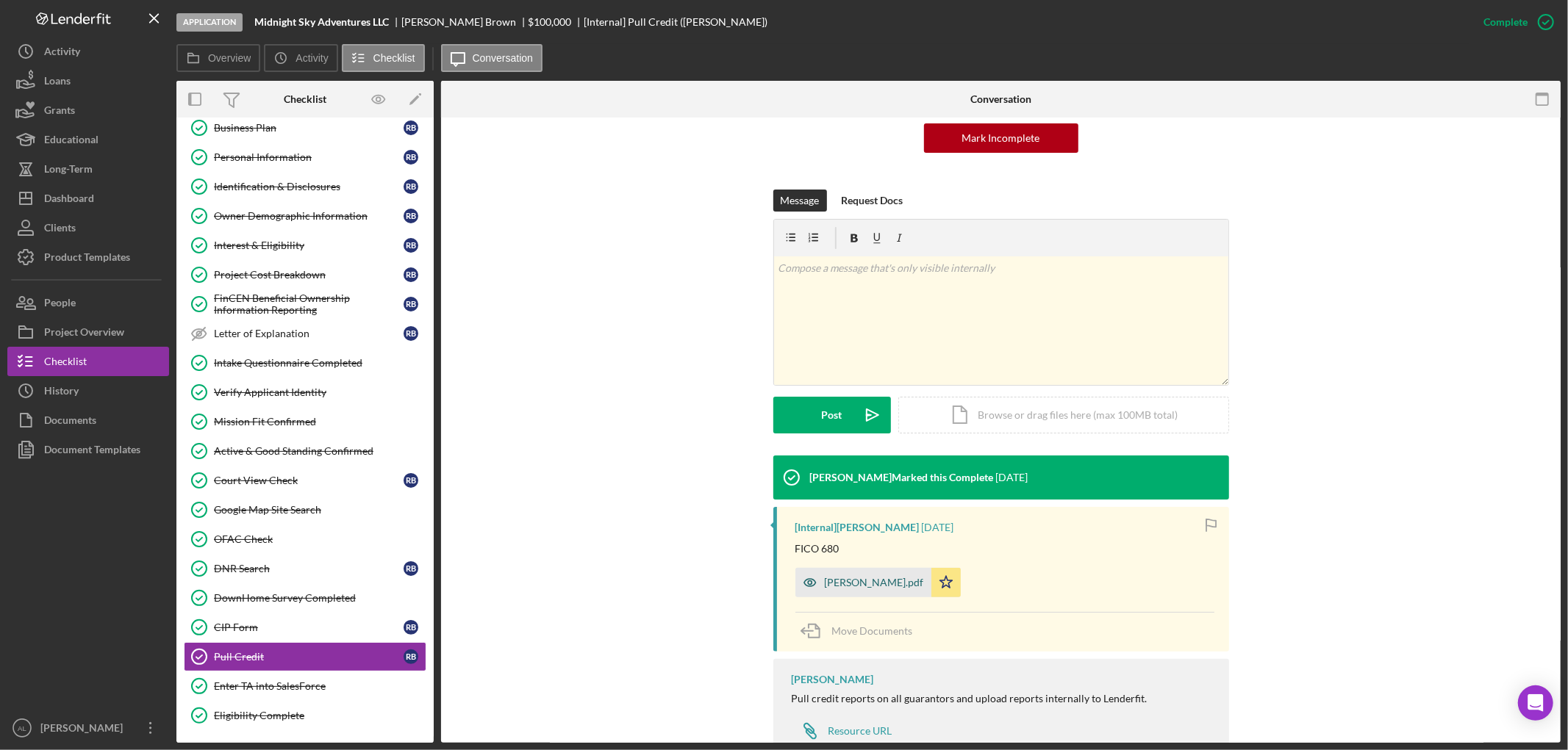
click at [853, 586] on div "[PERSON_NAME].pdf" at bounding box center [874, 583] width 99 height 12
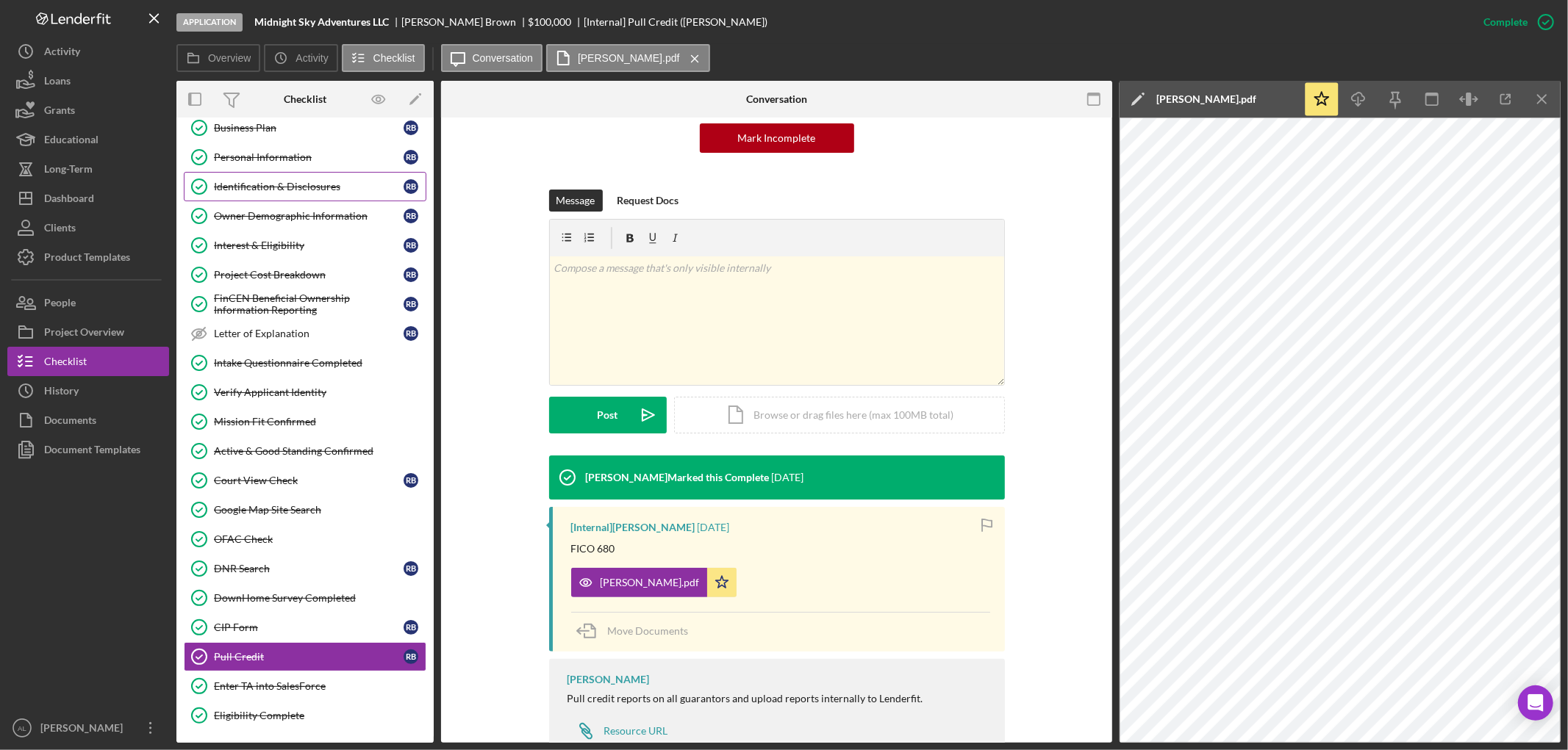
scroll to position [0, 0]
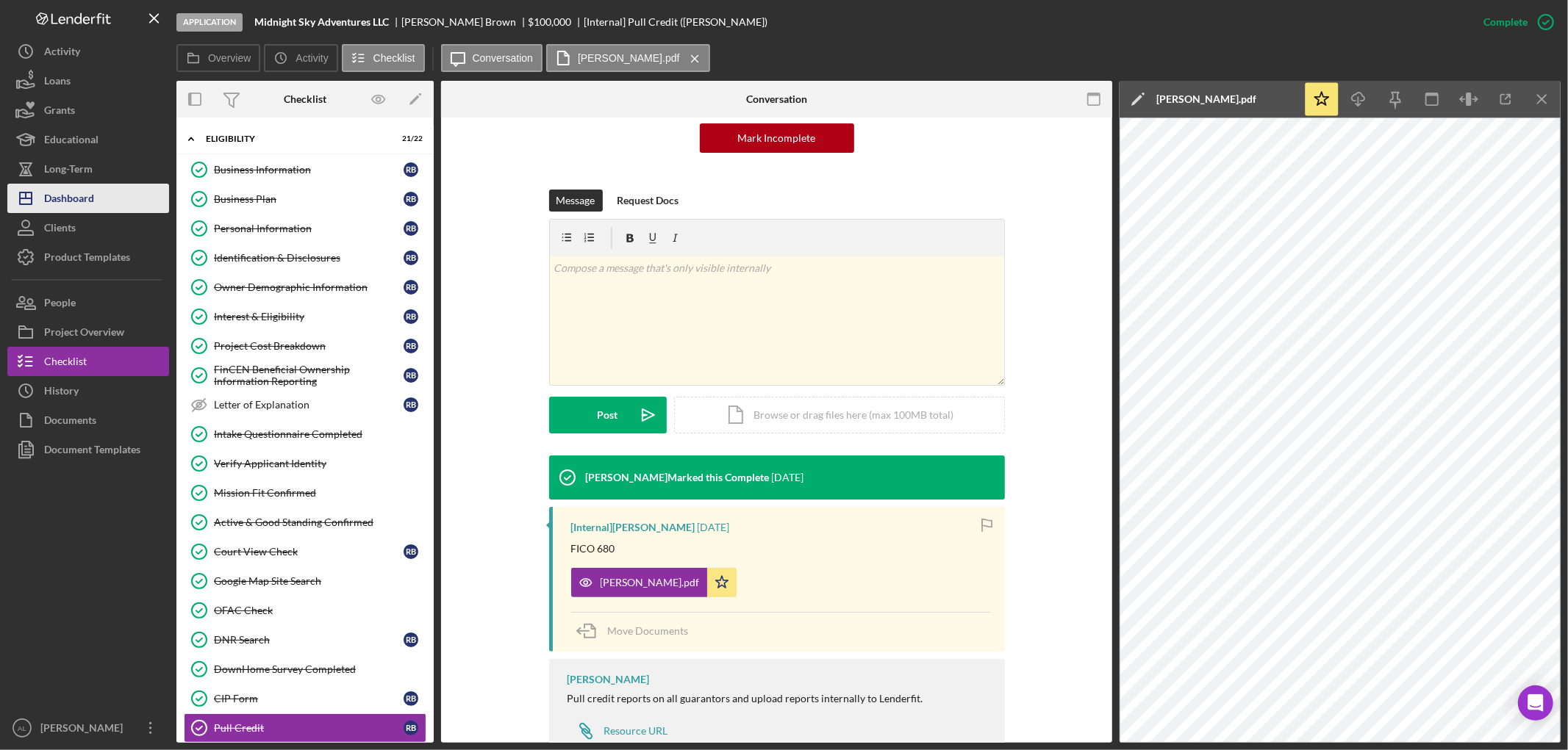
click at [93, 203] on div "Dashboard" at bounding box center [69, 200] width 50 height 33
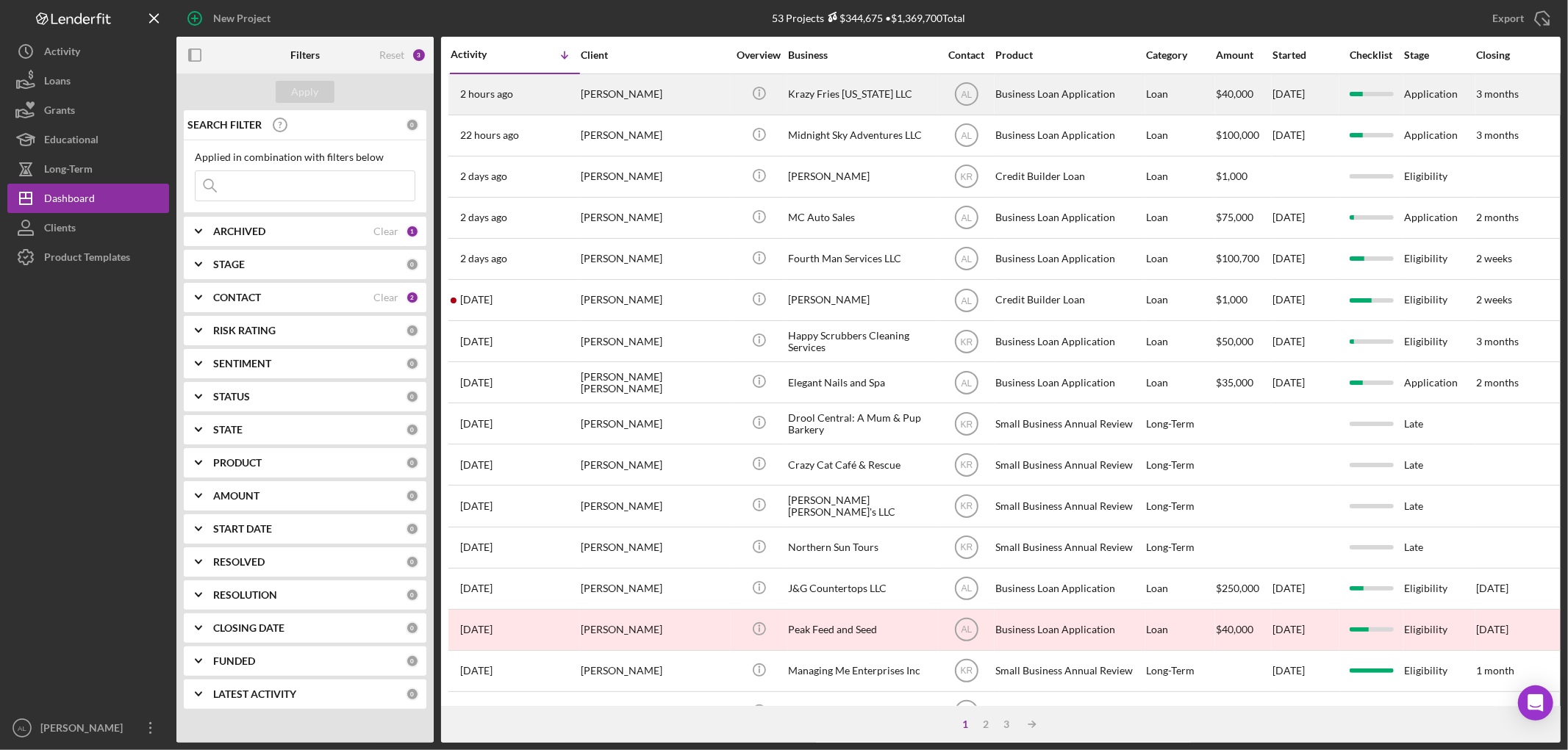
click at [592, 111] on div "[PERSON_NAME]" at bounding box center [653, 93] width 147 height 39
